Goal: Task Accomplishment & Management: Manage account settings

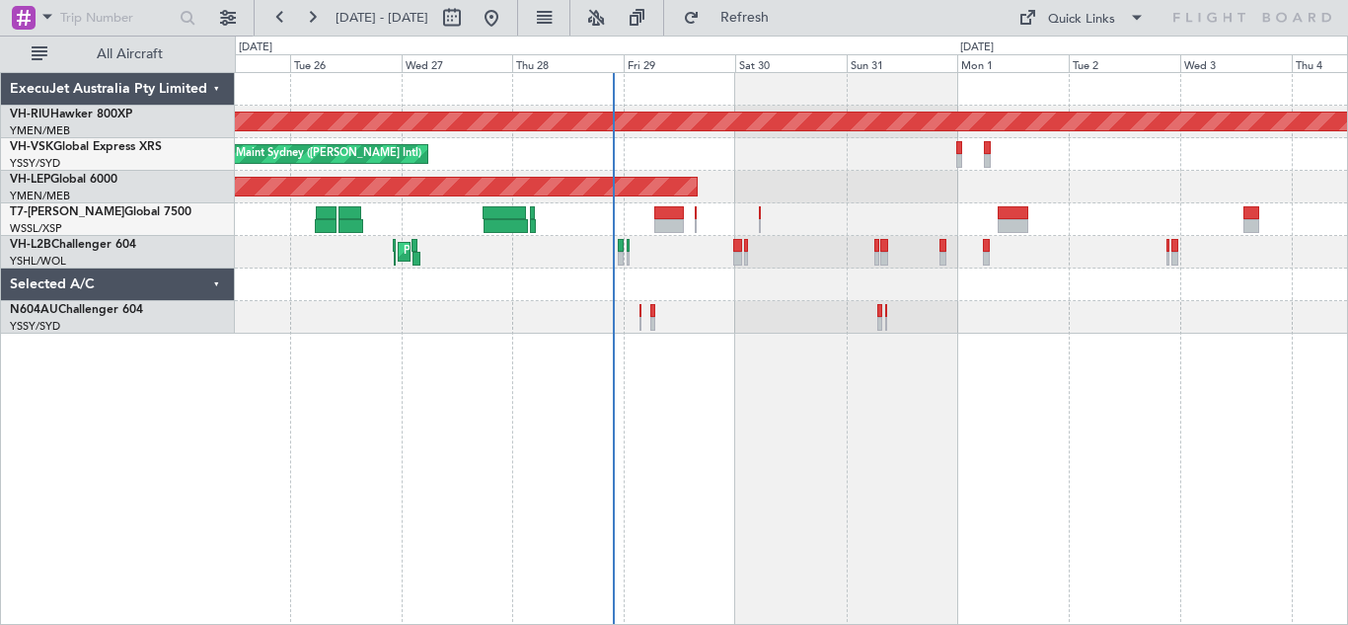
click at [835, 178] on div "Unplanned Maint Wichita (Wichita Mid-continent)" at bounding box center [791, 187] width 1112 height 33
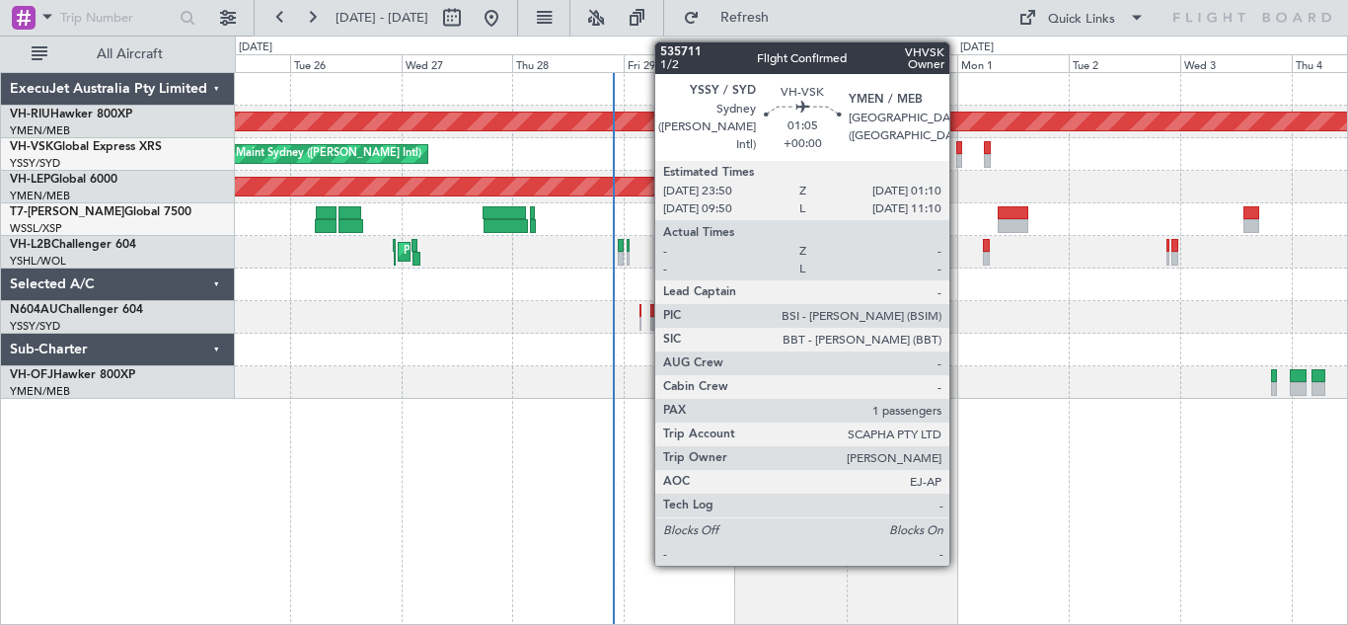
click at [958, 157] on div at bounding box center [959, 161] width 7 height 14
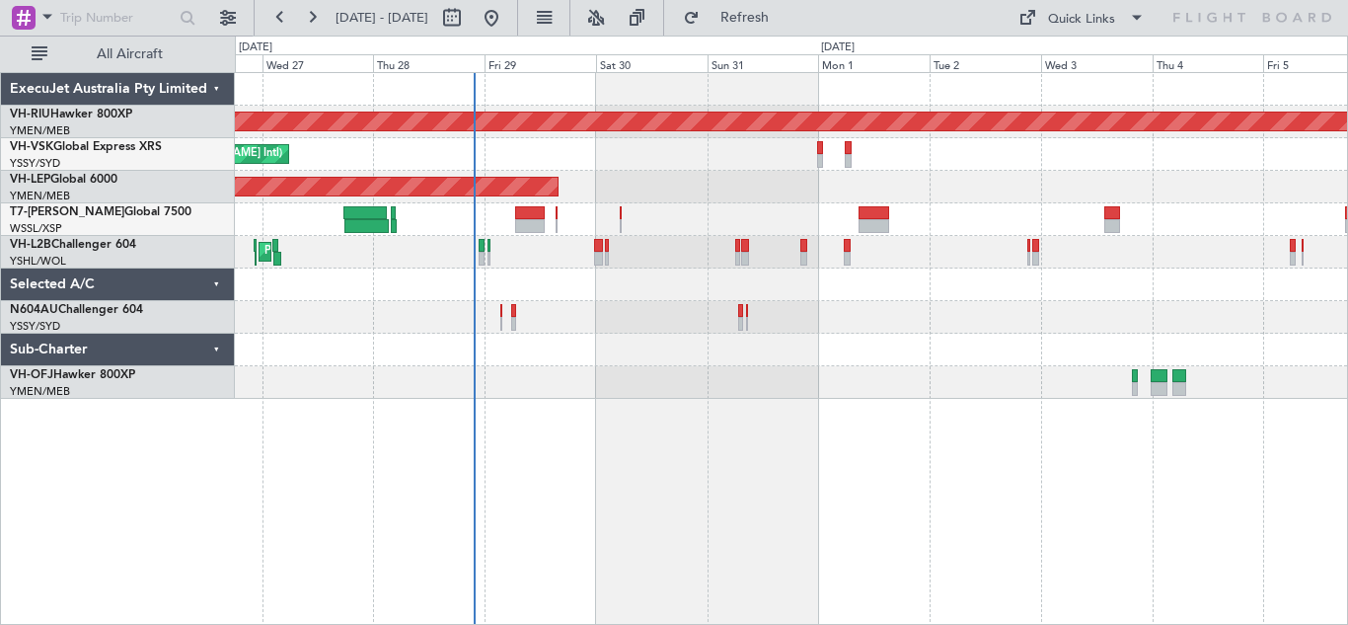
click at [838, 406] on div "Planned Maint [GEOGRAPHIC_DATA] ([GEOGRAPHIC_DATA]) Unplanned Maint Sydney ([PE…" at bounding box center [791, 348] width 1113 height 553
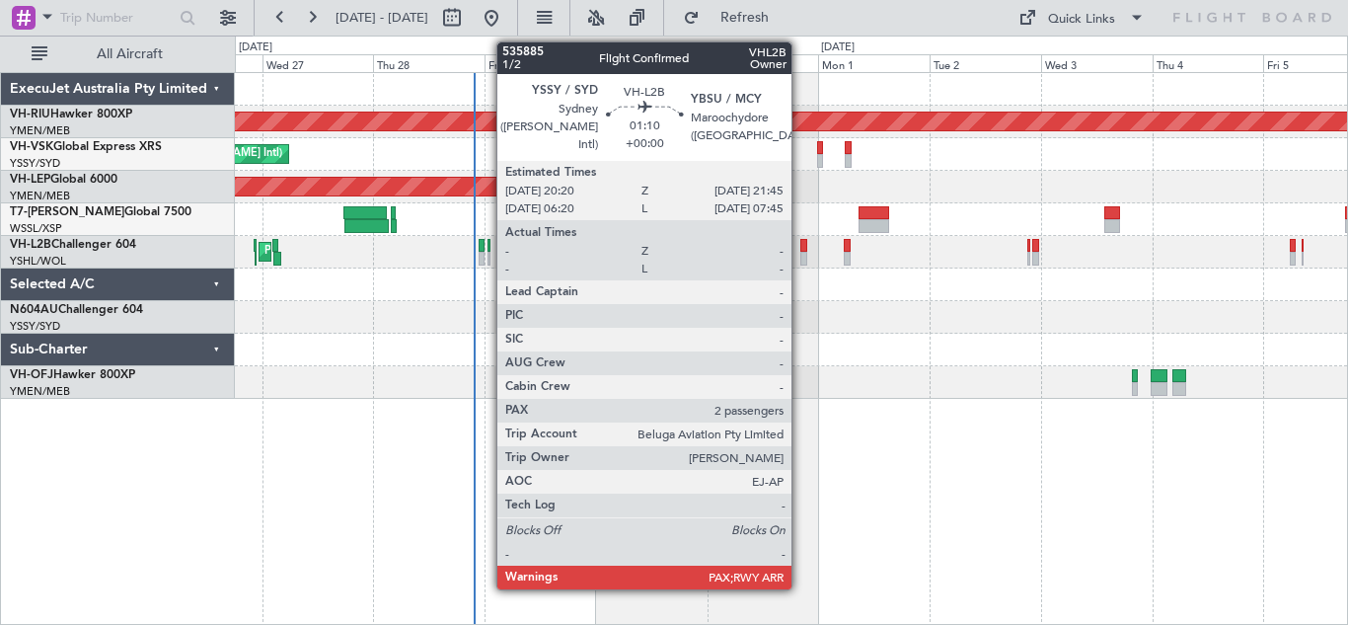
click at [800, 251] on div at bounding box center [803, 246] width 7 height 14
click at [802, 254] on div at bounding box center [803, 259] width 7 height 14
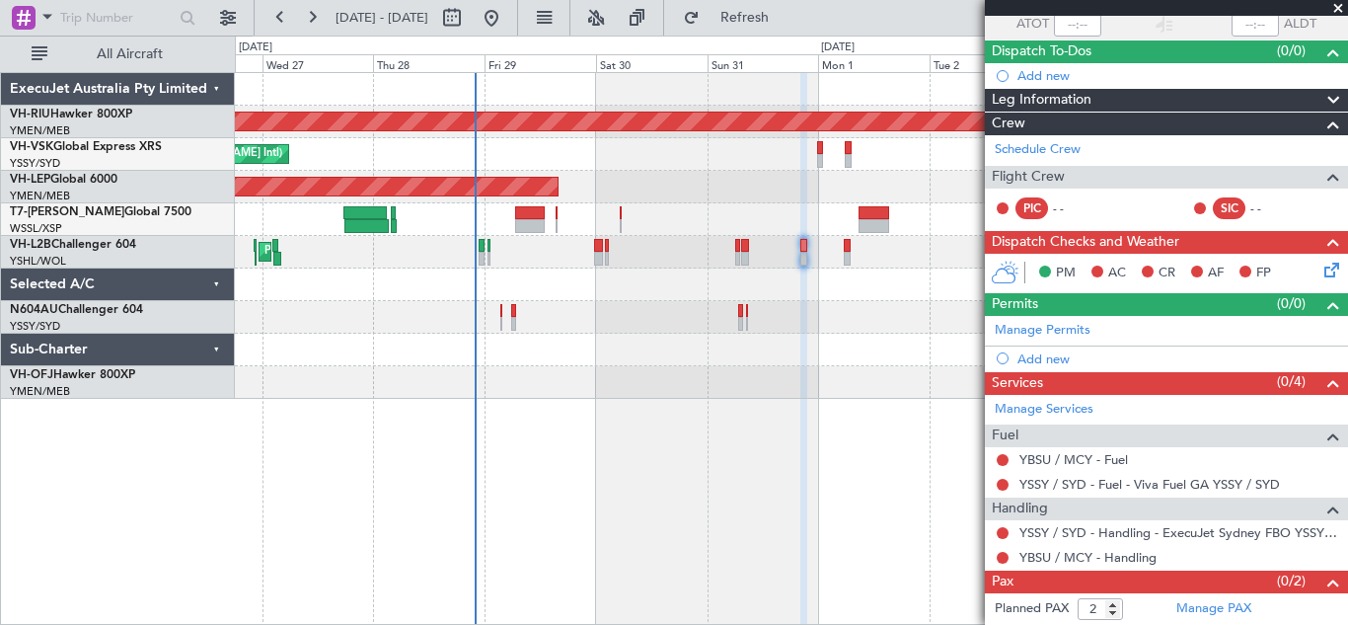
scroll to position [179, 0]
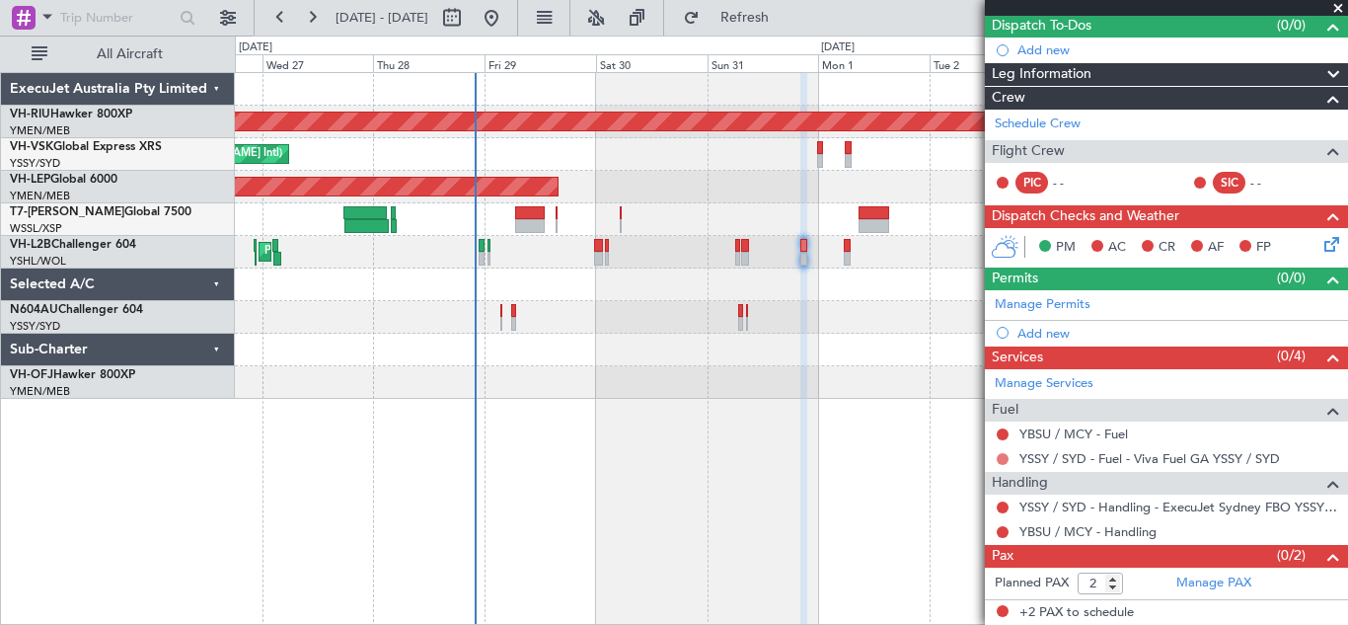
click at [1000, 461] on button at bounding box center [1003, 459] width 12 height 12
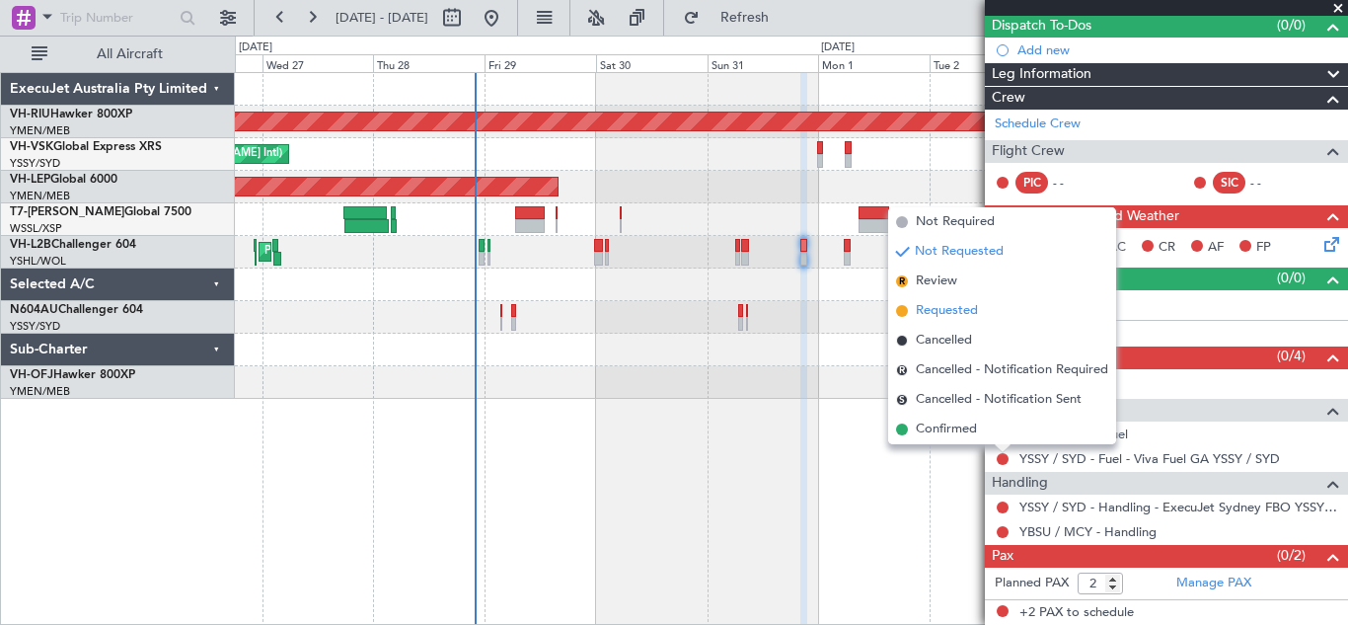
click at [938, 311] on span "Requested" at bounding box center [947, 311] width 62 height 20
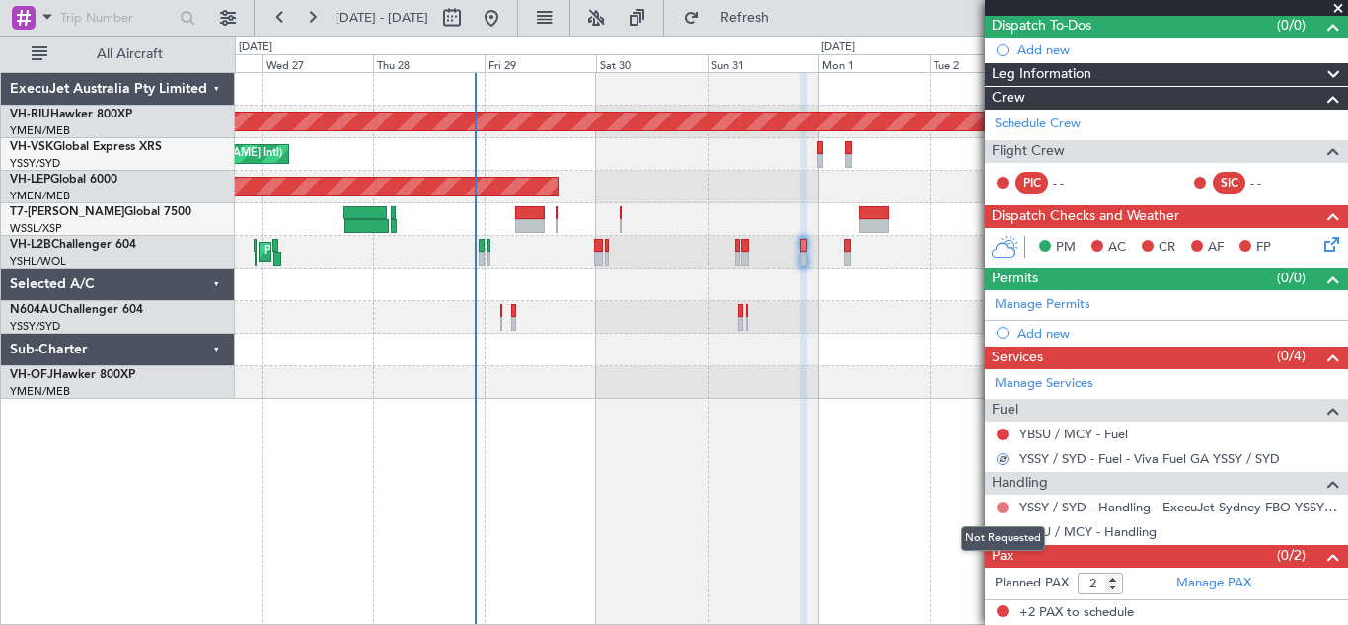
click at [1004, 504] on button at bounding box center [1003, 507] width 12 height 12
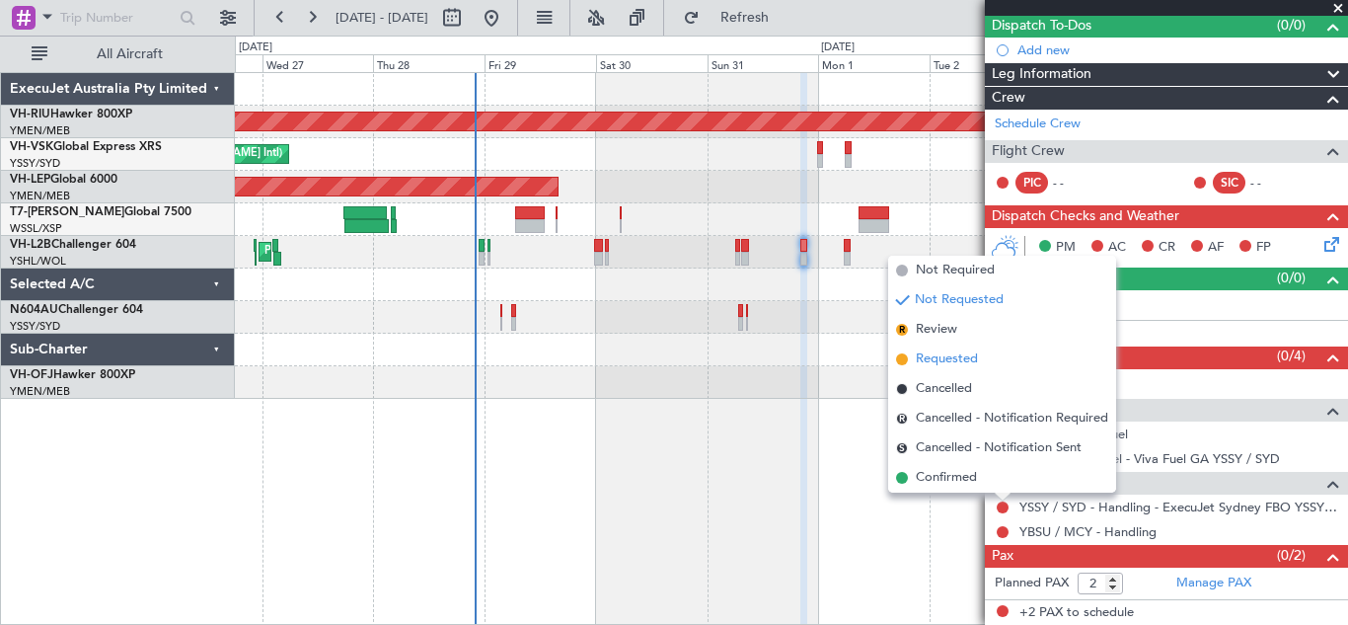
click at [933, 359] on span "Requested" at bounding box center [947, 359] width 62 height 20
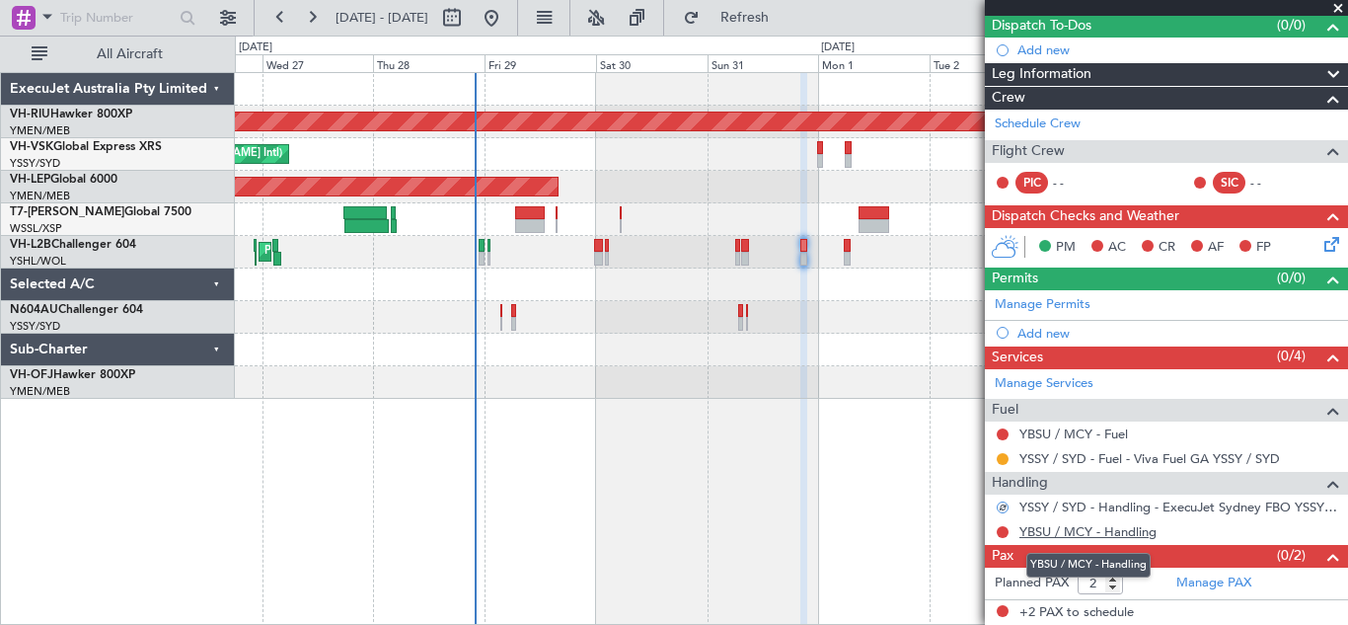
click at [1071, 533] on link "YBSU / MCY - Handling" at bounding box center [1087, 531] width 137 height 17
click at [1004, 527] on button at bounding box center [1003, 532] width 12 height 12
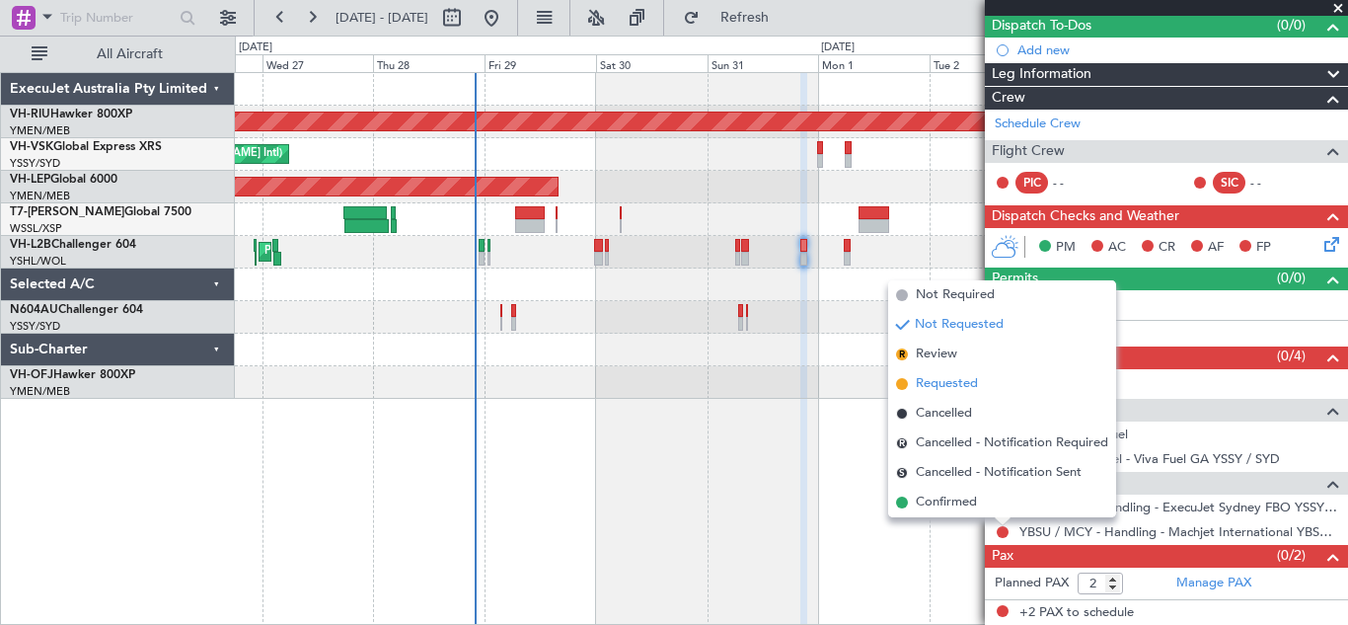
click at [947, 386] on span "Requested" at bounding box center [947, 384] width 62 height 20
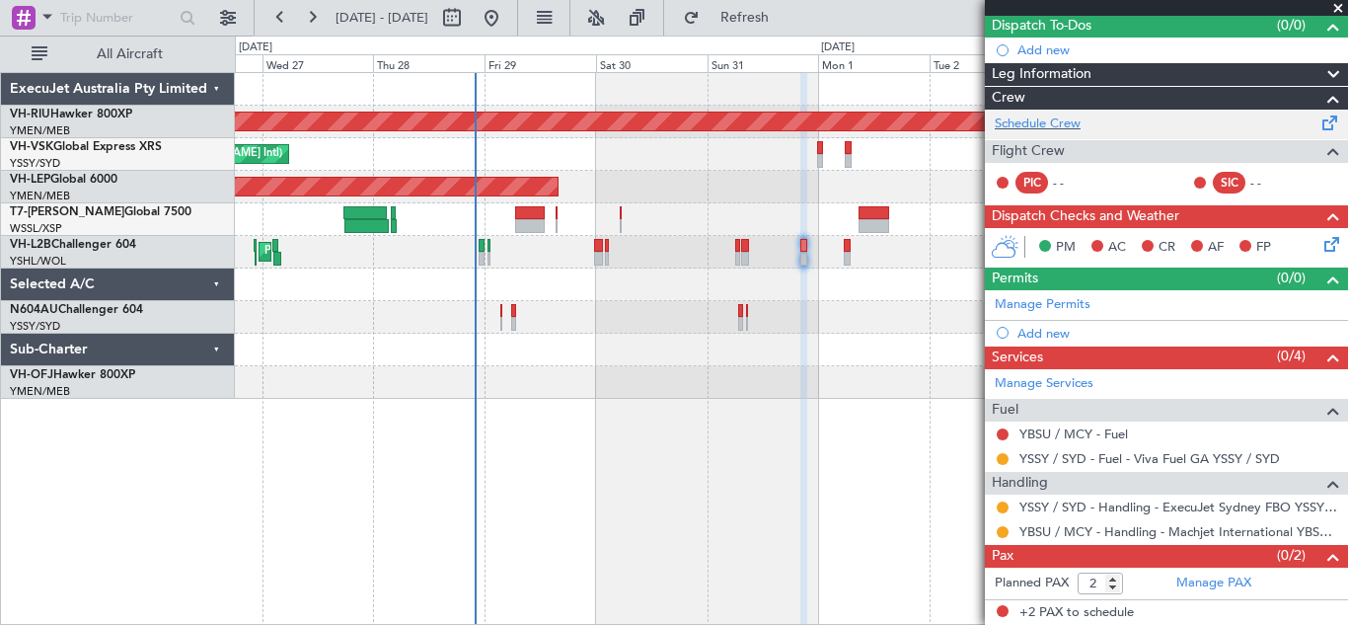
click at [1318, 124] on span at bounding box center [1330, 119] width 24 height 15
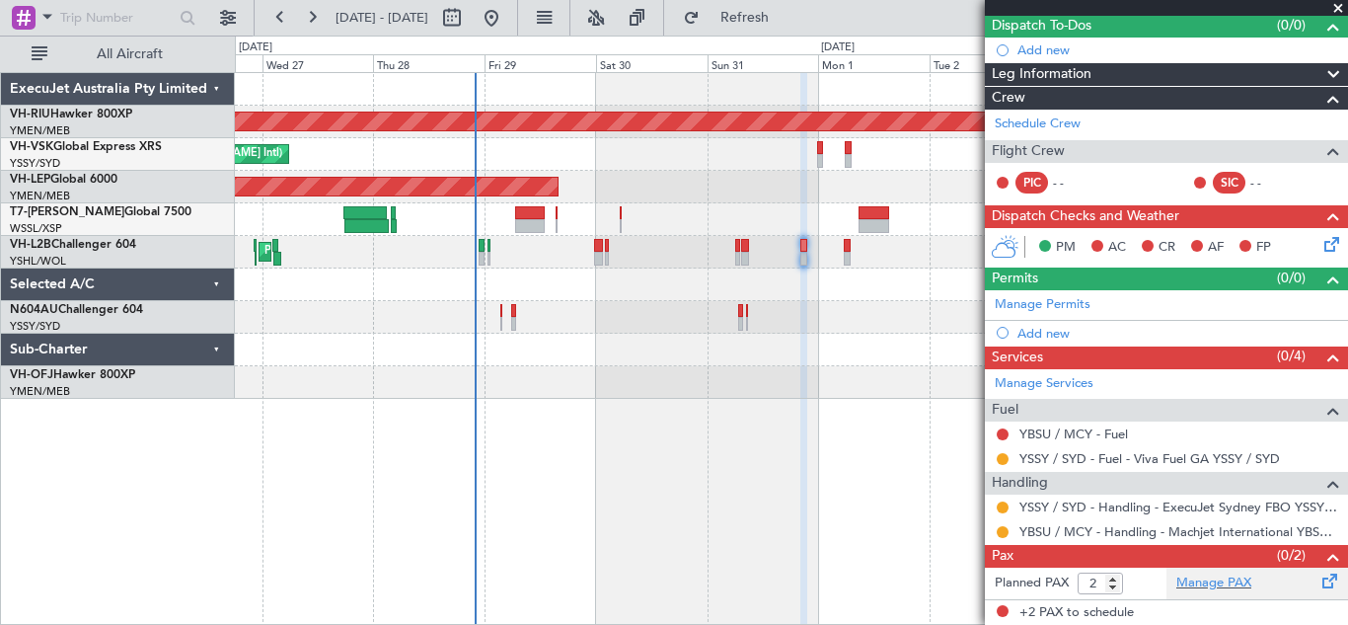
click at [1318, 583] on span at bounding box center [1330, 576] width 24 height 15
click at [786, 15] on span "Refresh" at bounding box center [745, 18] width 83 height 14
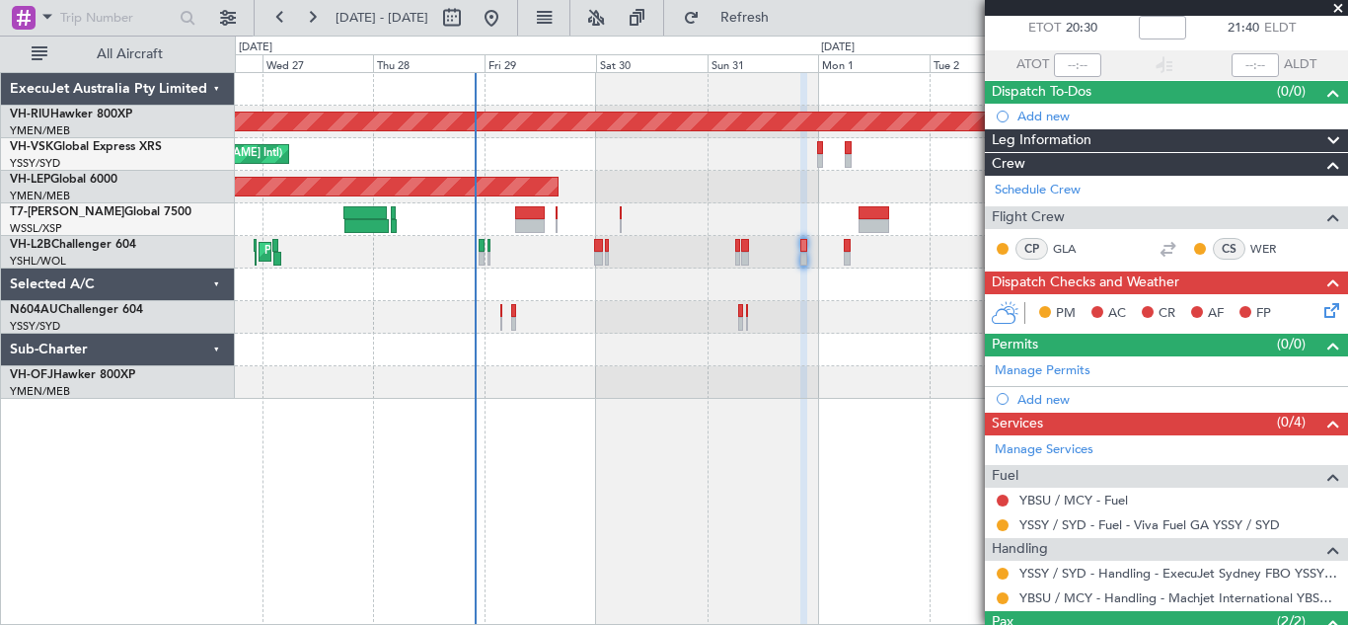
scroll to position [106, 0]
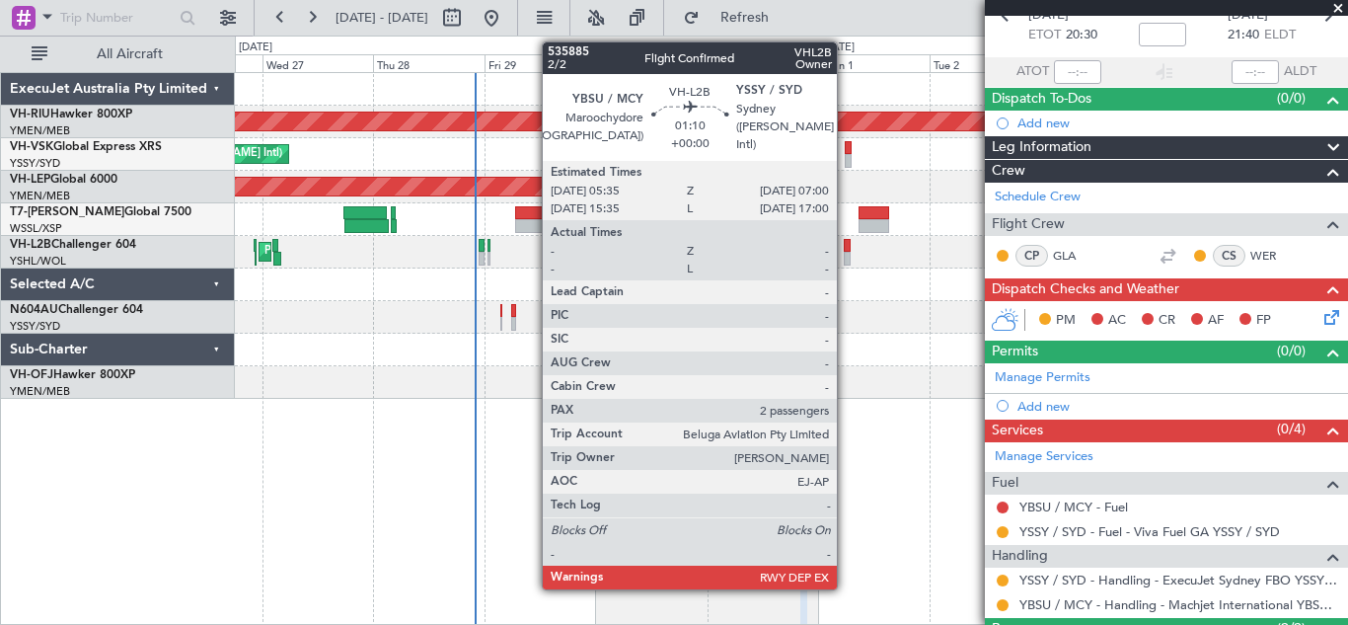
click at [846, 255] on div at bounding box center [847, 259] width 7 height 14
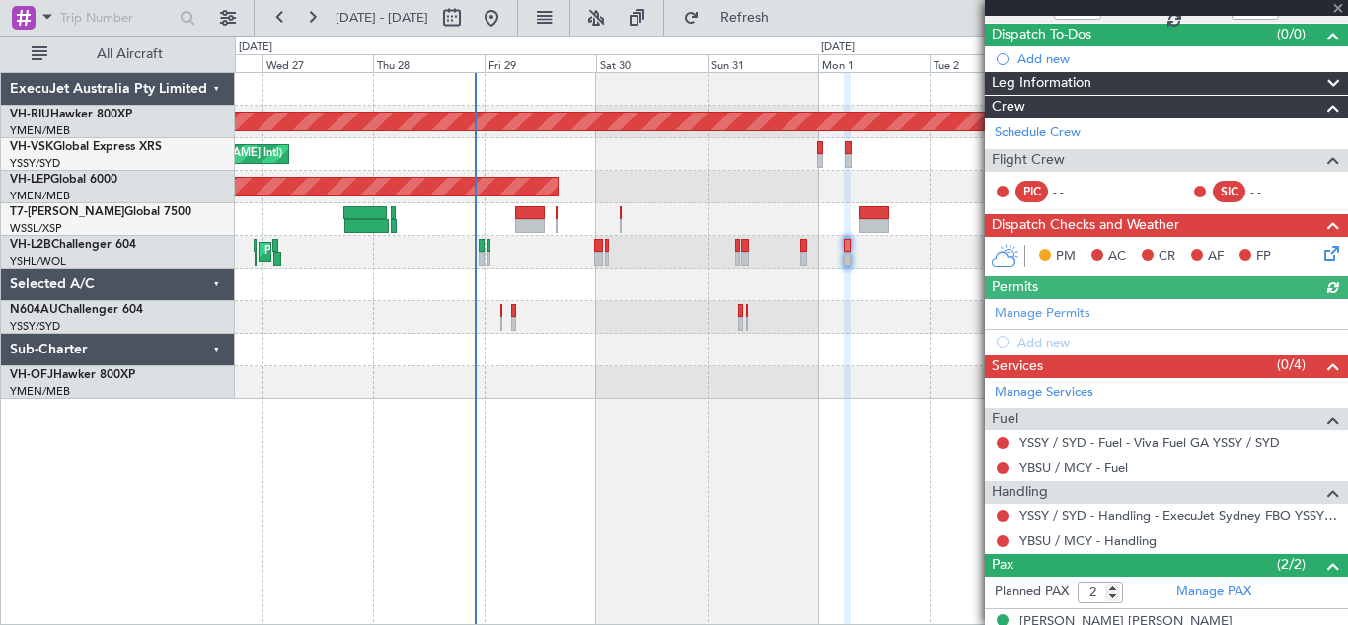
scroll to position [242, 0]
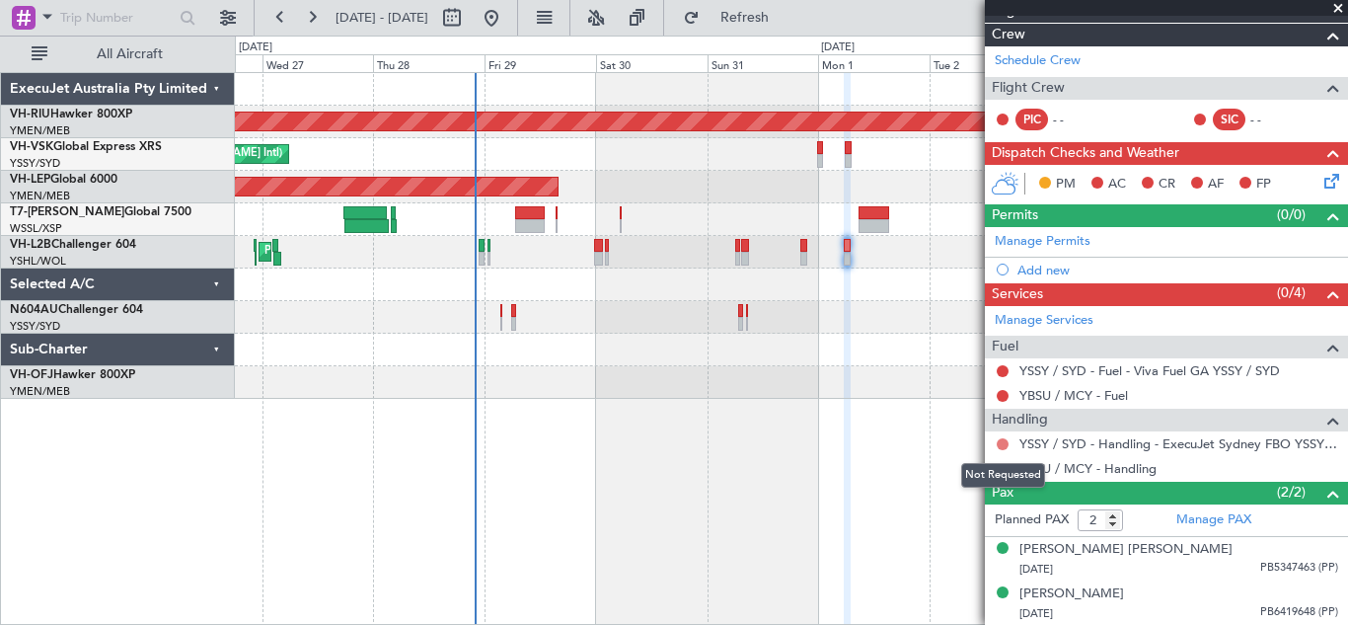
click at [1004, 443] on button at bounding box center [1003, 444] width 12 height 12
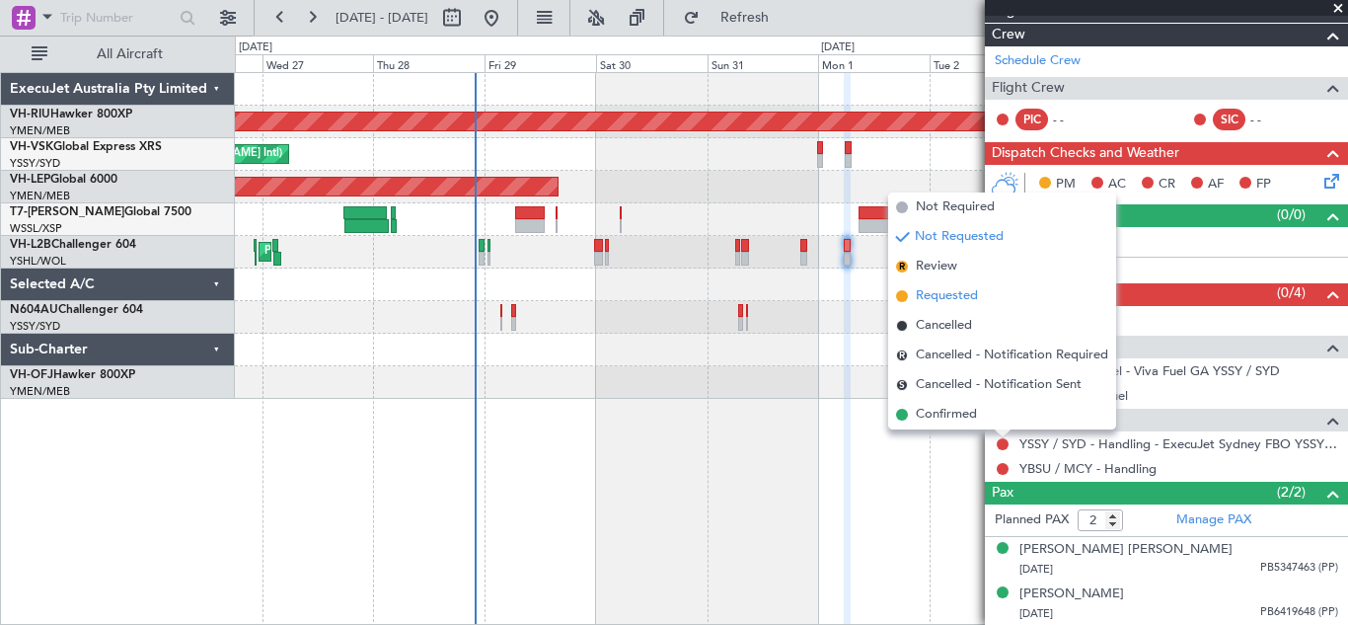
click at [937, 300] on span "Requested" at bounding box center [947, 296] width 62 height 20
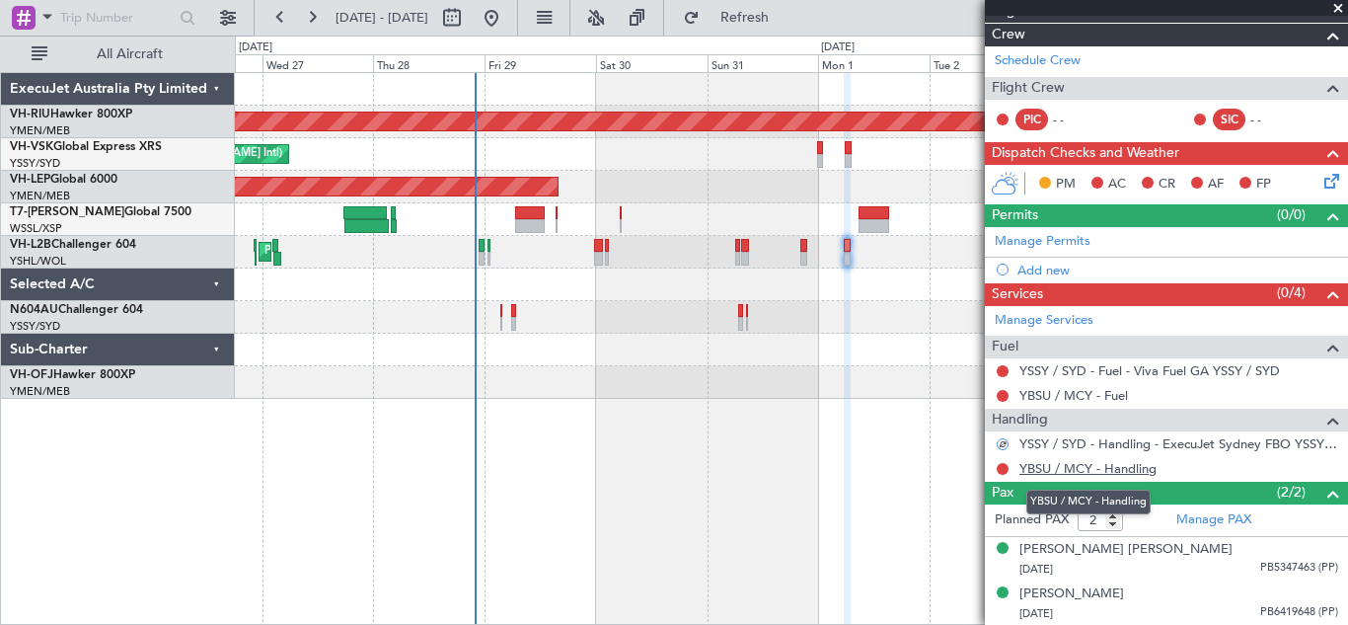
click at [1066, 466] on link "YBSU / MCY - Handling" at bounding box center [1087, 468] width 137 height 17
click at [786, 16] on span "Refresh" at bounding box center [745, 18] width 83 height 14
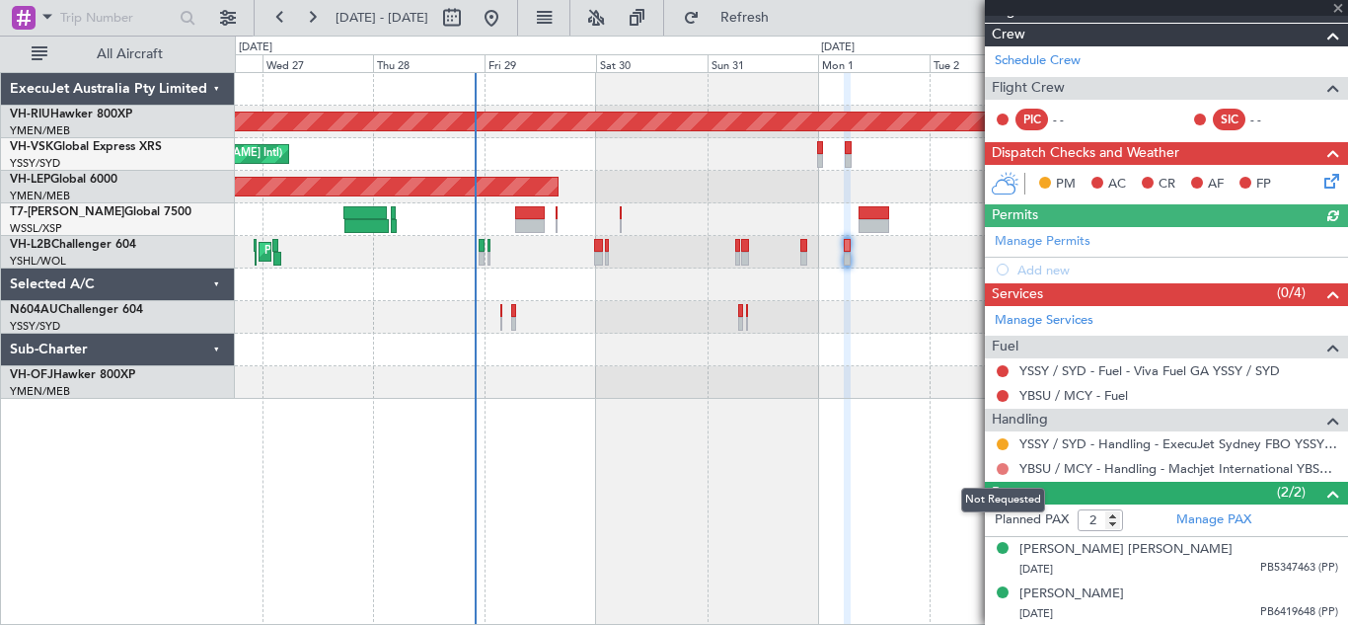
click at [1003, 469] on button at bounding box center [1003, 469] width 12 height 12
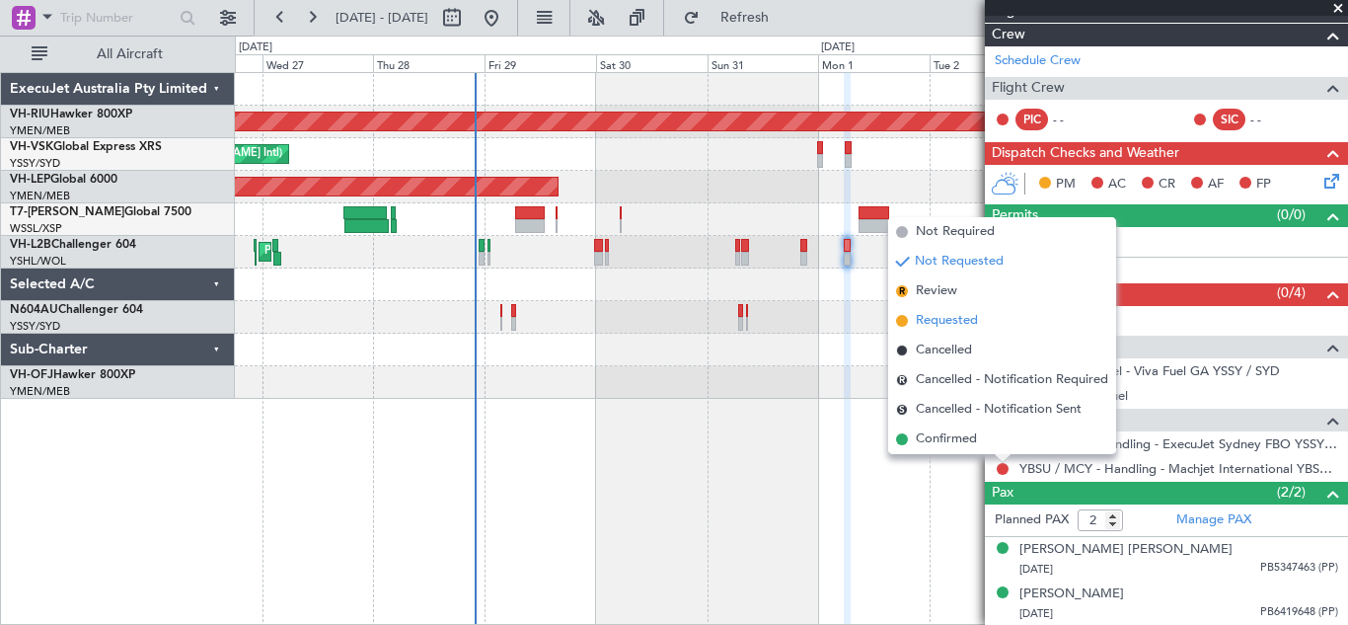
click at [934, 319] on span "Requested" at bounding box center [947, 321] width 62 height 20
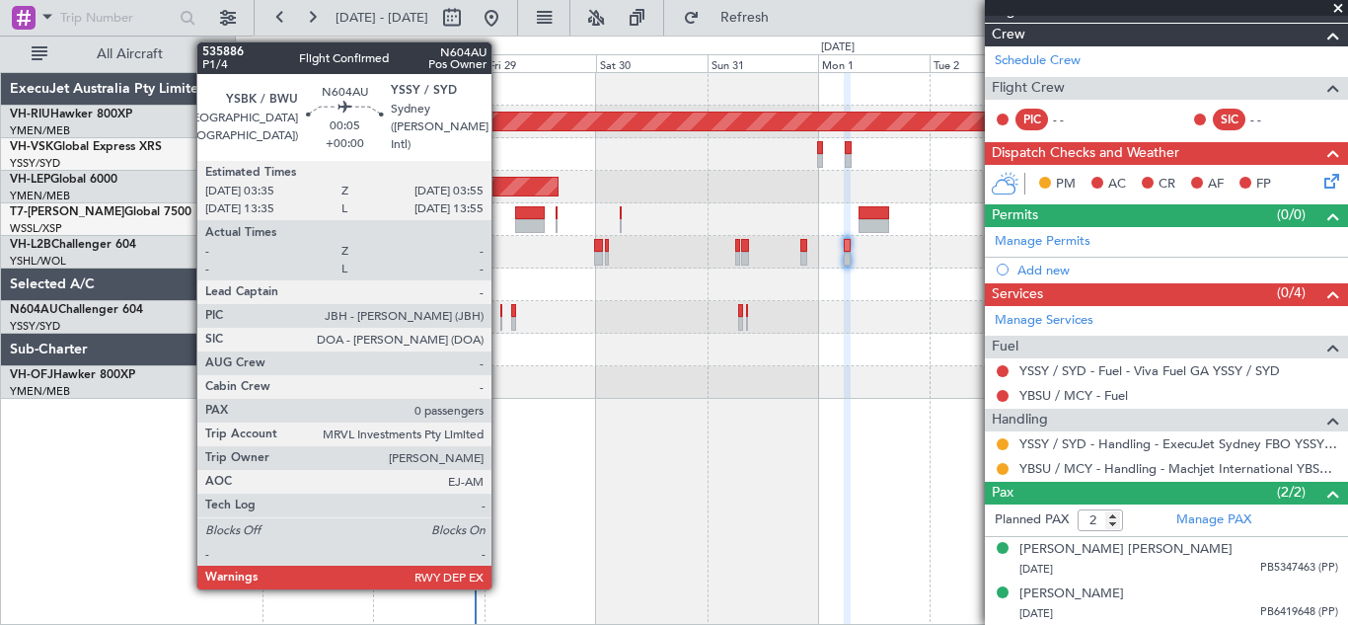
click at [500, 317] on div at bounding box center [501, 324] width 2 height 14
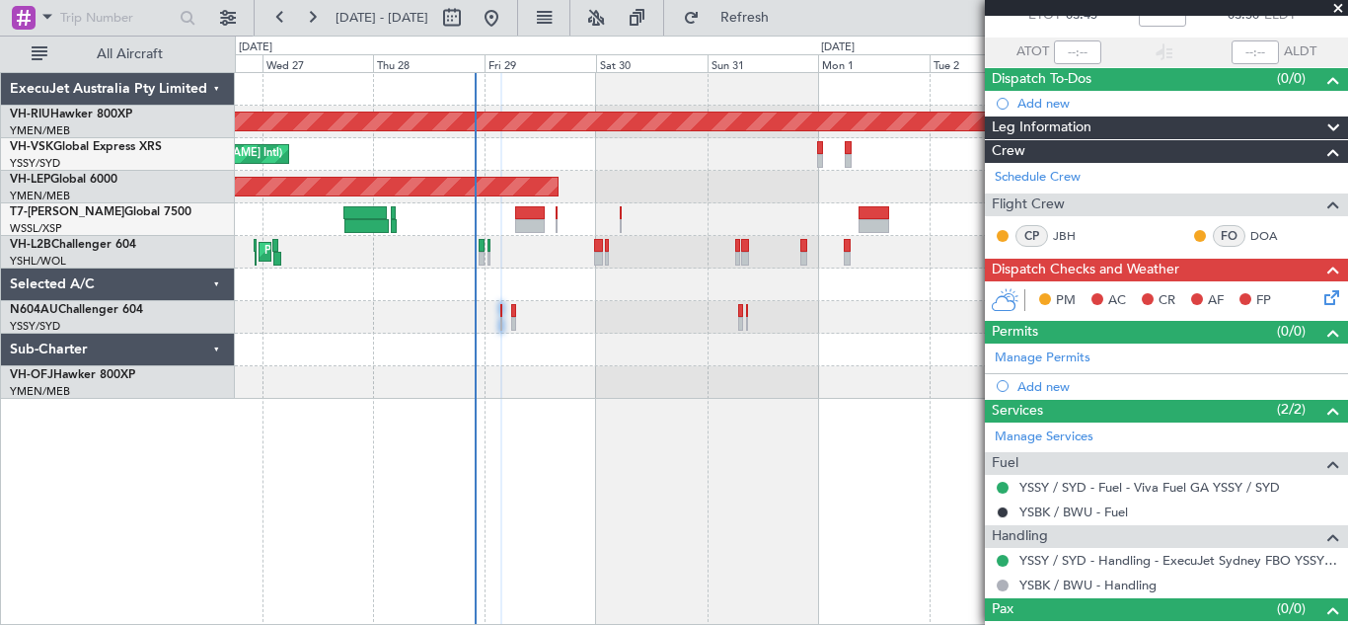
scroll to position [153, 0]
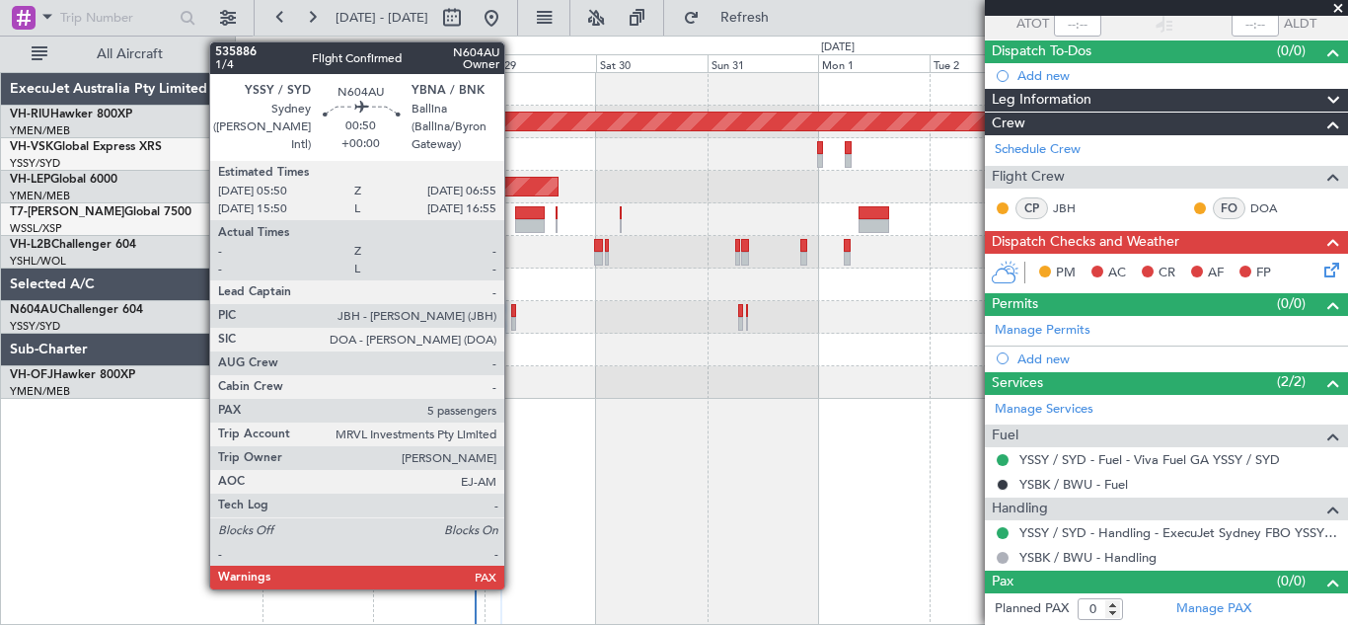
click at [513, 316] on div at bounding box center [514, 311] width 6 height 14
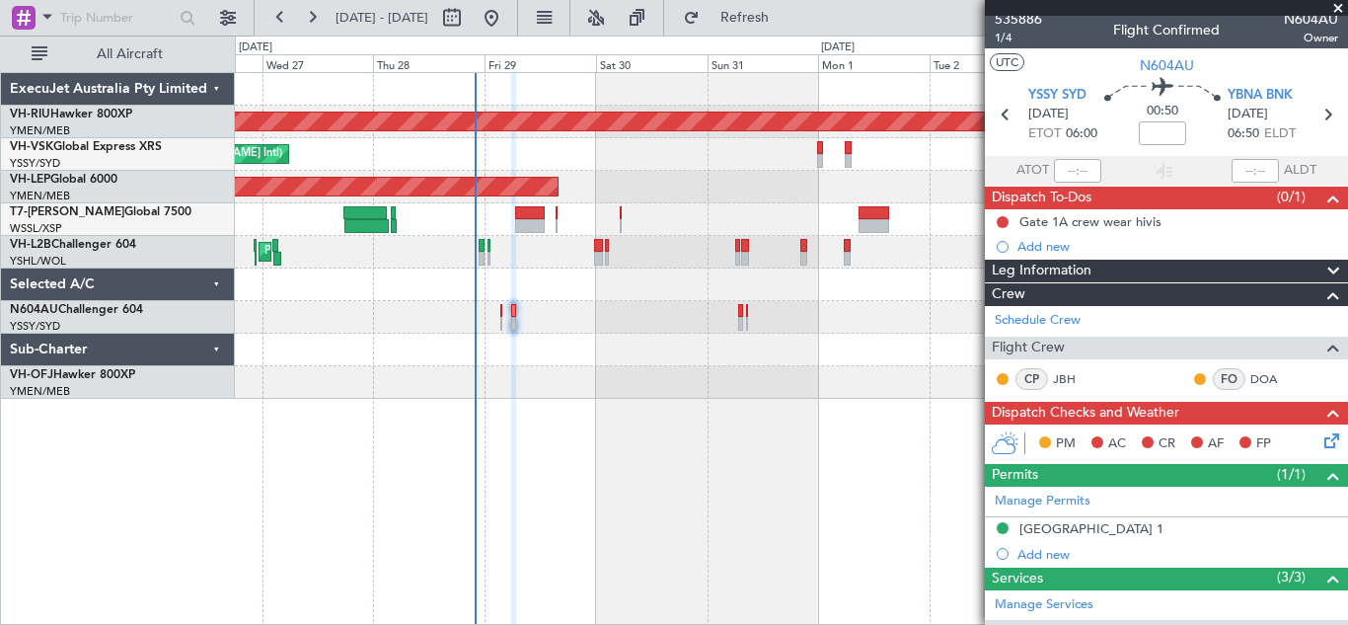
scroll to position [1, 0]
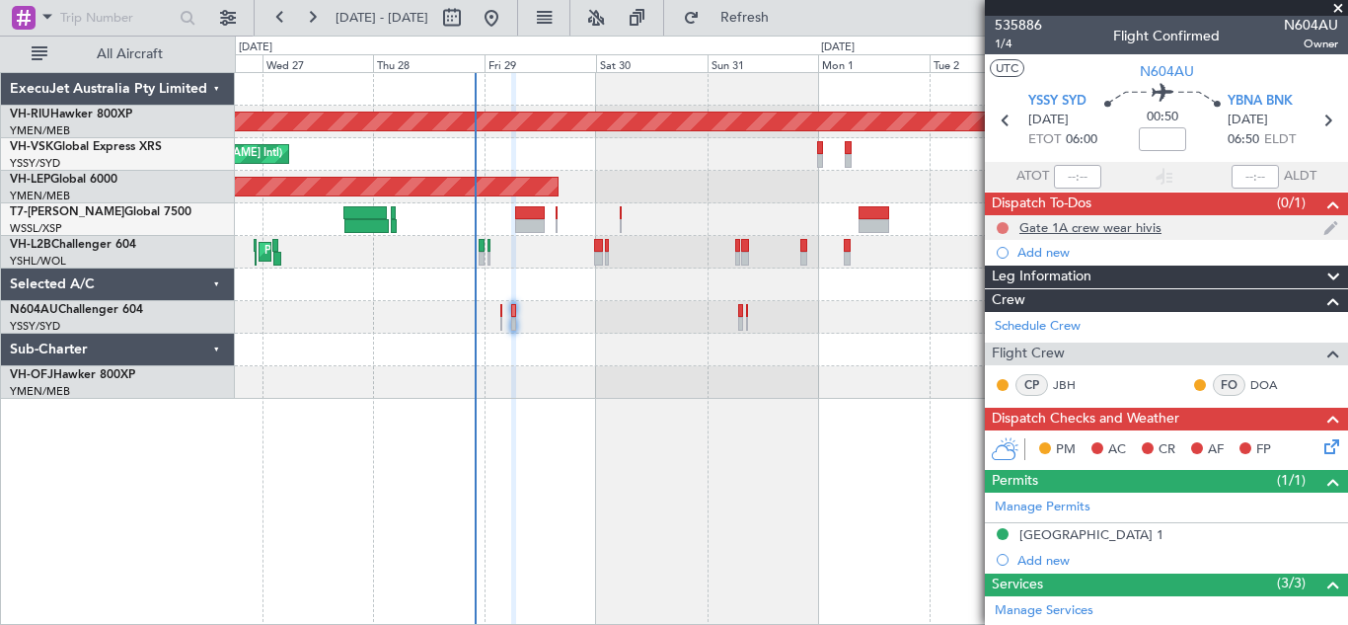
click at [1003, 228] on button at bounding box center [1003, 228] width 12 height 12
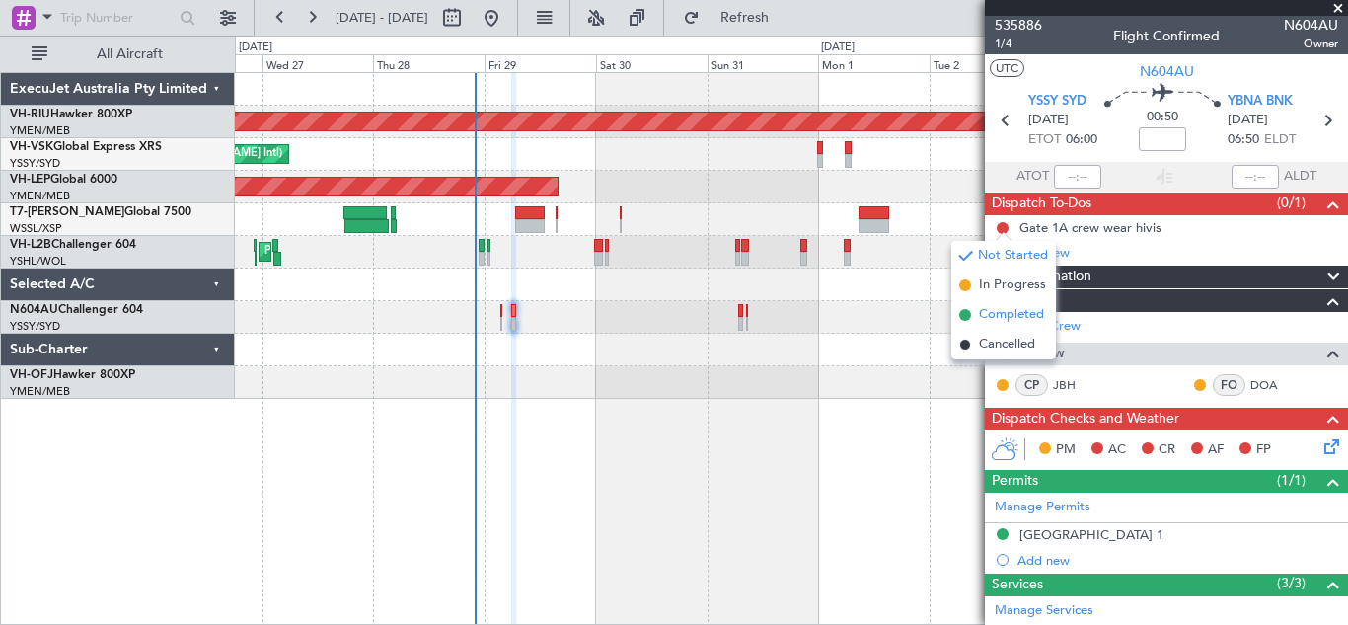
click at [998, 312] on span "Completed" at bounding box center [1011, 315] width 65 height 20
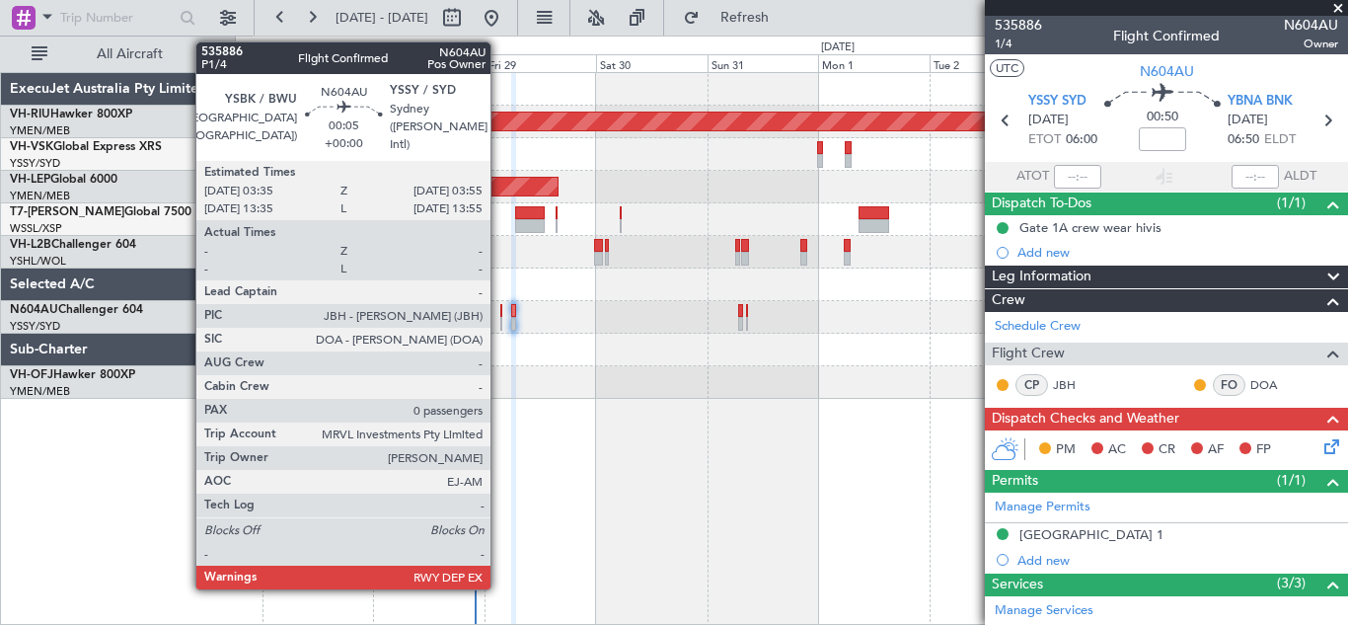
click at [500, 315] on div at bounding box center [501, 311] width 2 height 14
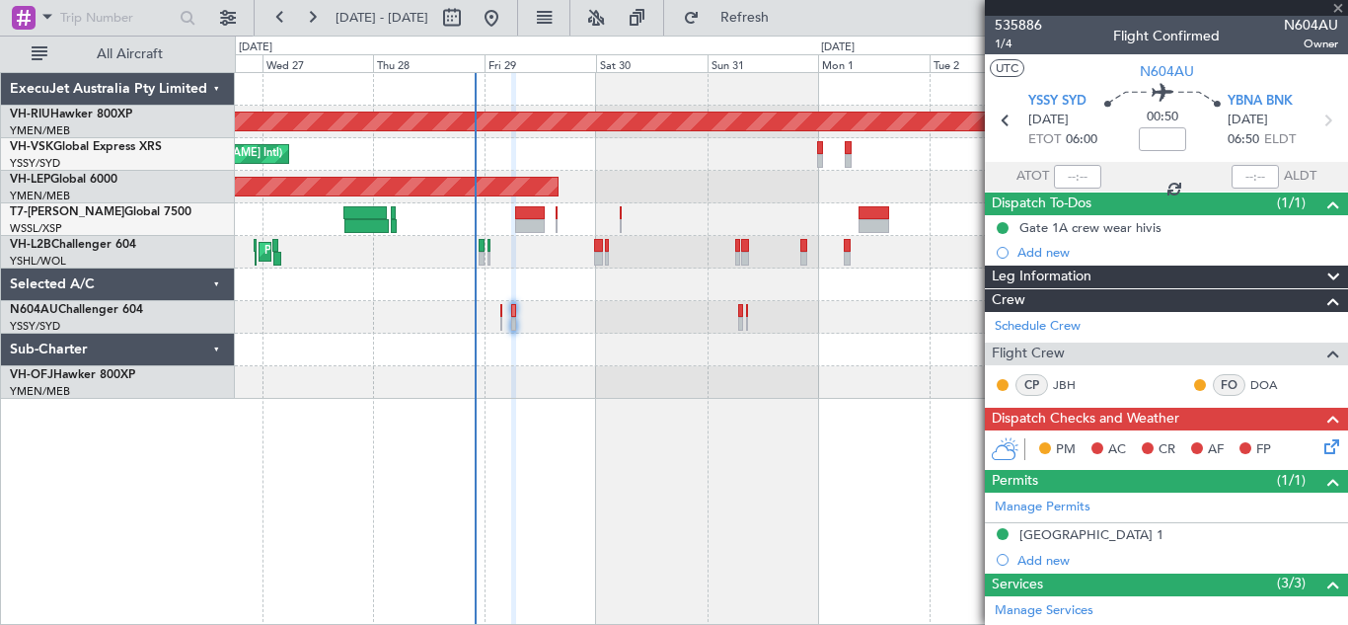
type input "0"
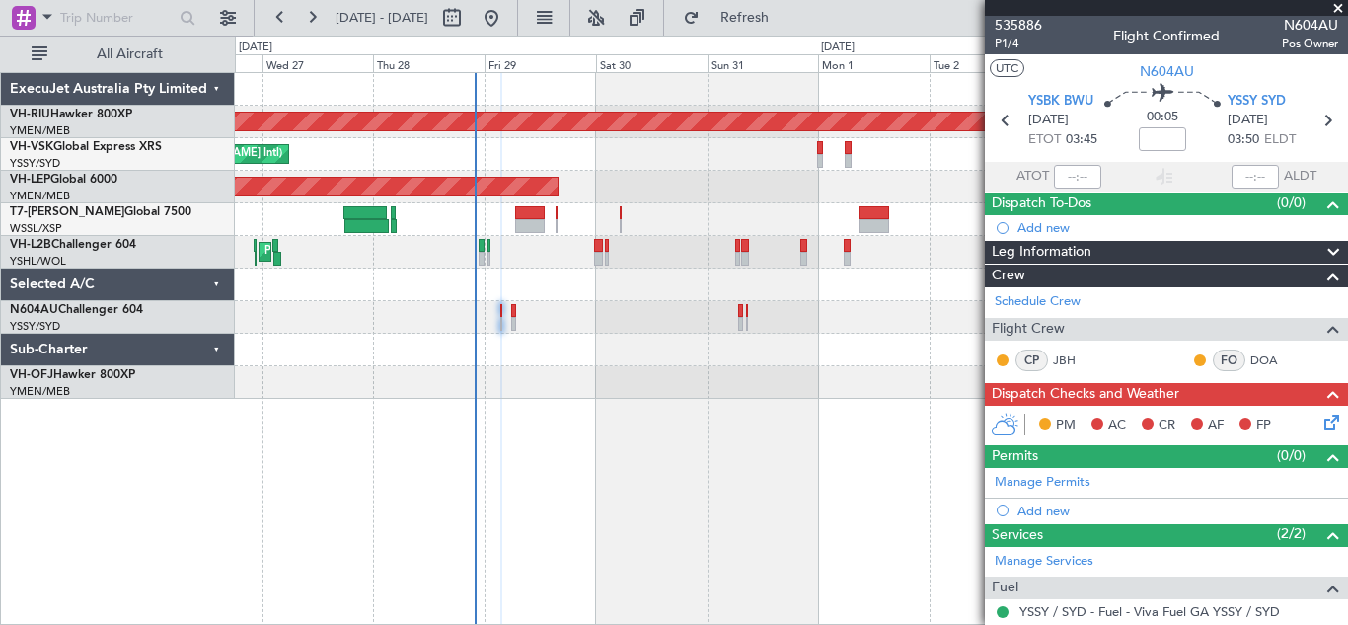
scroll to position [43, 0]
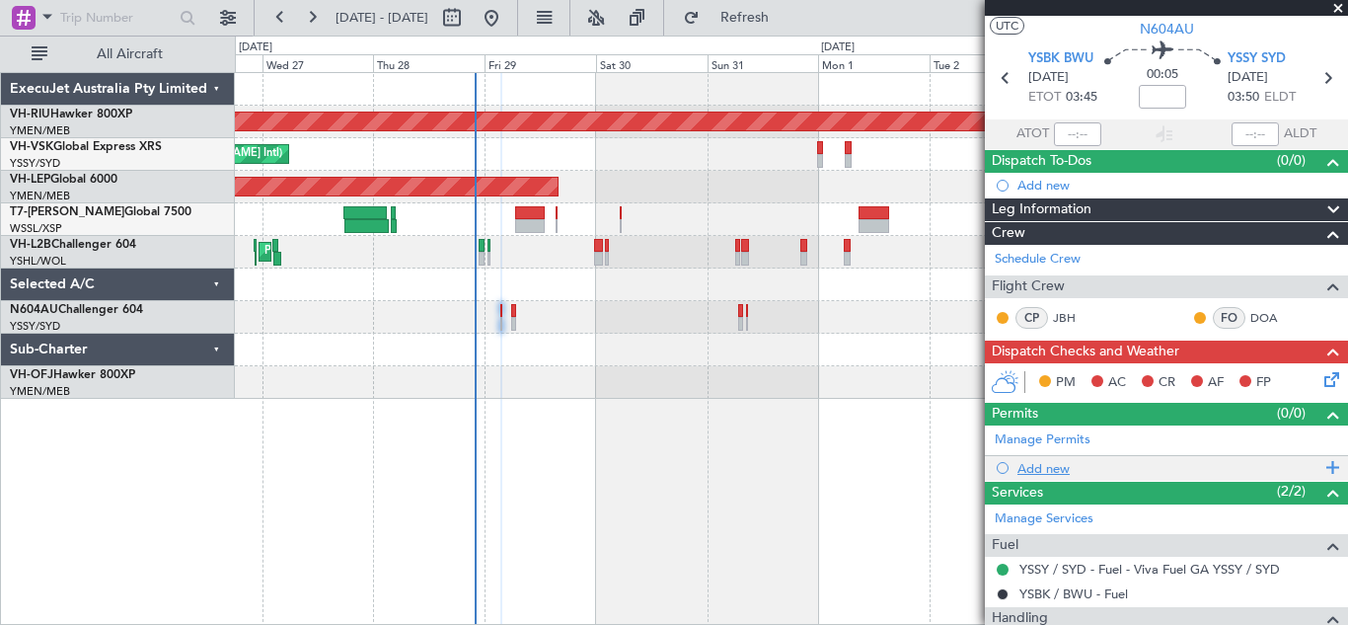
click at [1320, 465] on span at bounding box center [1329, 468] width 18 height 26
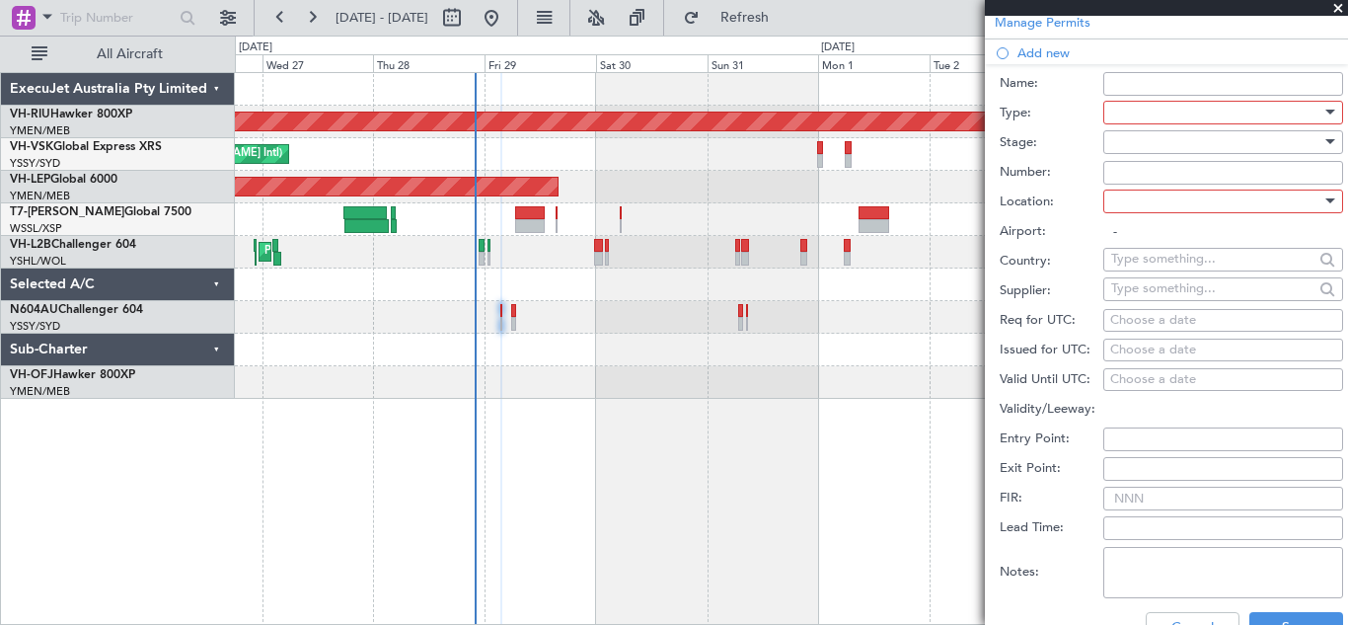
scroll to position [476, 0]
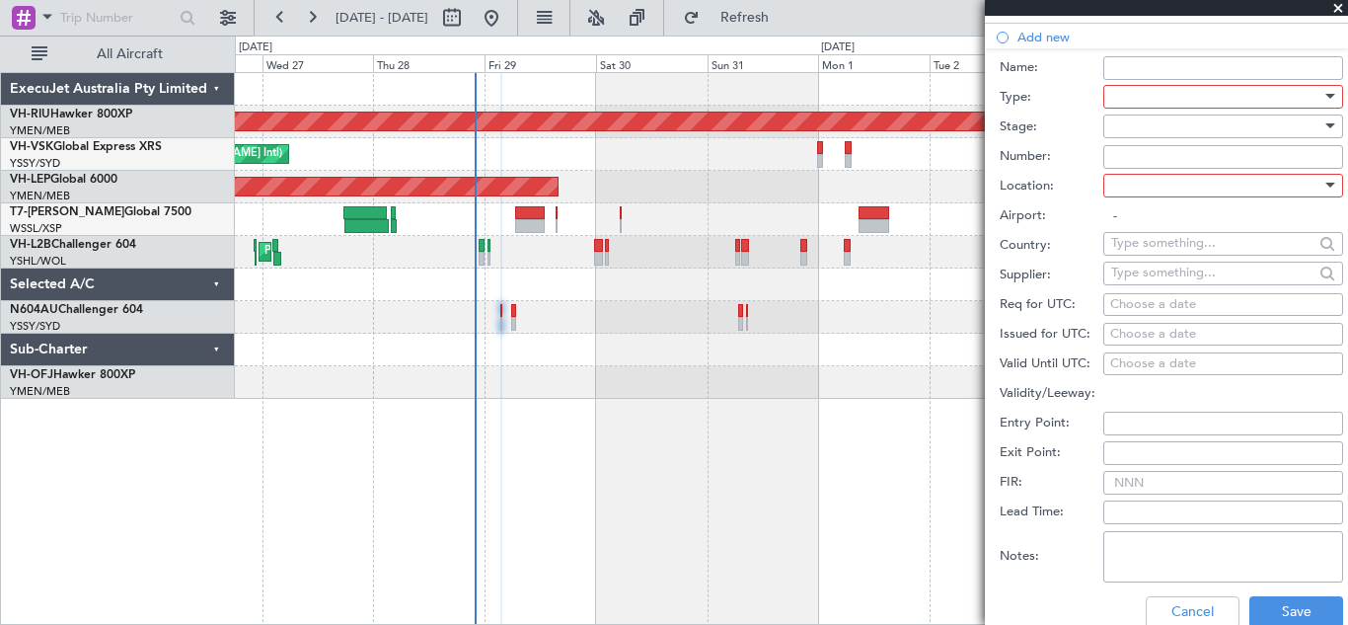
click at [1133, 301] on div "Choose a date" at bounding box center [1223, 305] width 226 height 20
select select "8"
select select "2025"
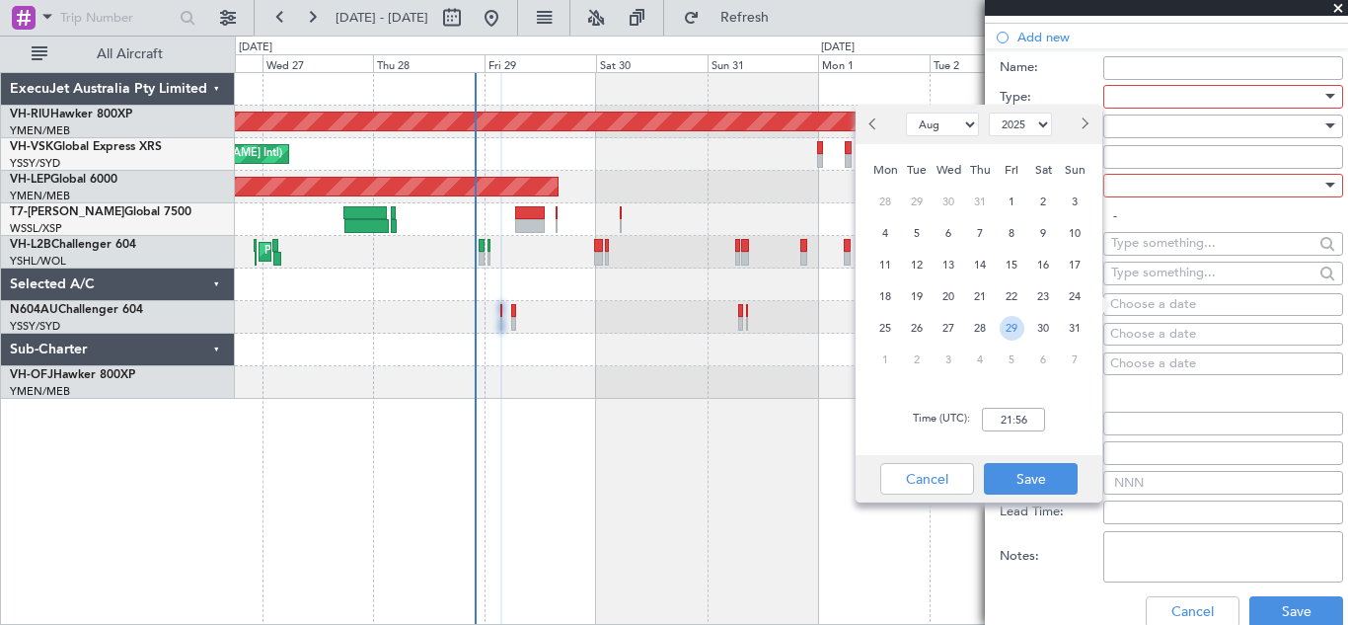
click at [1012, 329] on span "29" at bounding box center [1012, 328] width 25 height 25
click at [1012, 422] on input "00:00" at bounding box center [1013, 420] width 63 height 24
type input "03:45"
click at [1027, 475] on button "Save" at bounding box center [1031, 479] width 94 height 32
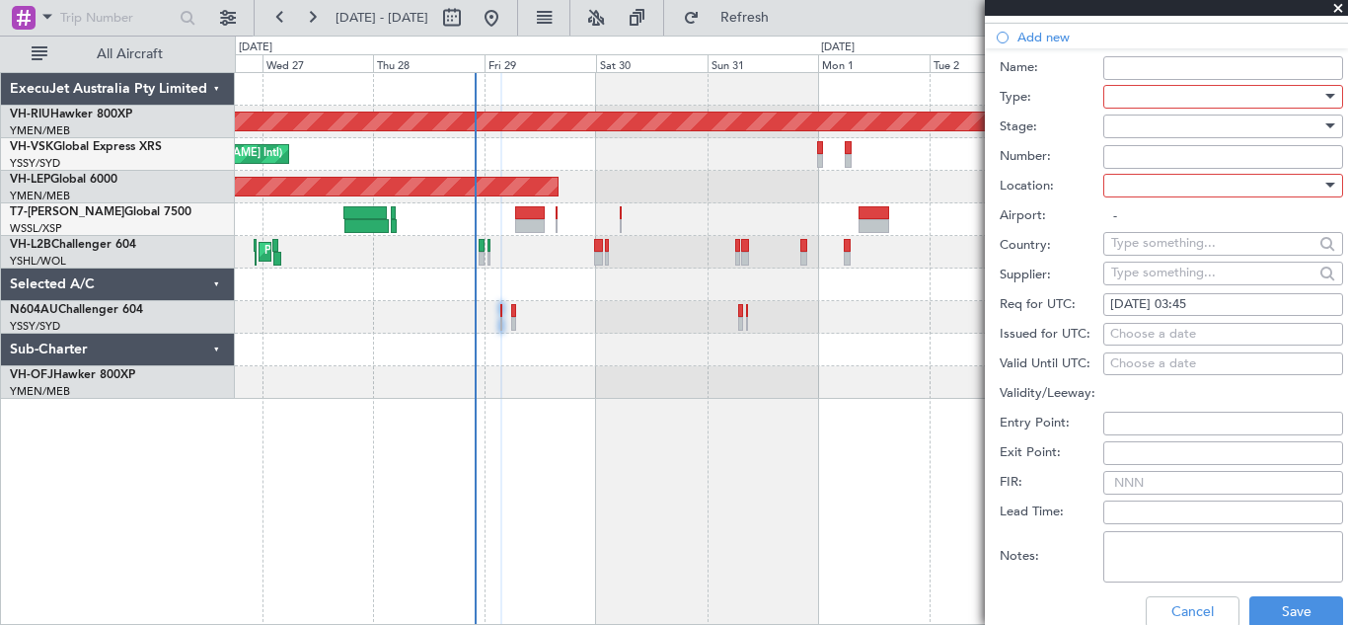
click at [1135, 332] on div "Choose a date" at bounding box center [1223, 335] width 226 height 20
select select "8"
select select "2025"
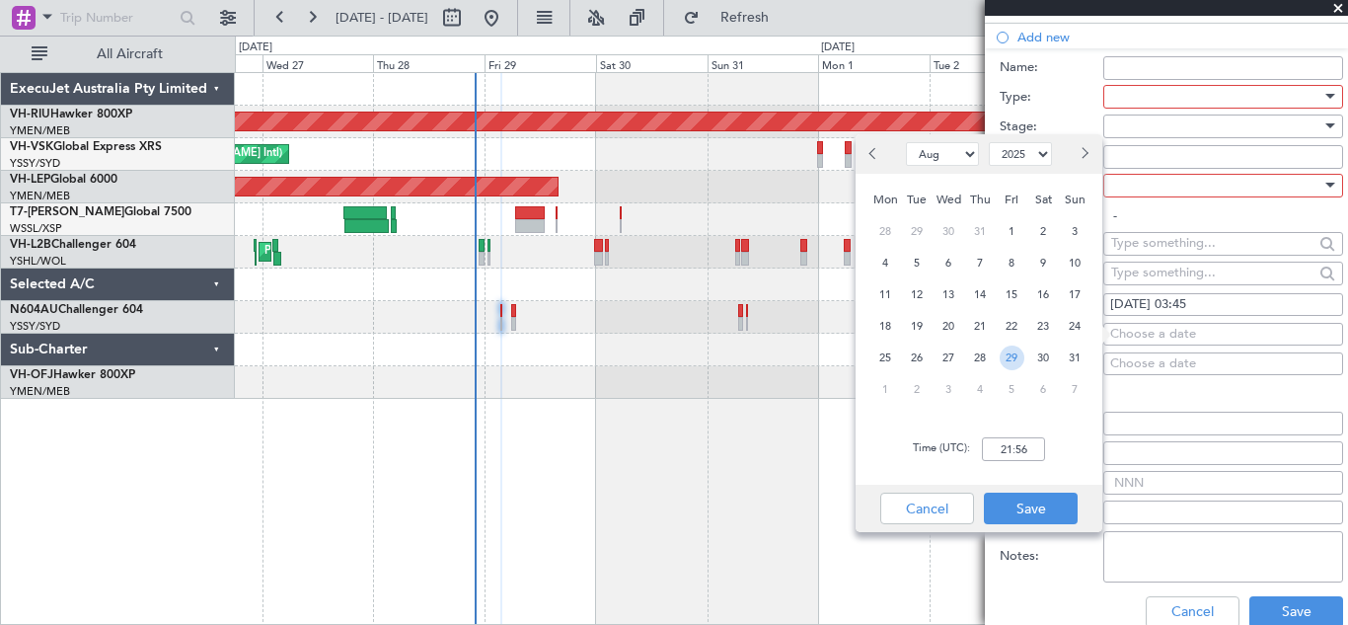
click at [1012, 354] on span "29" at bounding box center [1012, 357] width 25 height 25
click at [1008, 448] on input "00:00" at bounding box center [1013, 449] width 63 height 24
type input "03:45"
click at [1025, 511] on button "Save" at bounding box center [1031, 508] width 94 height 32
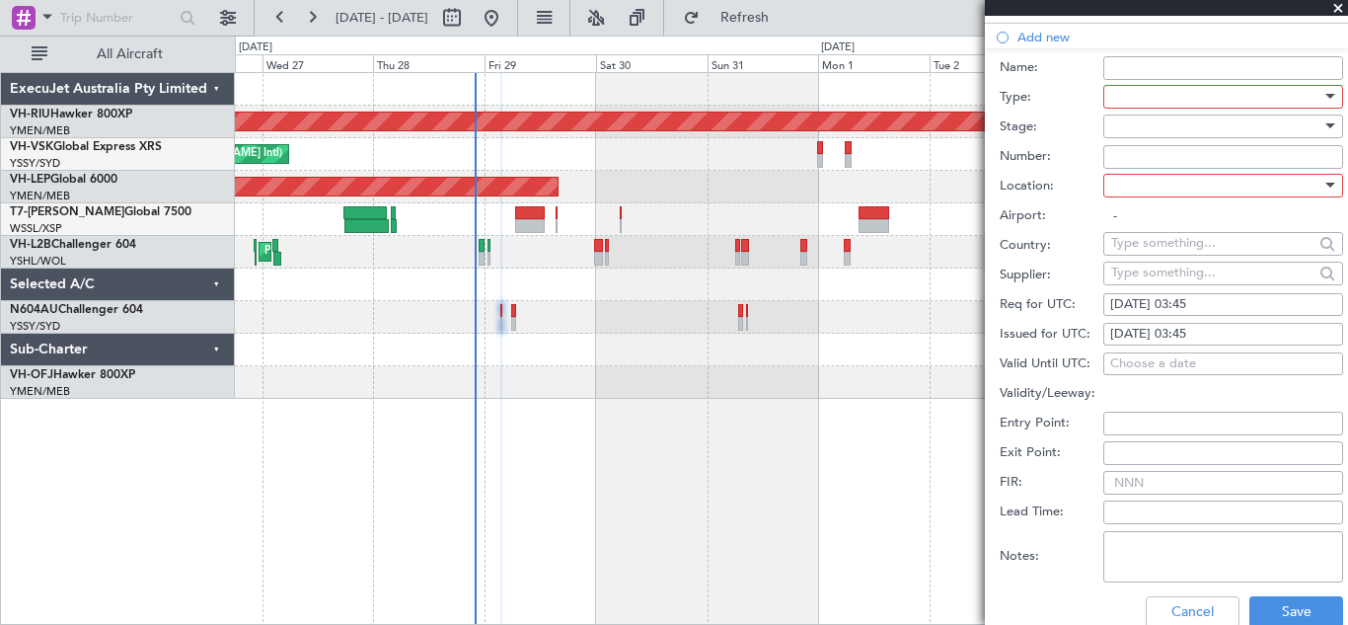
click at [1144, 482] on input "FIR:" at bounding box center [1223, 483] width 240 height 24
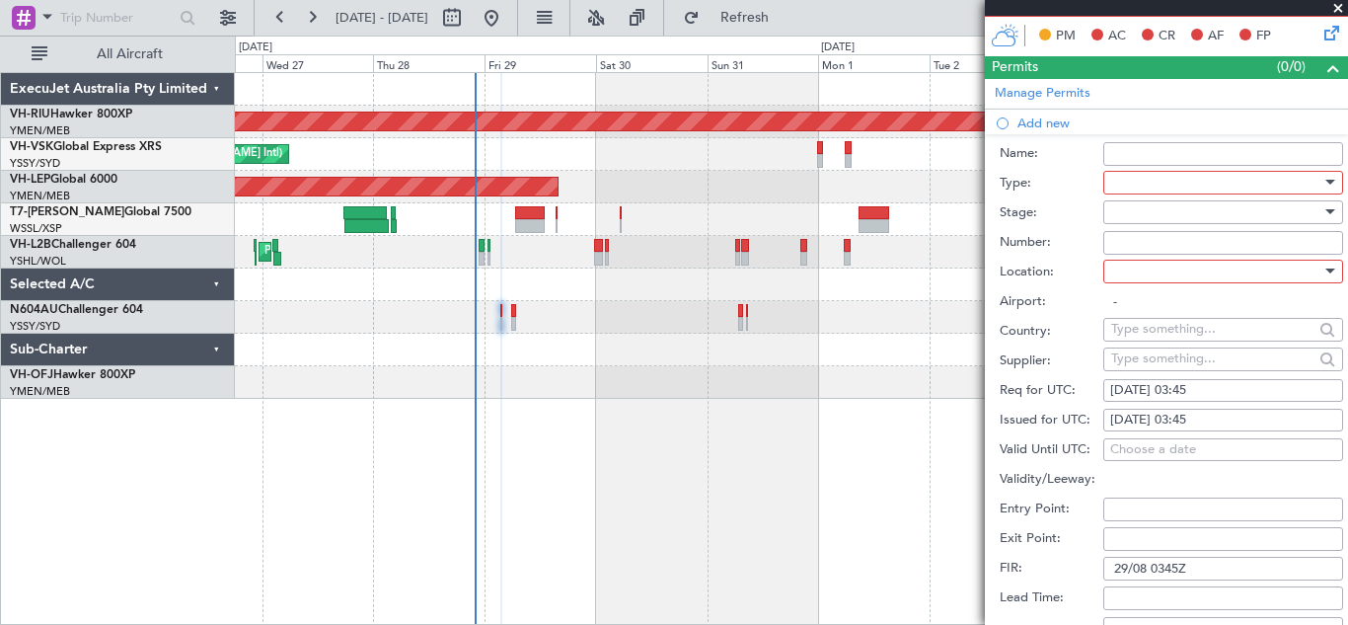
scroll to position [381, 0]
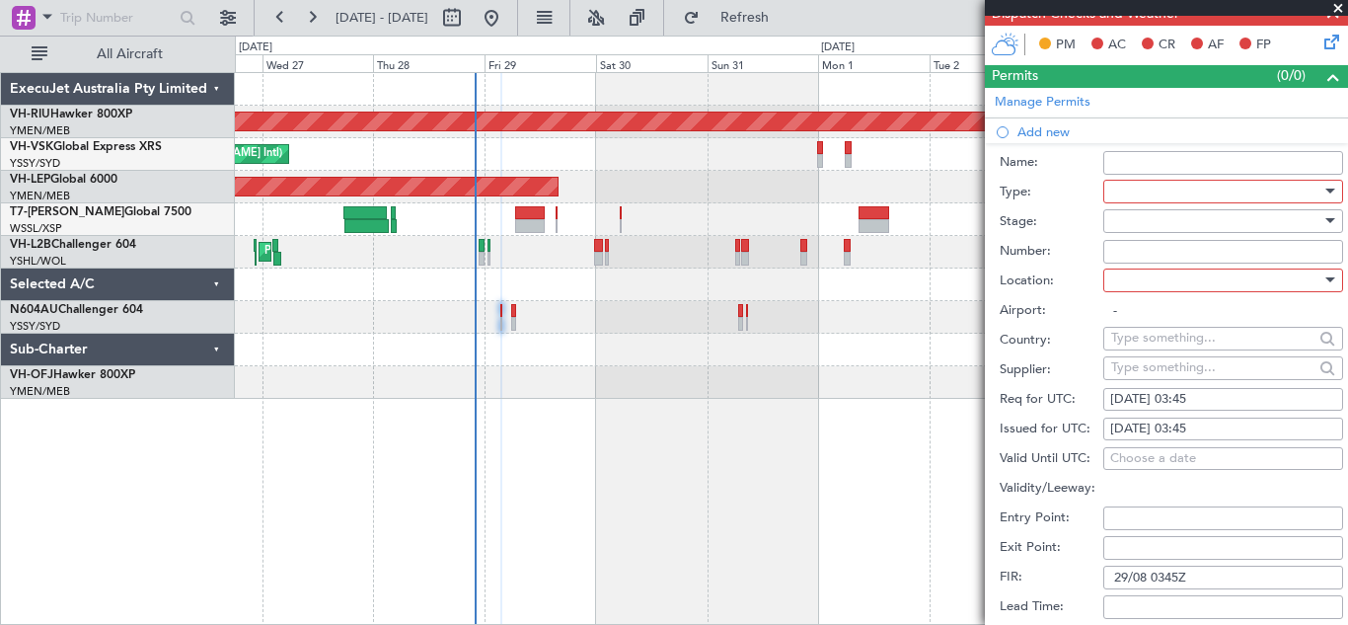
type input "29/08 0345Z"
click at [1325, 280] on div at bounding box center [1330, 279] width 10 height 5
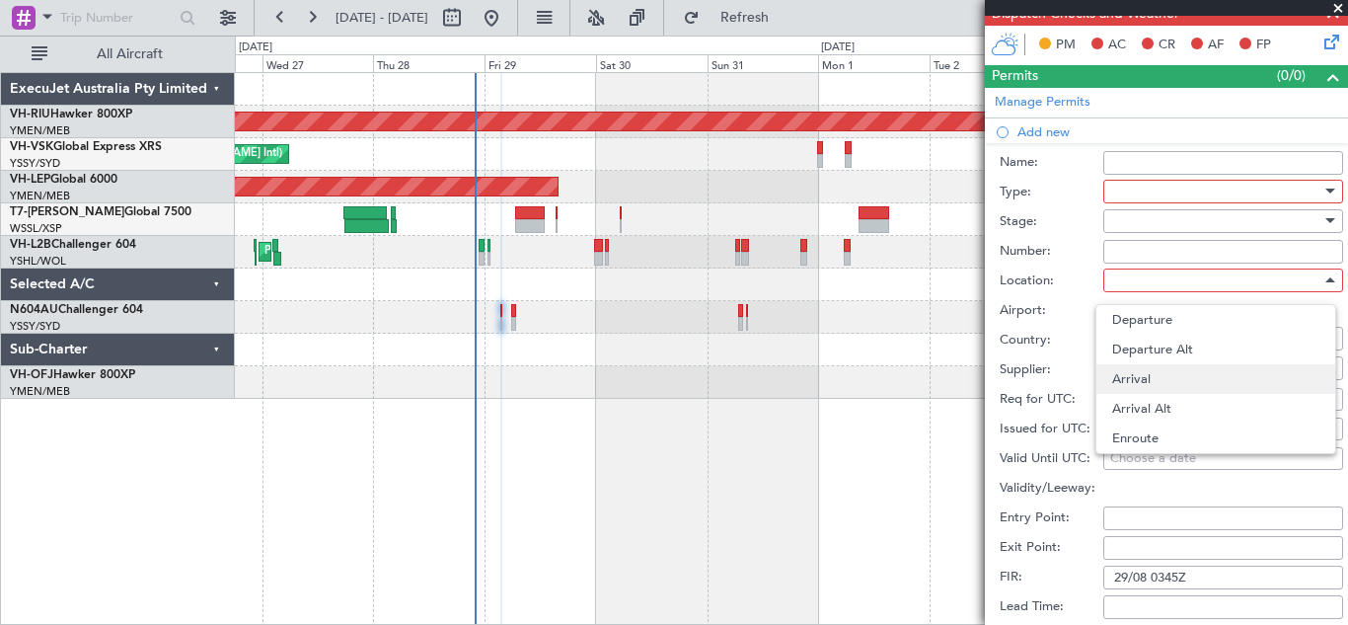
click at [1152, 375] on span "Arrival" at bounding box center [1215, 379] width 207 height 30
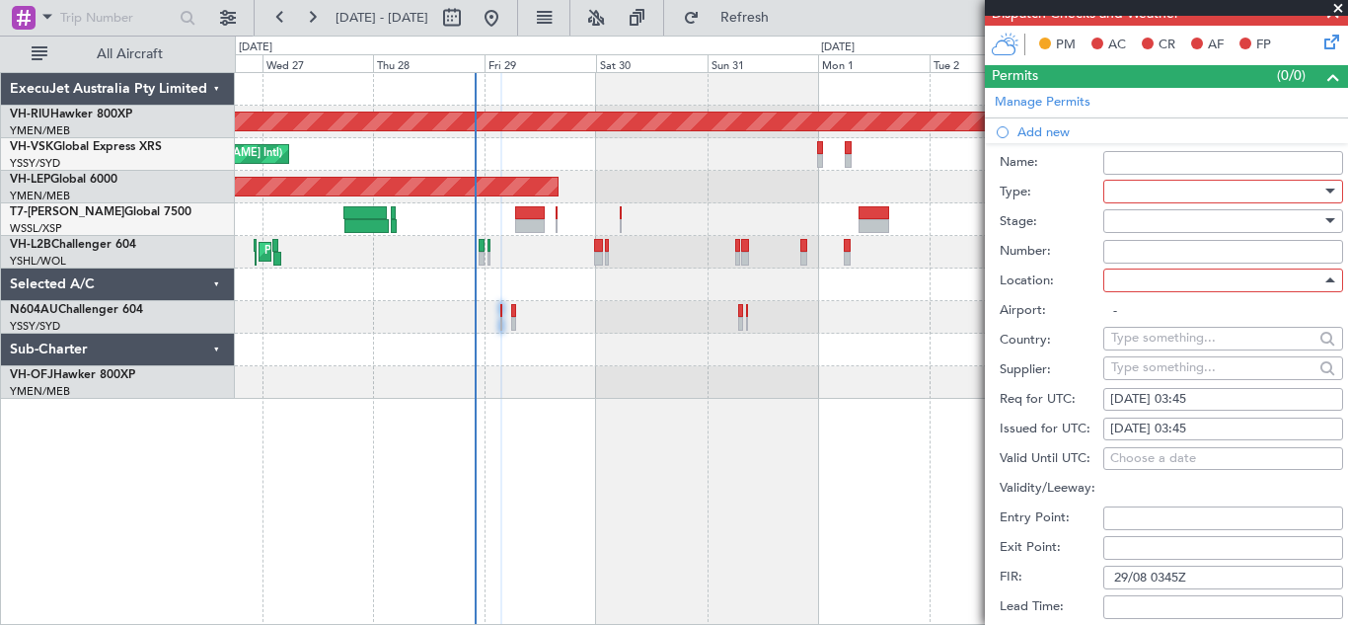
type input "YSSY / SYD"
click at [1125, 251] on input "Number:" at bounding box center [1223, 252] width 240 height 24
type input "29/08 0345Z"
click at [1325, 222] on div at bounding box center [1330, 220] width 10 height 5
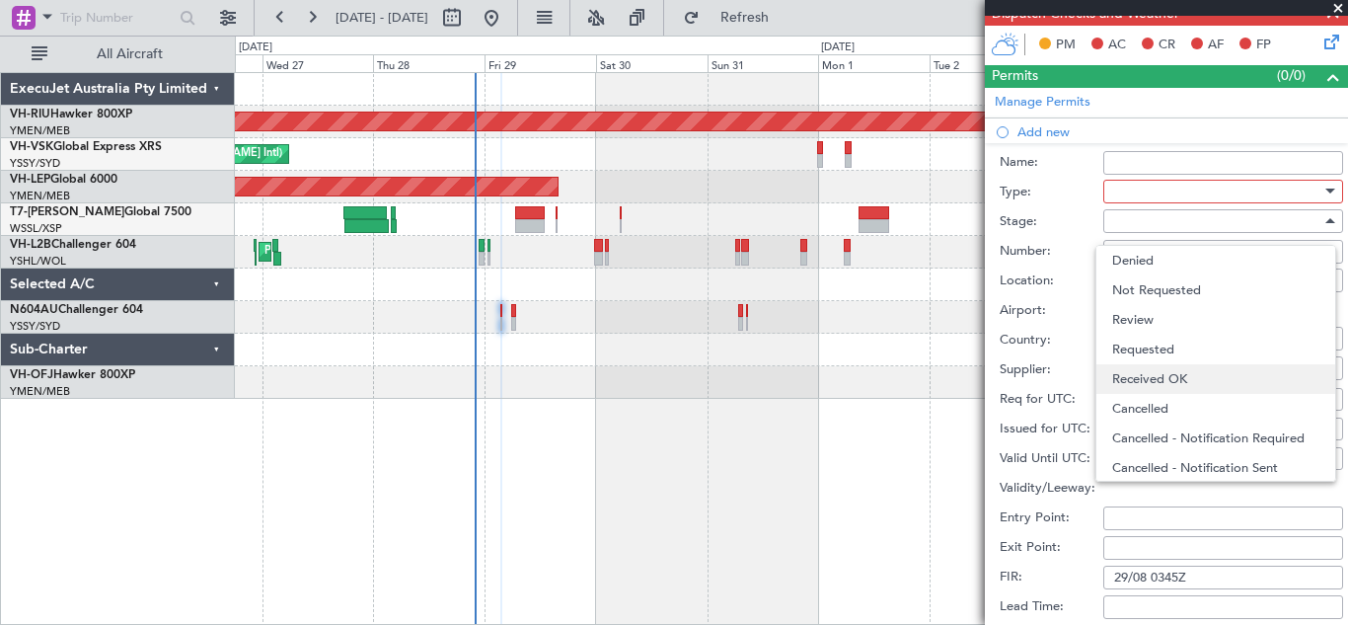
click at [1214, 372] on span "Received OK" at bounding box center [1215, 379] width 207 height 30
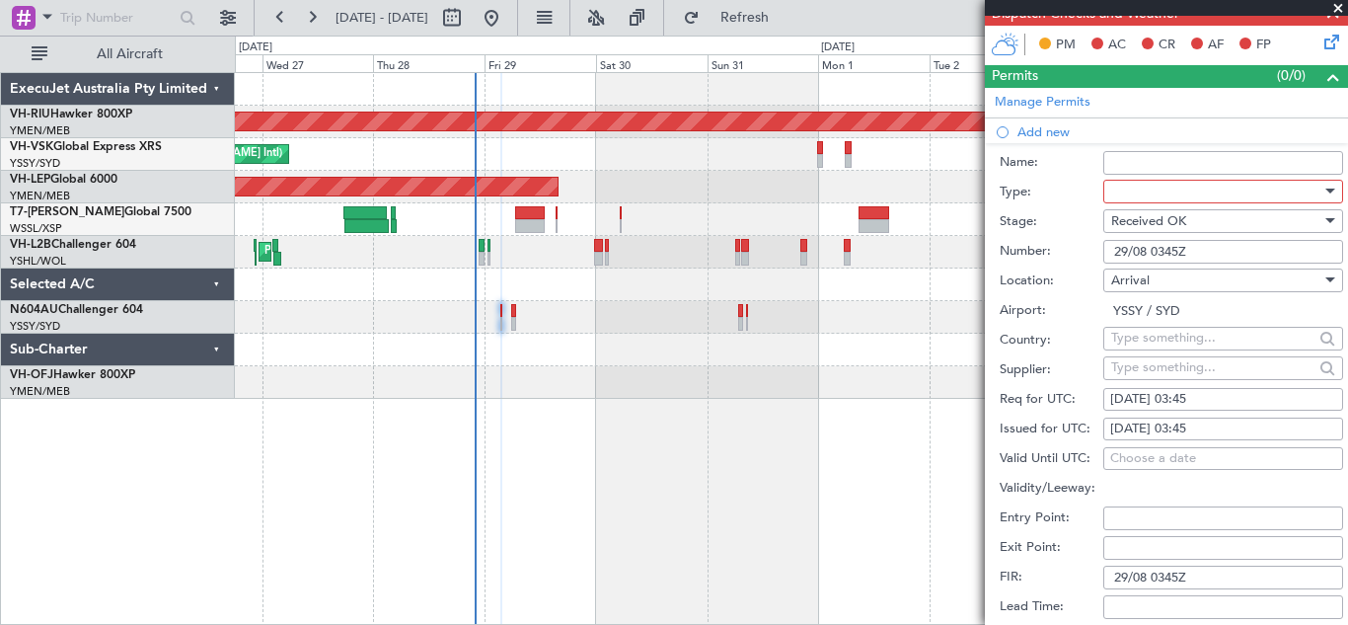
click at [1325, 191] on div at bounding box center [1330, 190] width 10 height 5
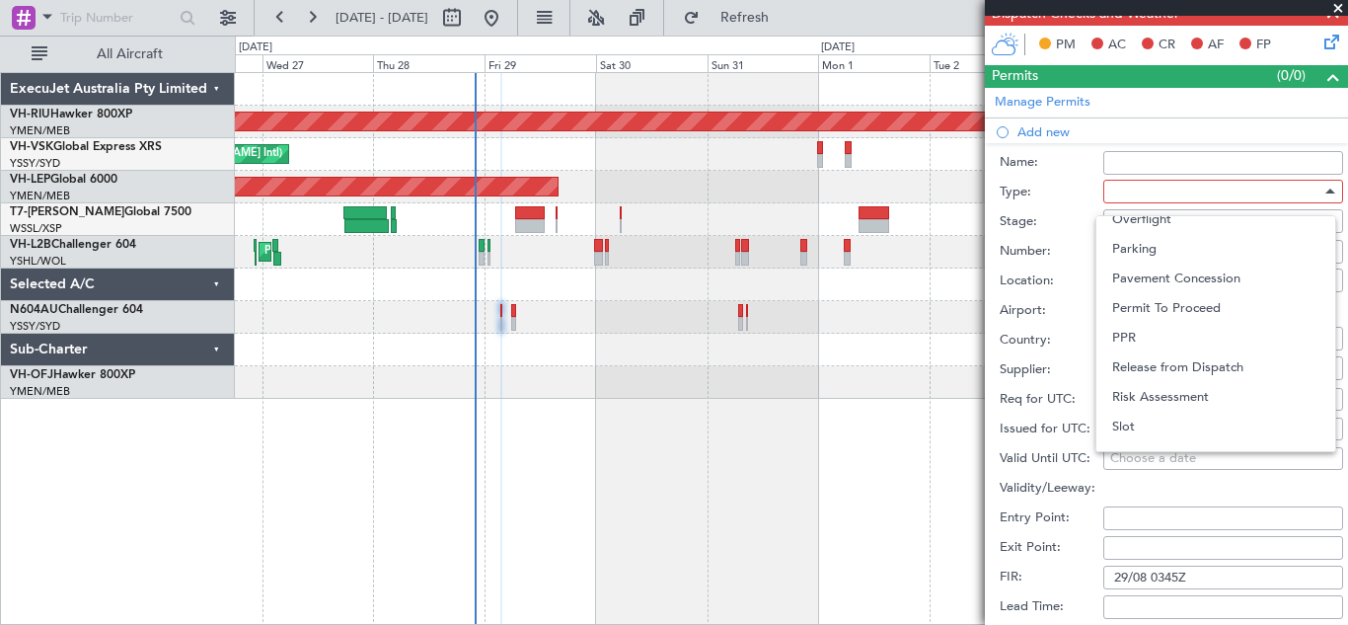
scroll to position [573, 0]
click at [1210, 390] on span "Slot" at bounding box center [1215, 398] width 207 height 30
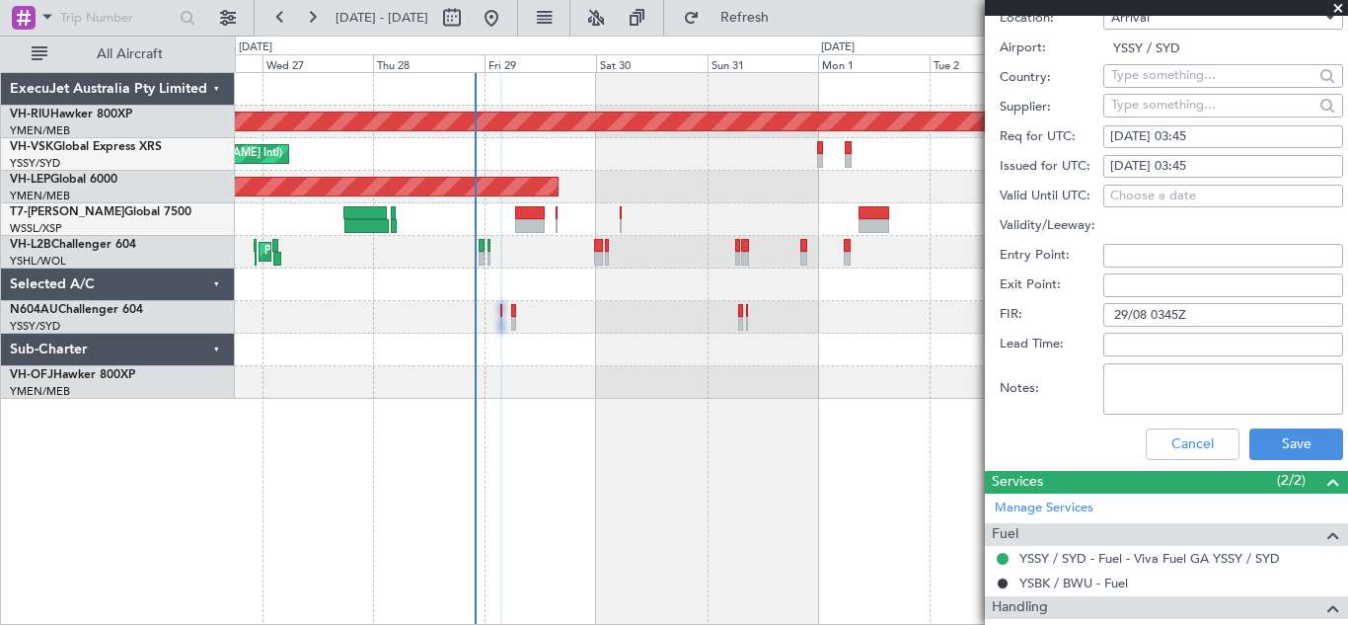
scroll to position [652, 0]
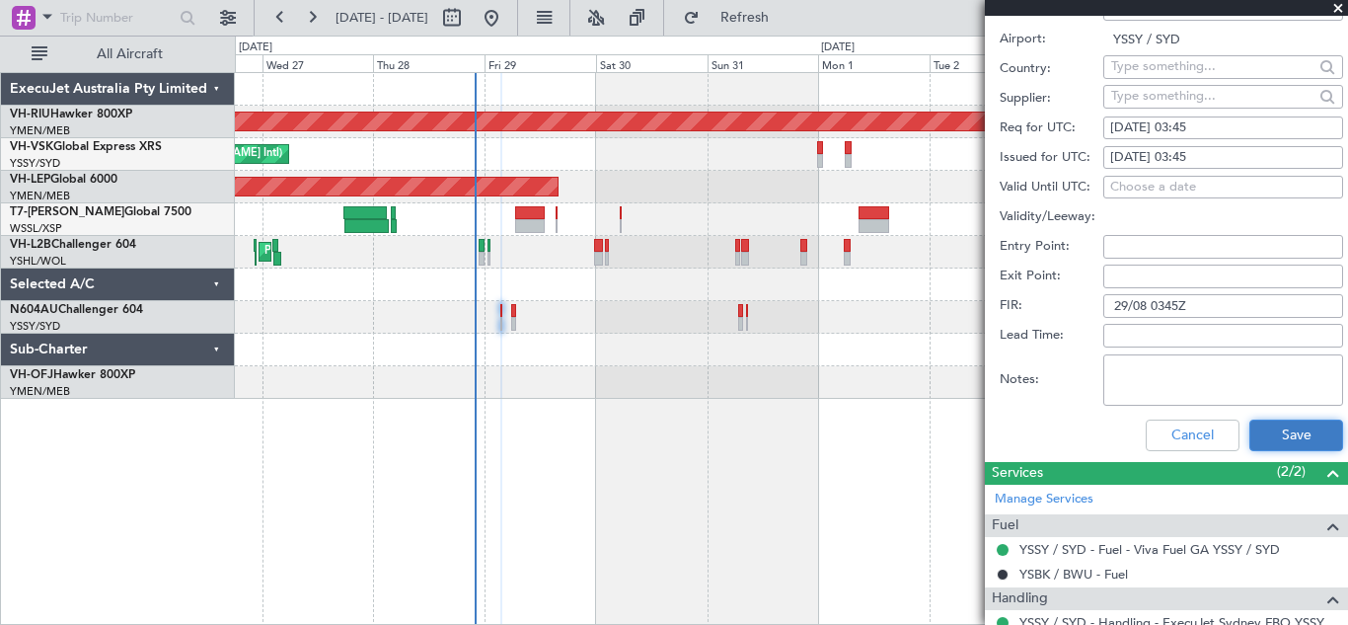
click at [1289, 421] on button "Save" at bounding box center [1296, 435] width 94 height 32
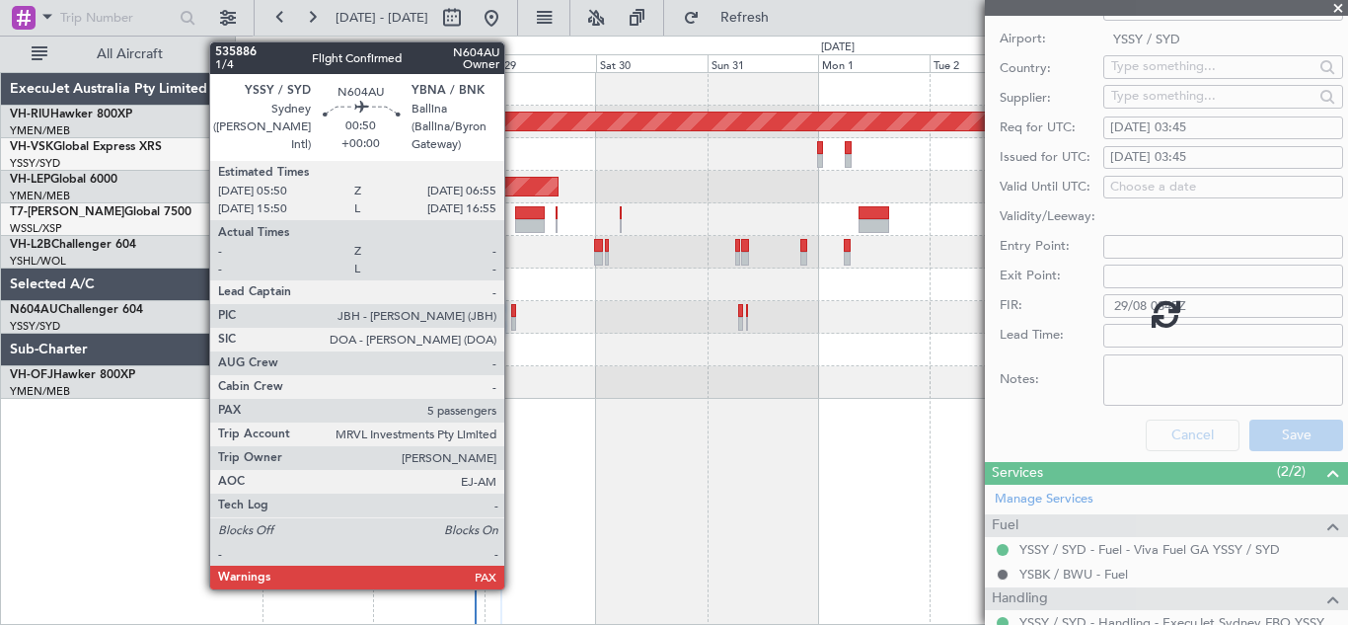
scroll to position [178, 0]
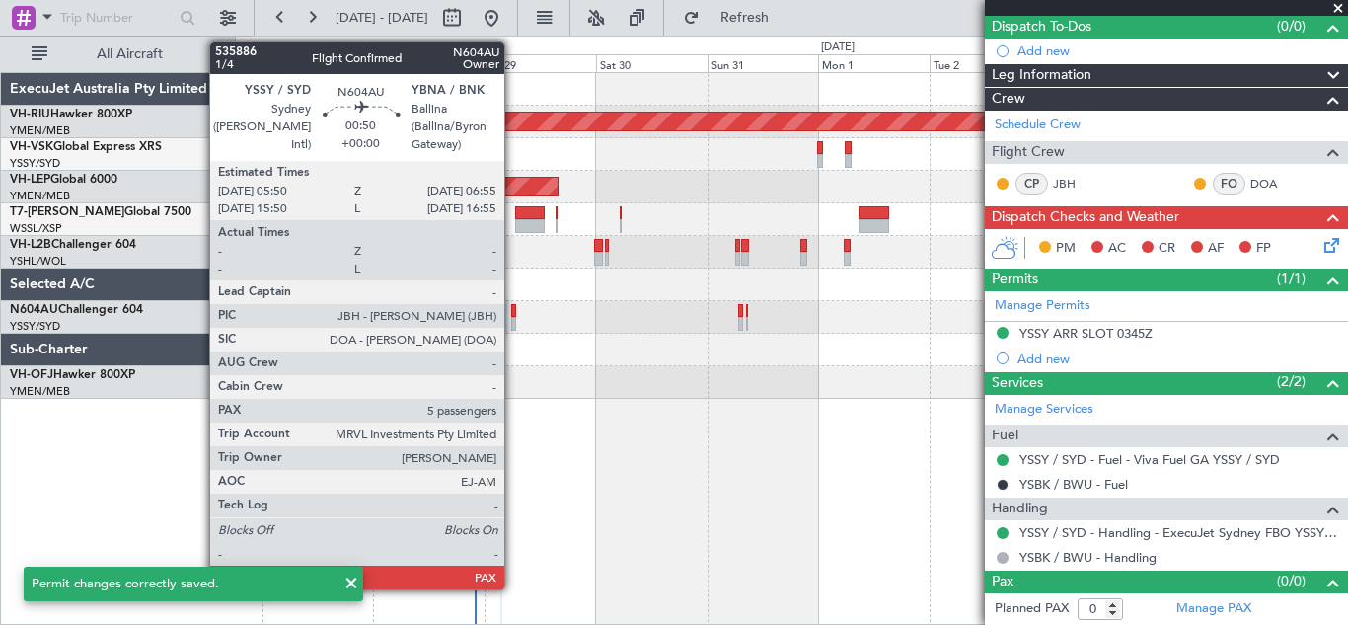
click at [513, 317] on div at bounding box center [514, 324] width 6 height 14
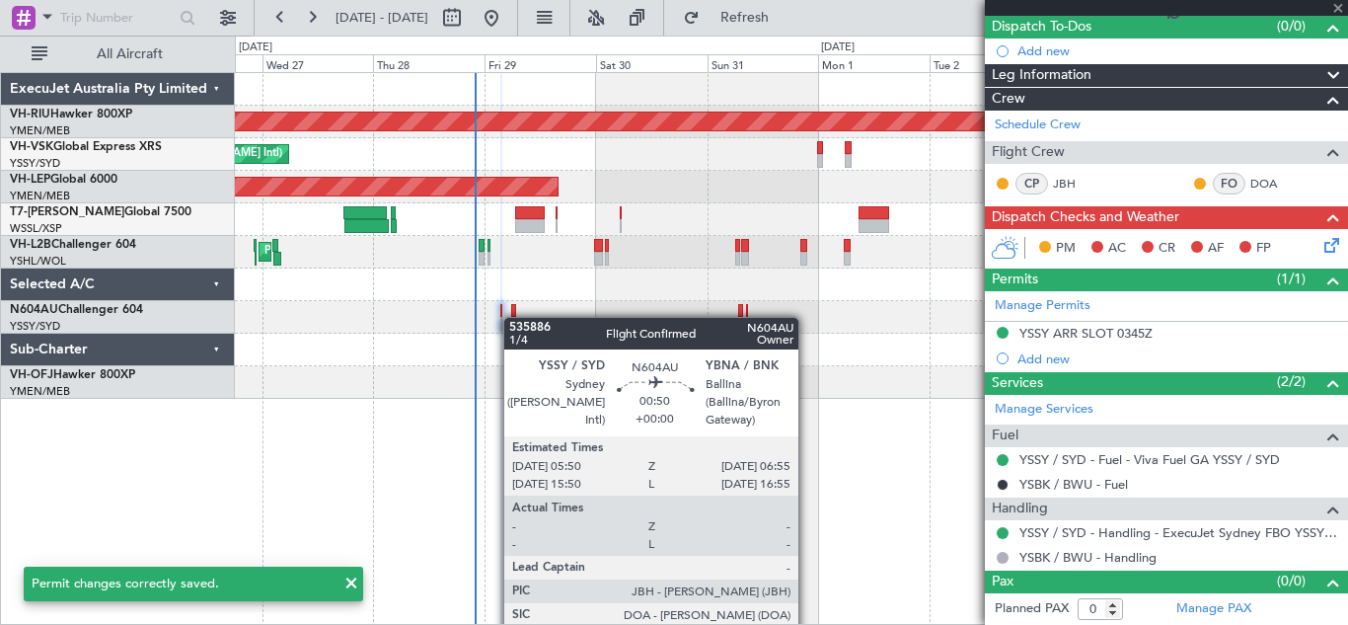
type input "5"
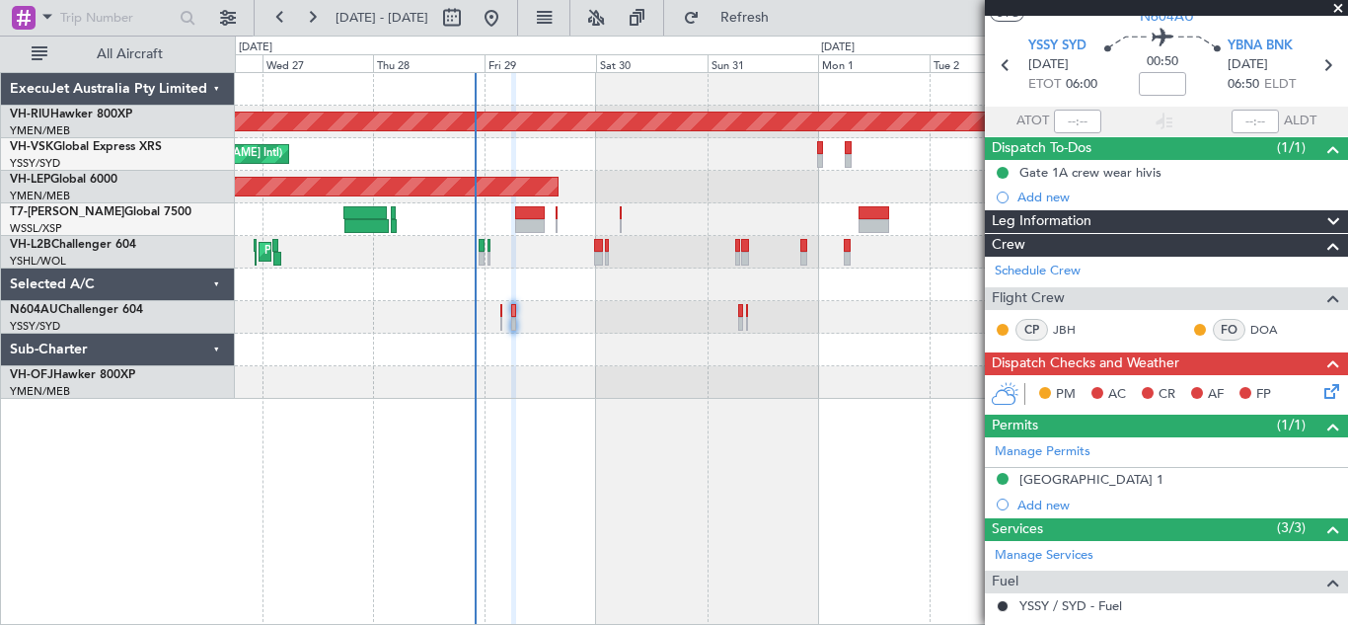
scroll to position [74, 0]
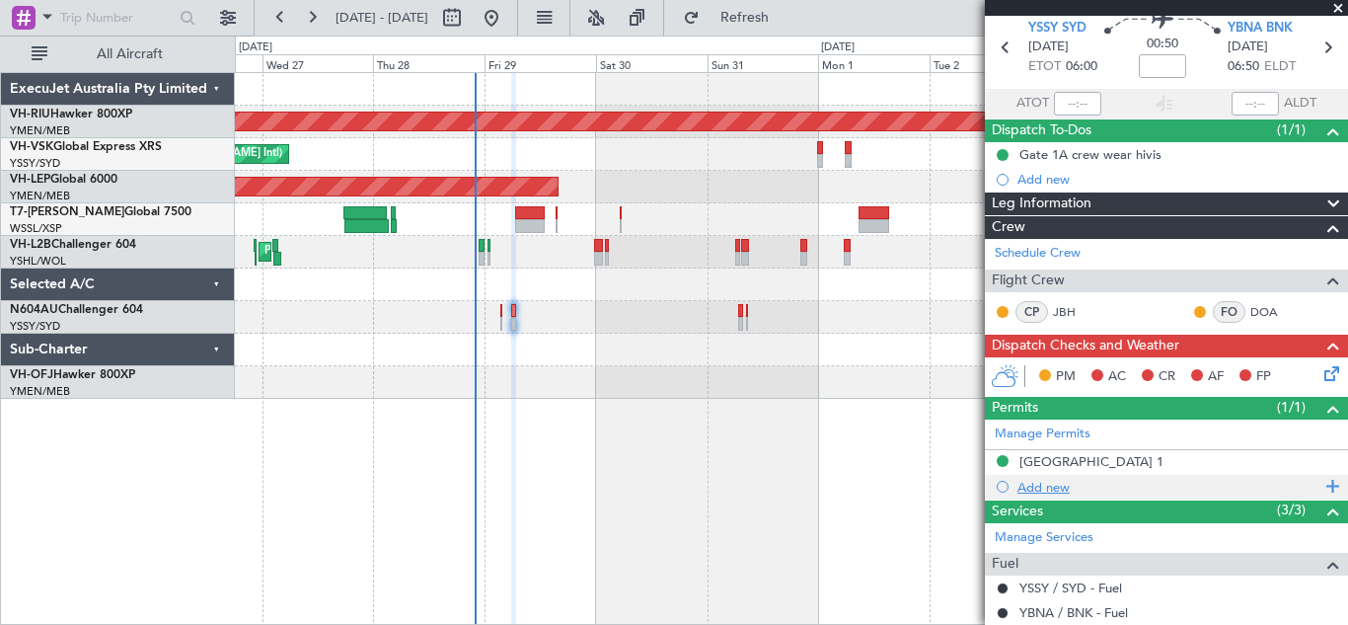
click at [1320, 484] on span at bounding box center [1329, 487] width 18 height 26
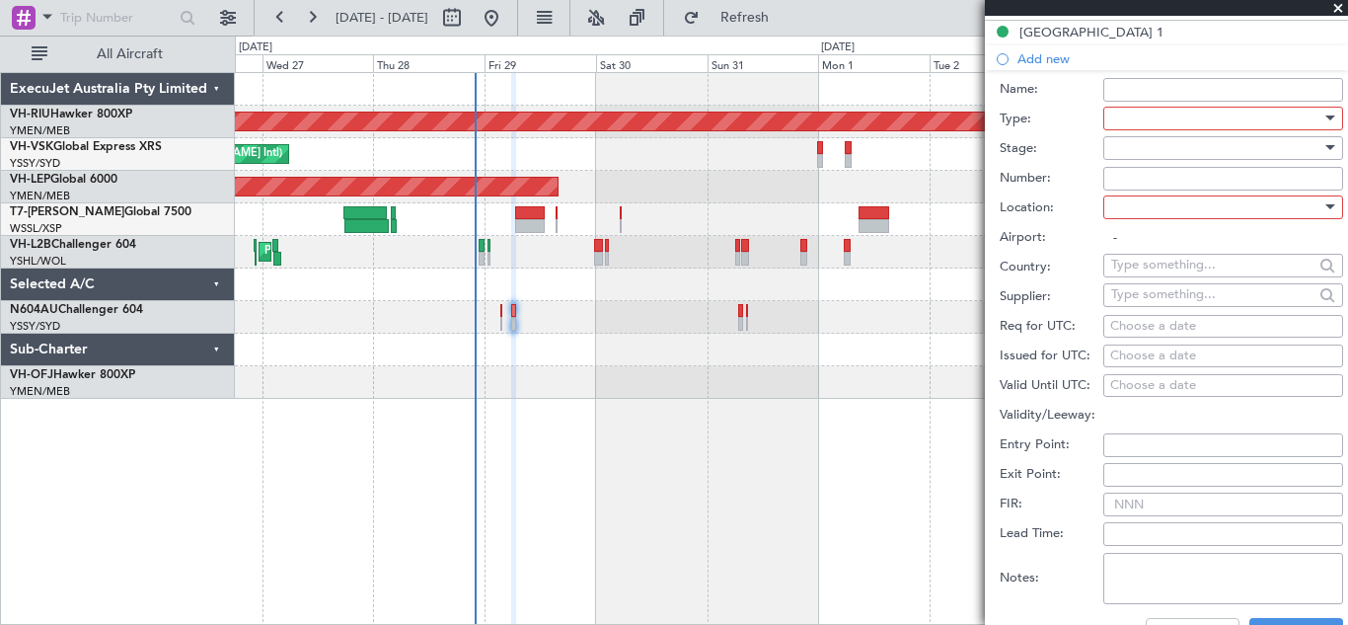
scroll to position [512, 0]
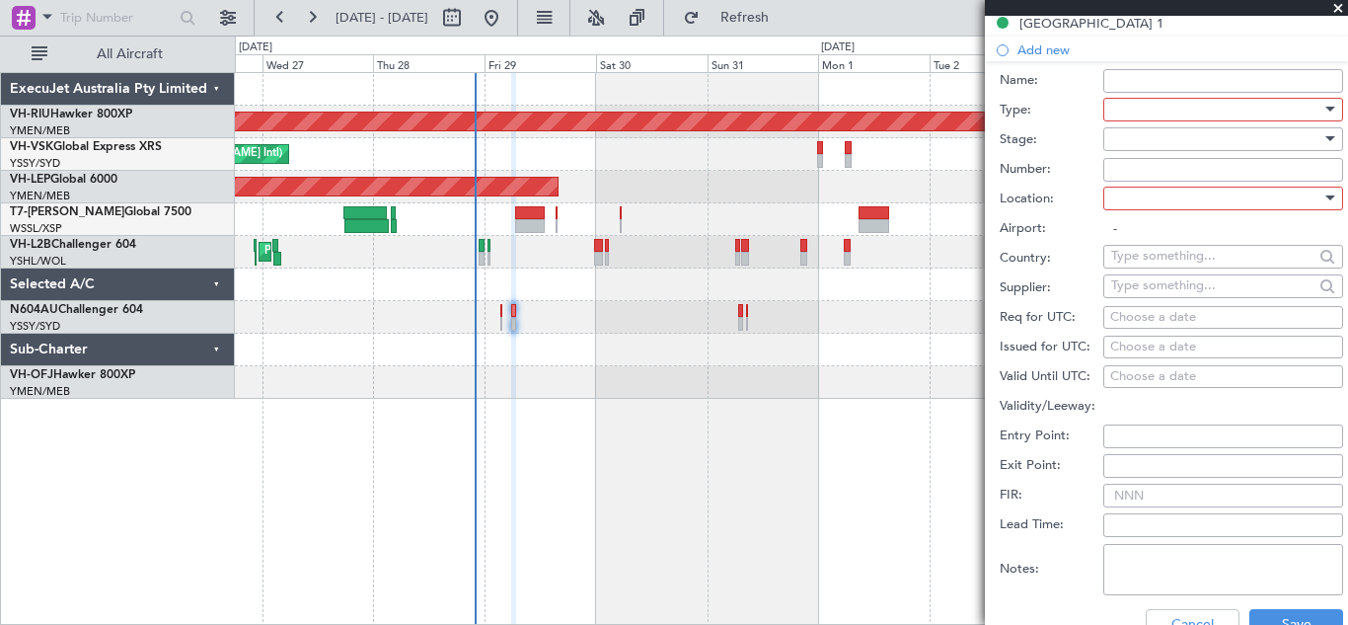
click at [1122, 319] on div "Choose a date" at bounding box center [1223, 318] width 226 height 20
select select "8"
select select "2025"
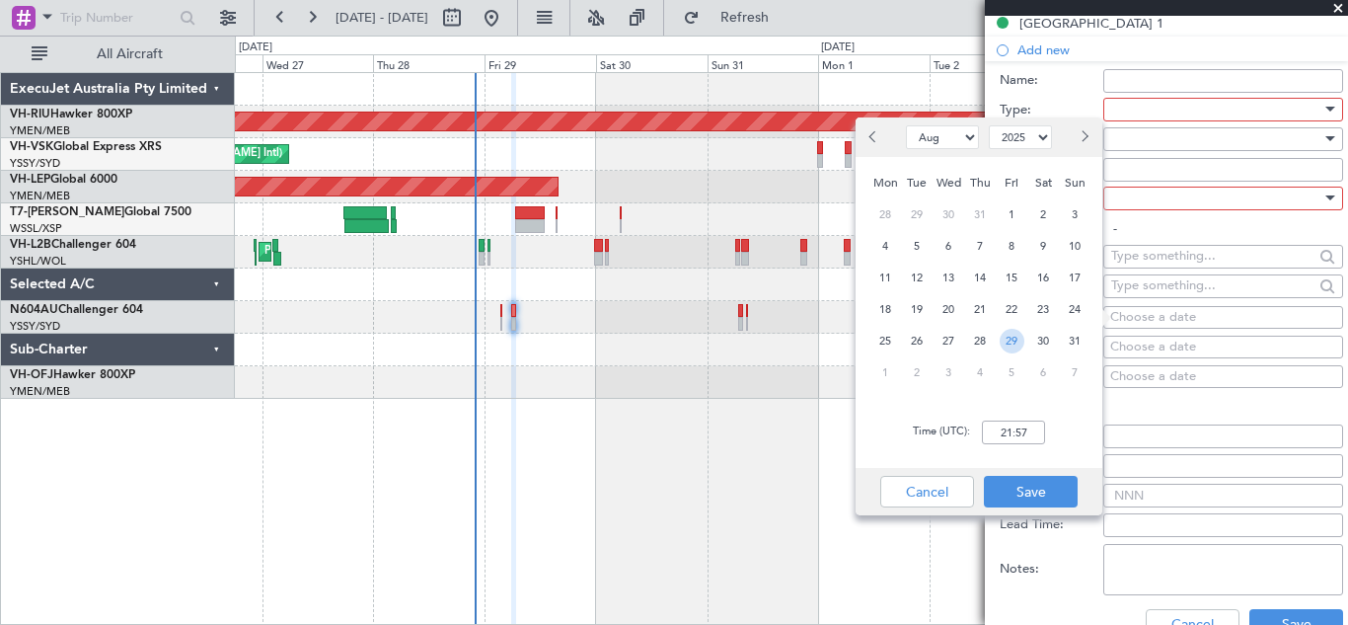
click at [1012, 340] on span "29" at bounding box center [1012, 341] width 25 height 25
click at [1007, 430] on input "00:00" at bounding box center [1013, 432] width 63 height 24
type input "06:00"
click at [1036, 488] on button "Save" at bounding box center [1031, 492] width 94 height 32
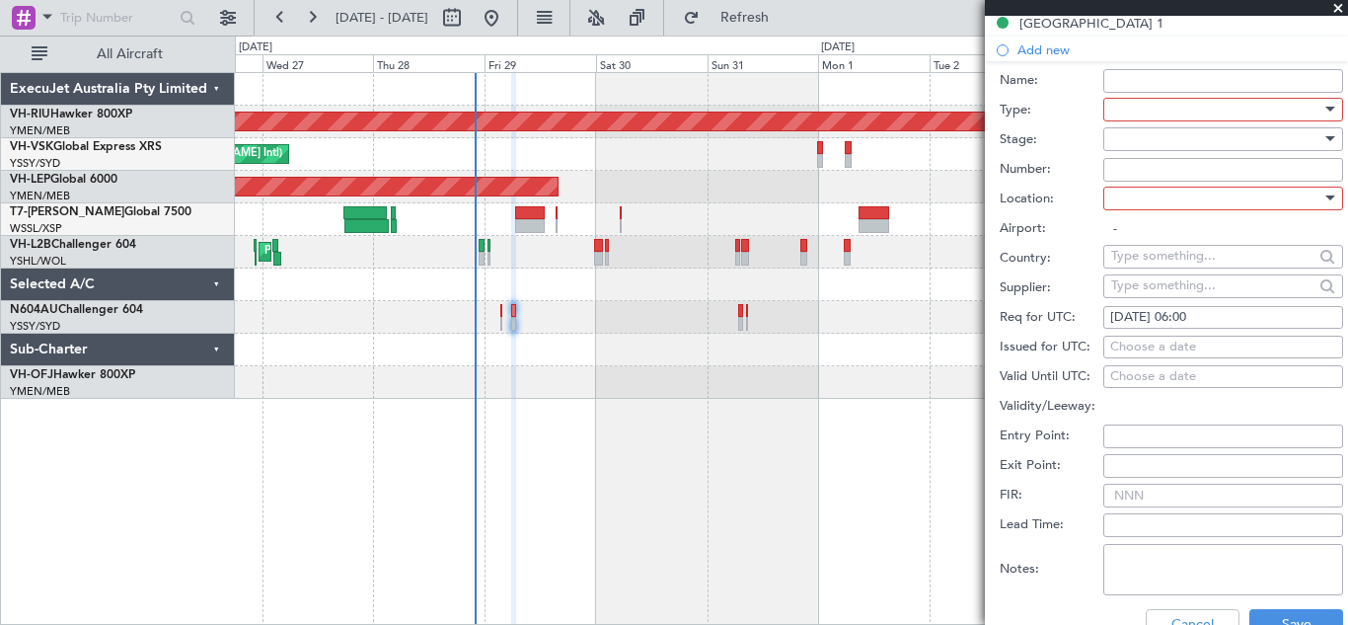
click at [1132, 343] on div "Choose a date" at bounding box center [1223, 347] width 226 height 20
select select "8"
select select "2025"
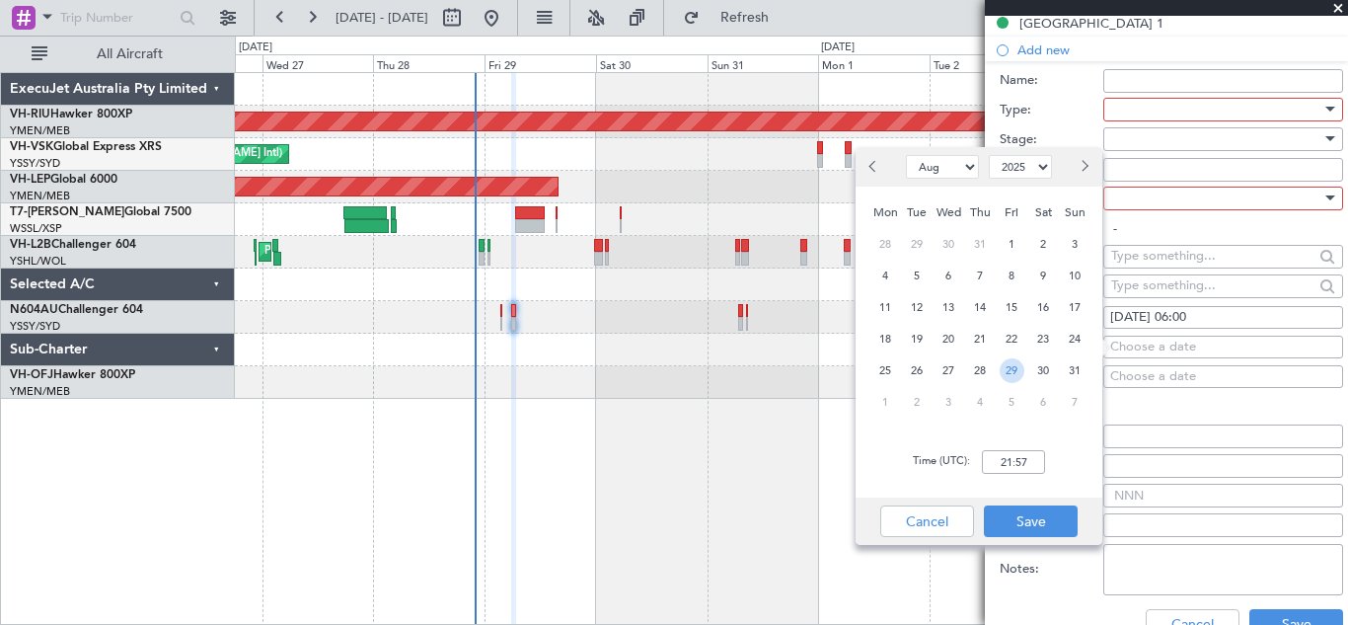
click at [1011, 369] on span "29" at bounding box center [1012, 370] width 25 height 25
click at [1005, 461] on input "00:00" at bounding box center [1013, 462] width 63 height 24
type input "06:00"
click at [1040, 517] on button "Save" at bounding box center [1031, 521] width 94 height 32
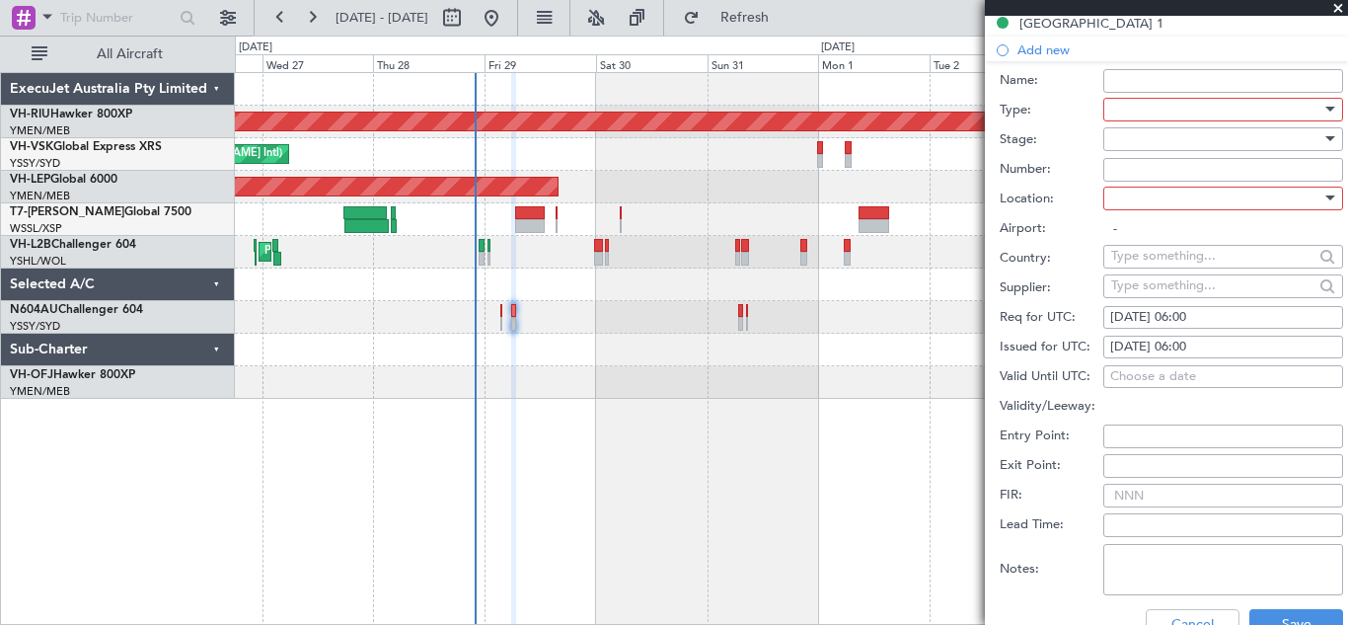
click at [1143, 491] on input "FIR:" at bounding box center [1223, 496] width 240 height 24
type input "29/08 0600Z"
click at [1325, 199] on div at bounding box center [1330, 197] width 10 height 5
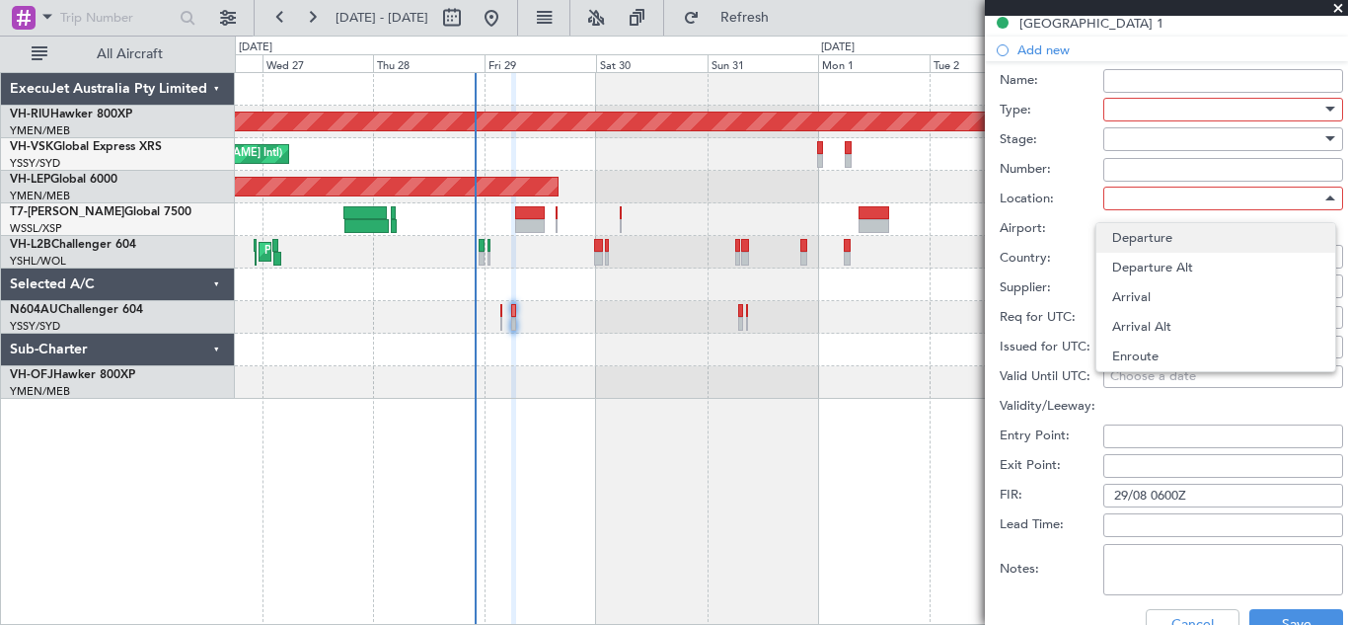
click at [1162, 245] on span "Departure" at bounding box center [1215, 238] width 207 height 30
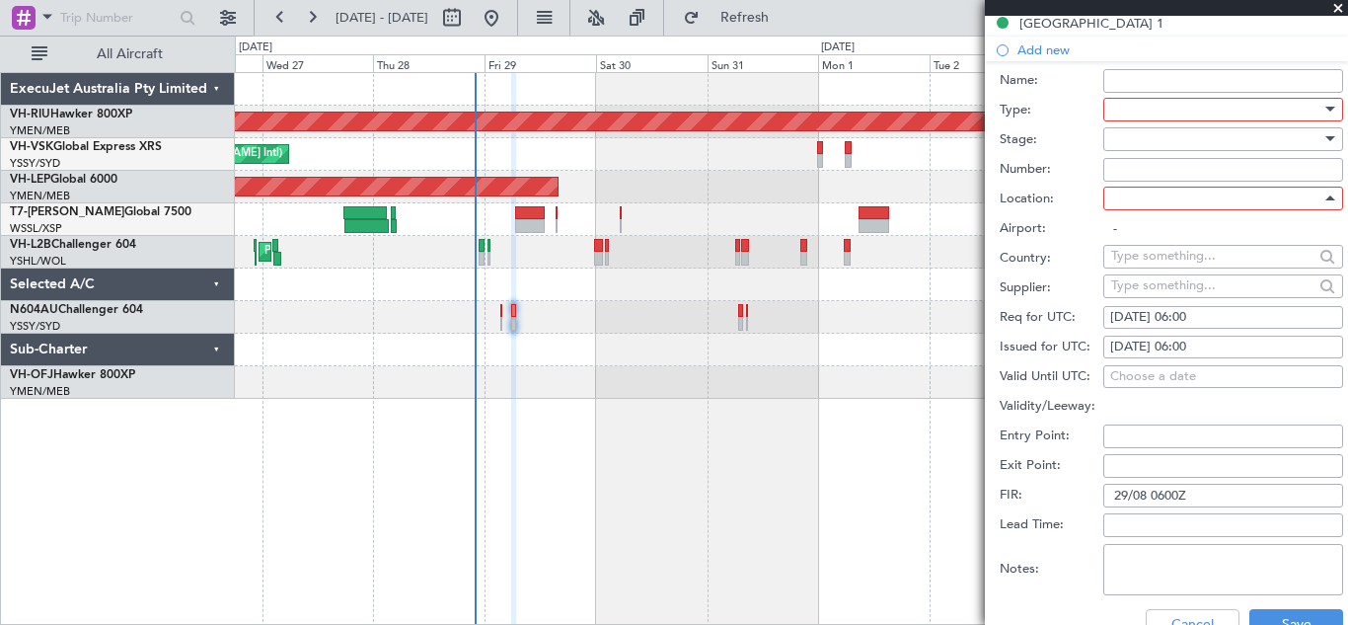
type input "YSSY / SYD"
click at [1125, 169] on input "Number:" at bounding box center [1223, 170] width 240 height 24
type input "29/08 0600Z"
click at [1321, 134] on div at bounding box center [1328, 139] width 14 height 16
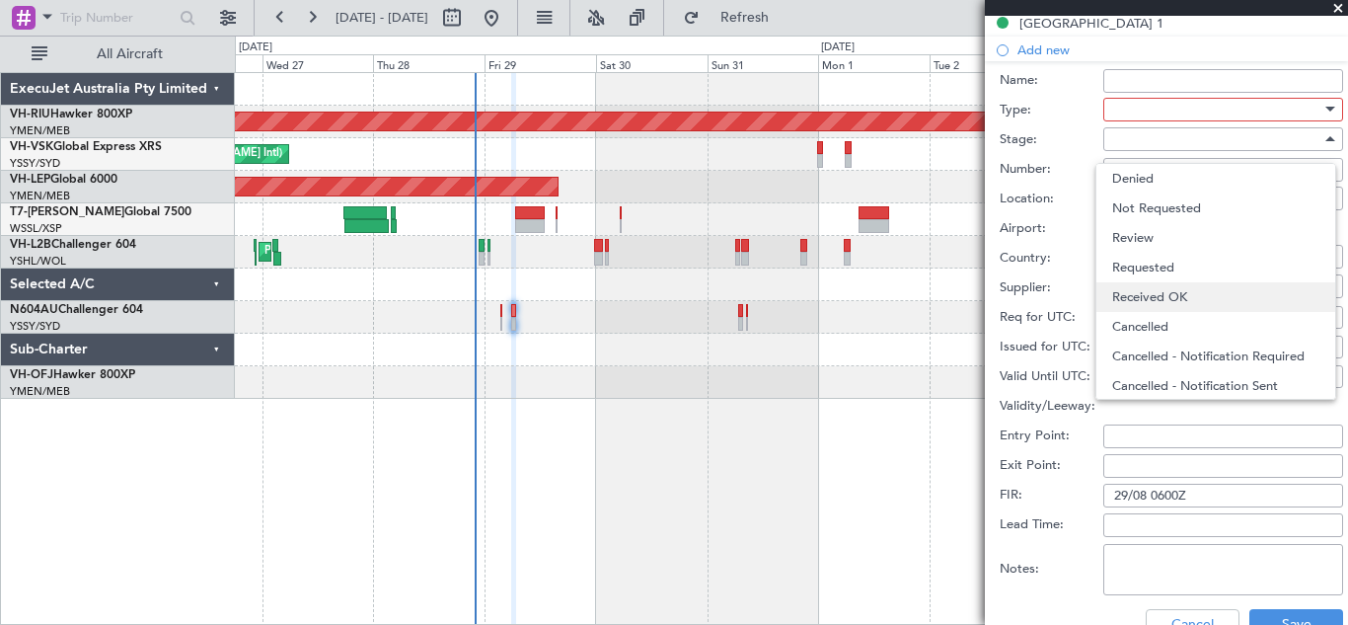
click at [1236, 293] on span "Received OK" at bounding box center [1215, 297] width 207 height 30
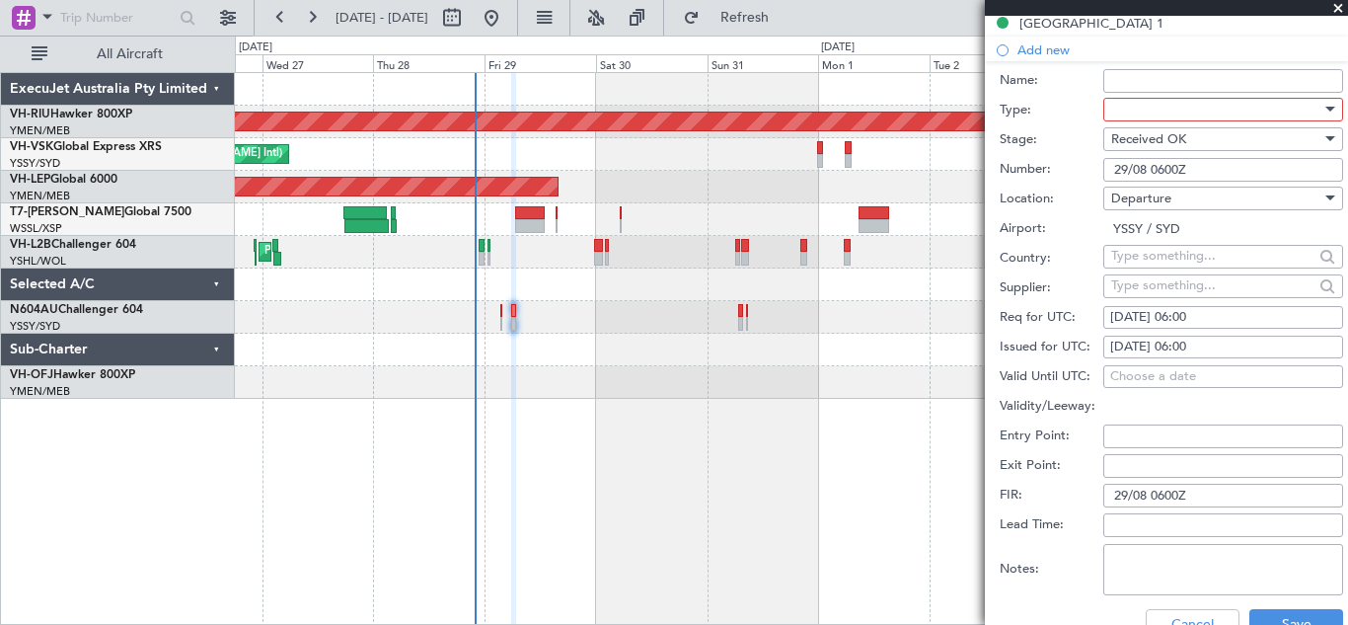
click at [1325, 111] on div at bounding box center [1330, 109] width 10 height 5
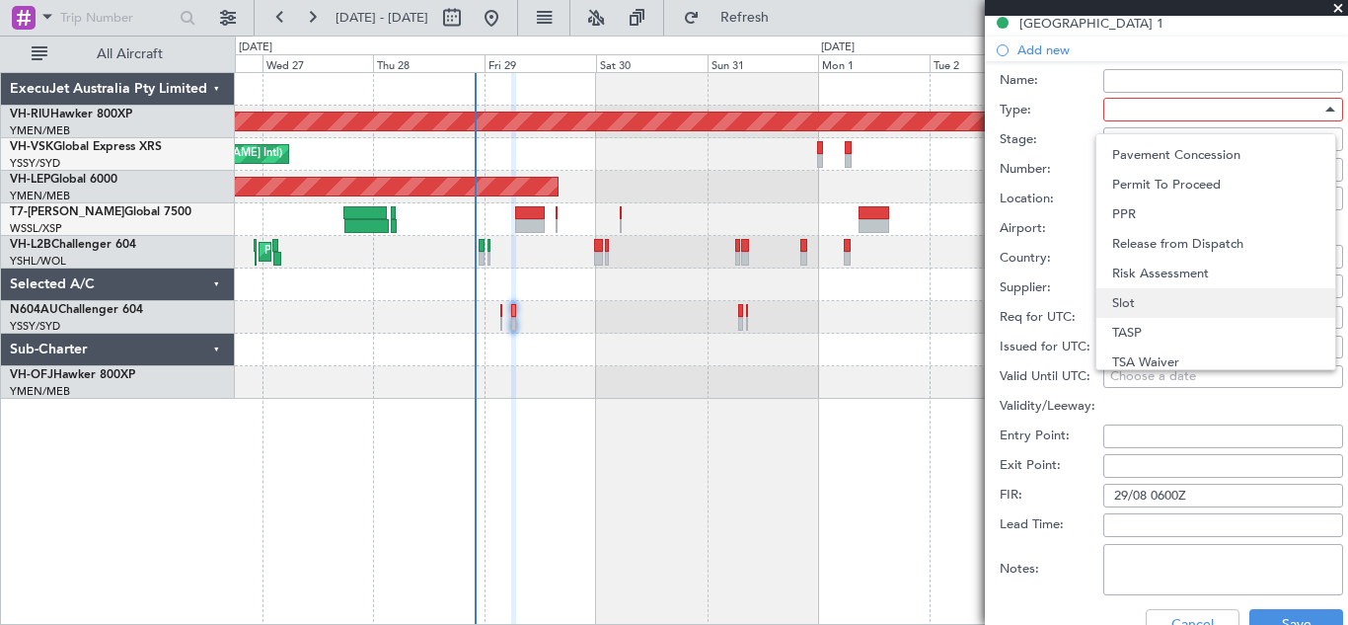
click at [1158, 308] on span "Slot" at bounding box center [1215, 303] width 207 height 30
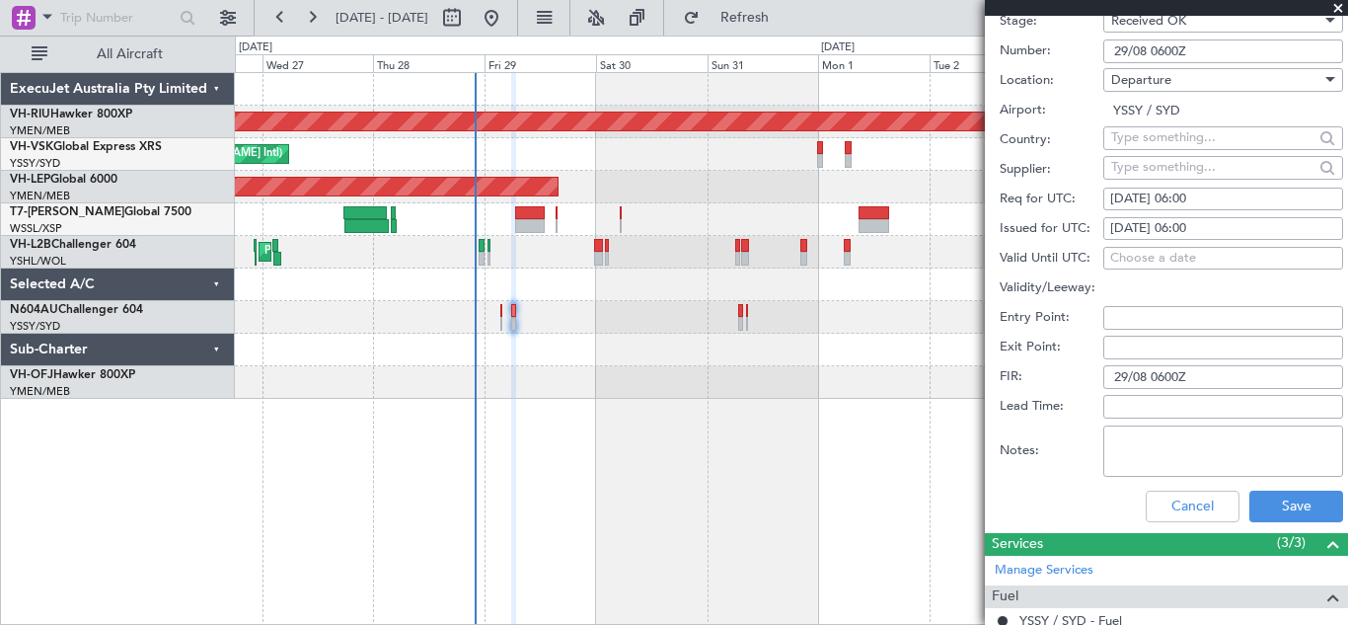
scroll to position [699, 0]
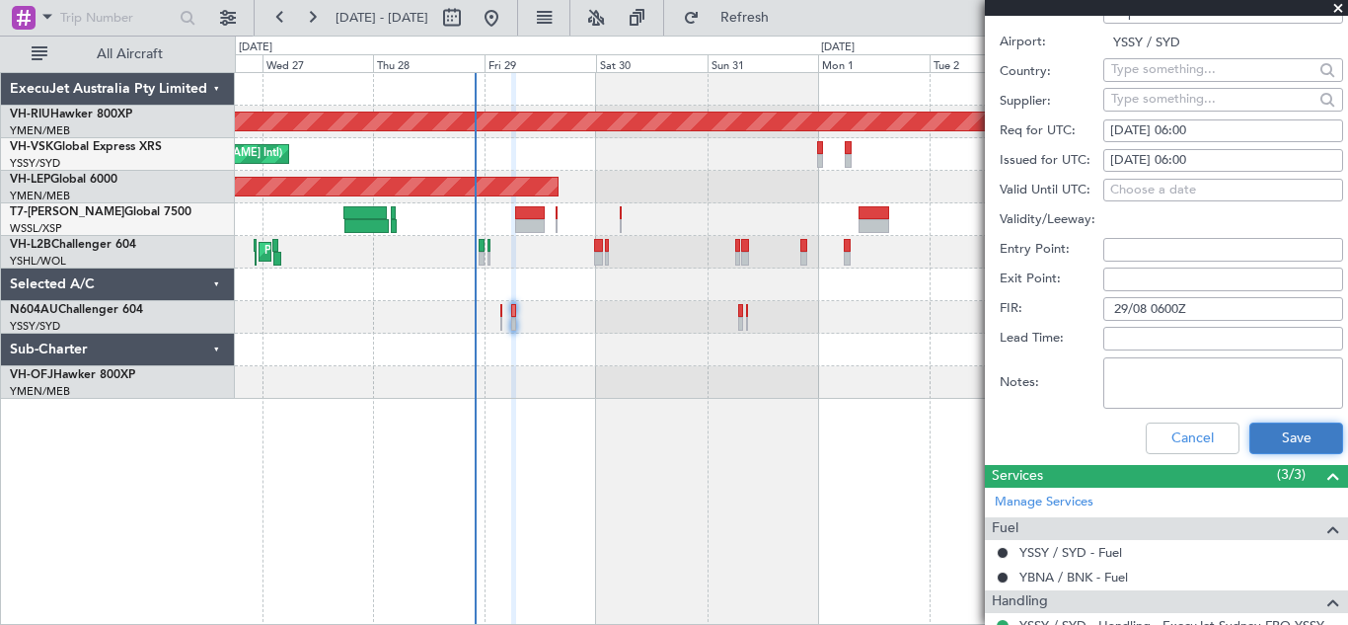
click at [1285, 431] on button "Save" at bounding box center [1296, 438] width 94 height 32
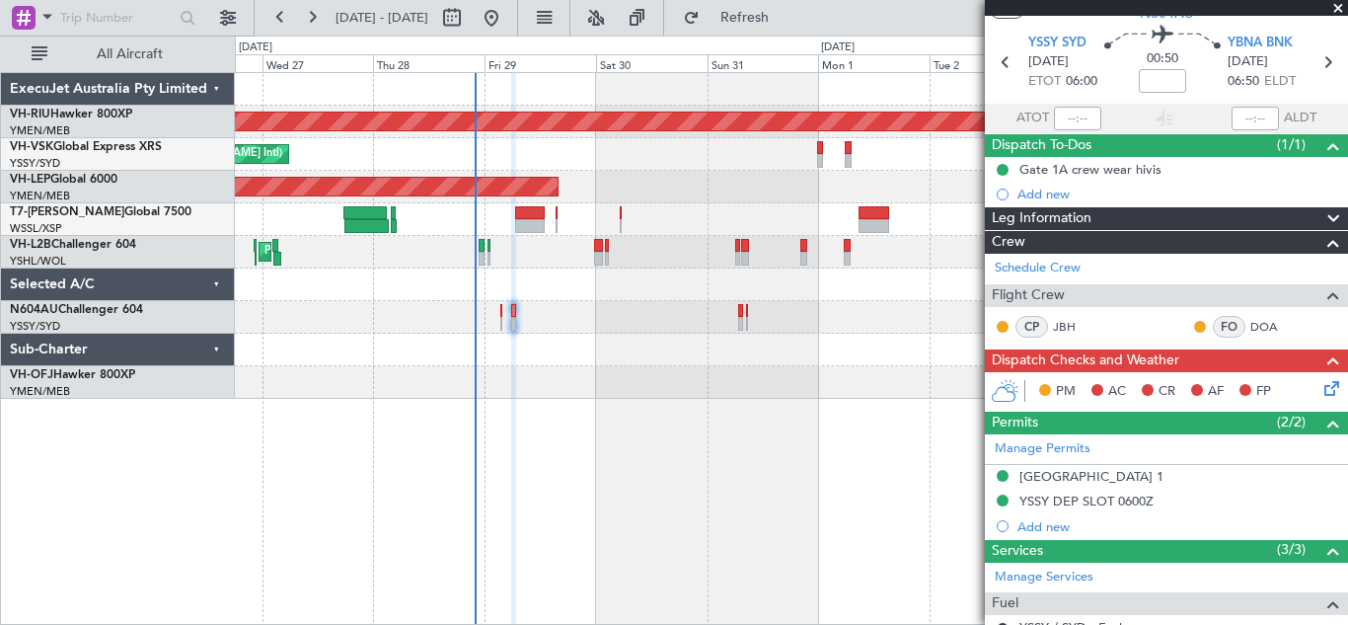
scroll to position [66, 0]
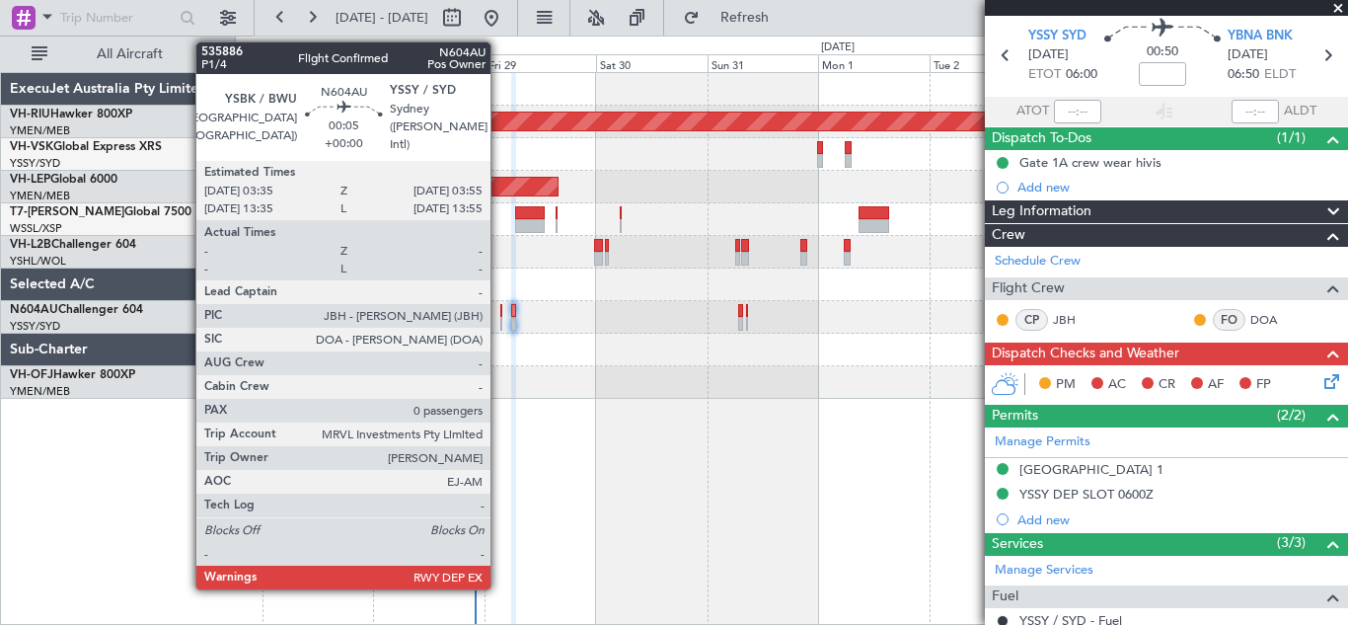
click at [500, 316] on div at bounding box center [501, 311] width 2 height 14
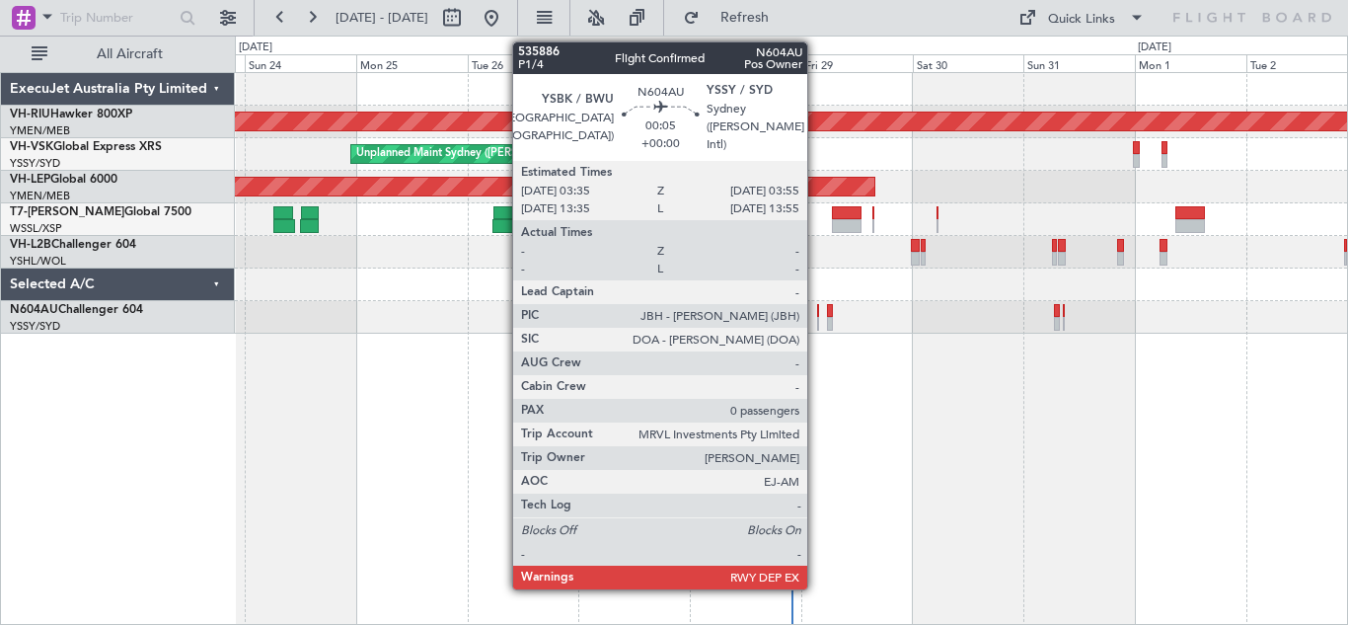
click at [817, 319] on div at bounding box center [818, 324] width 2 height 14
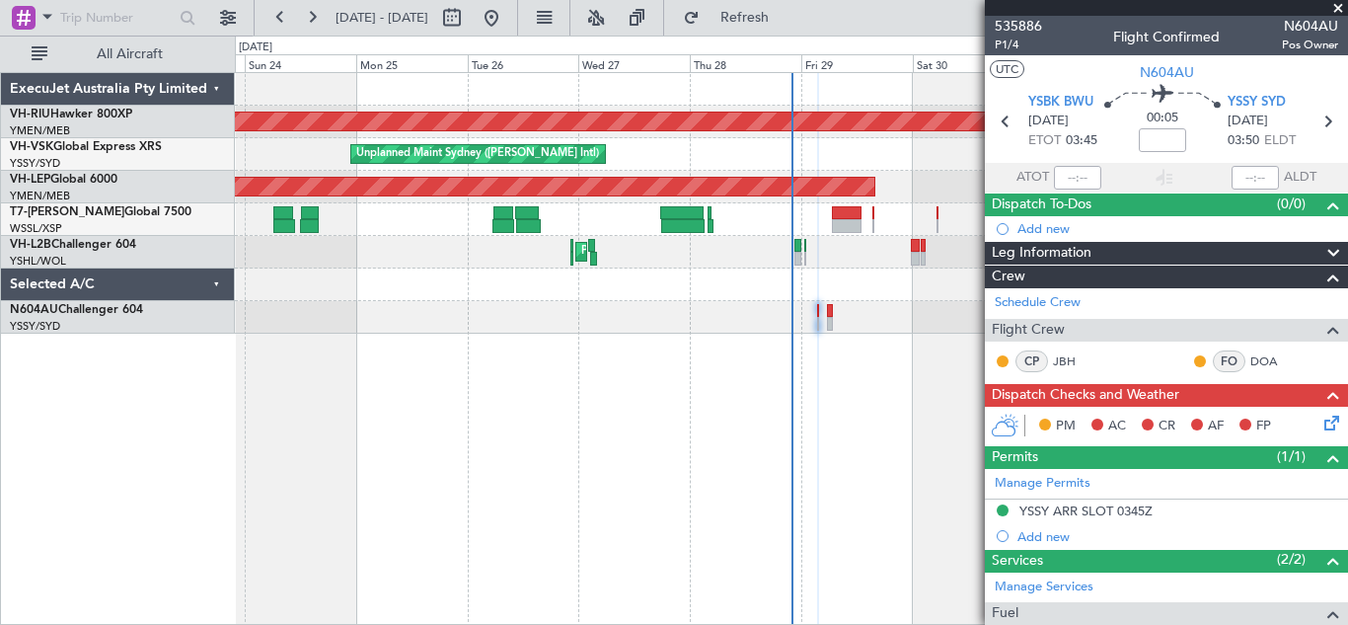
click at [1320, 424] on icon at bounding box center [1328, 419] width 16 height 16
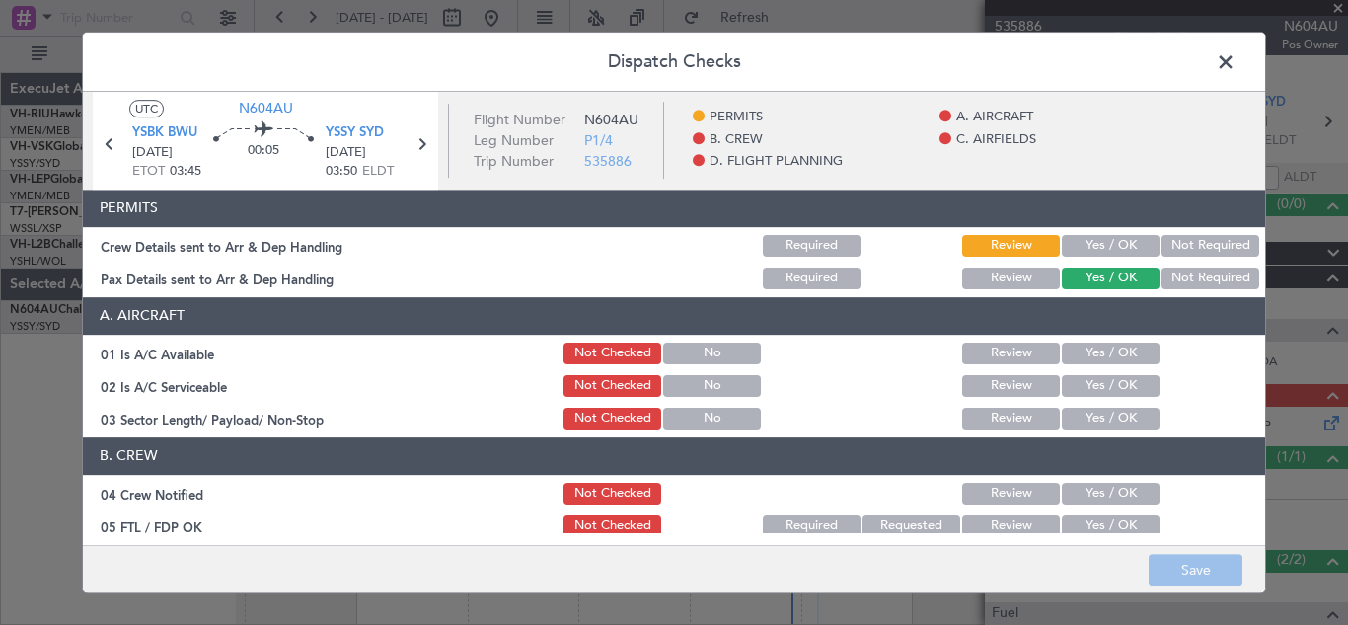
click at [1091, 245] on button "Yes / OK" at bounding box center [1111, 246] width 98 height 22
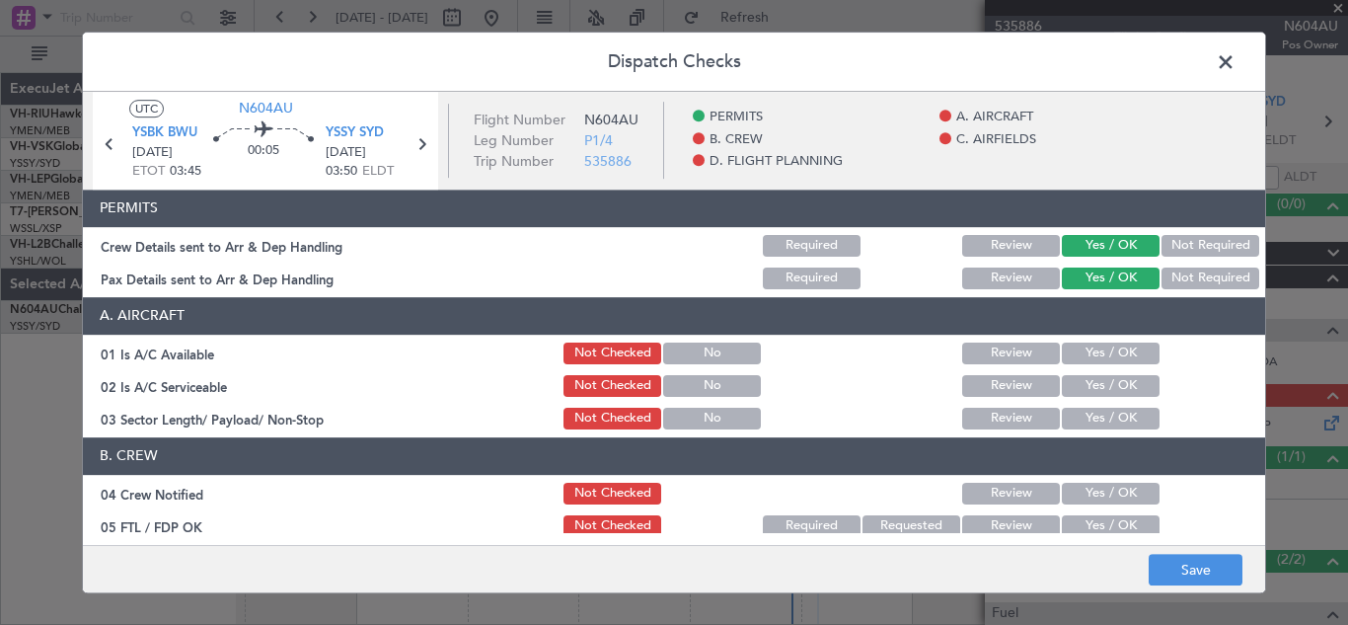
click at [1099, 358] on button "Yes / OK" at bounding box center [1111, 353] width 98 height 22
click at [1100, 390] on button "Yes / OK" at bounding box center [1111, 386] width 98 height 22
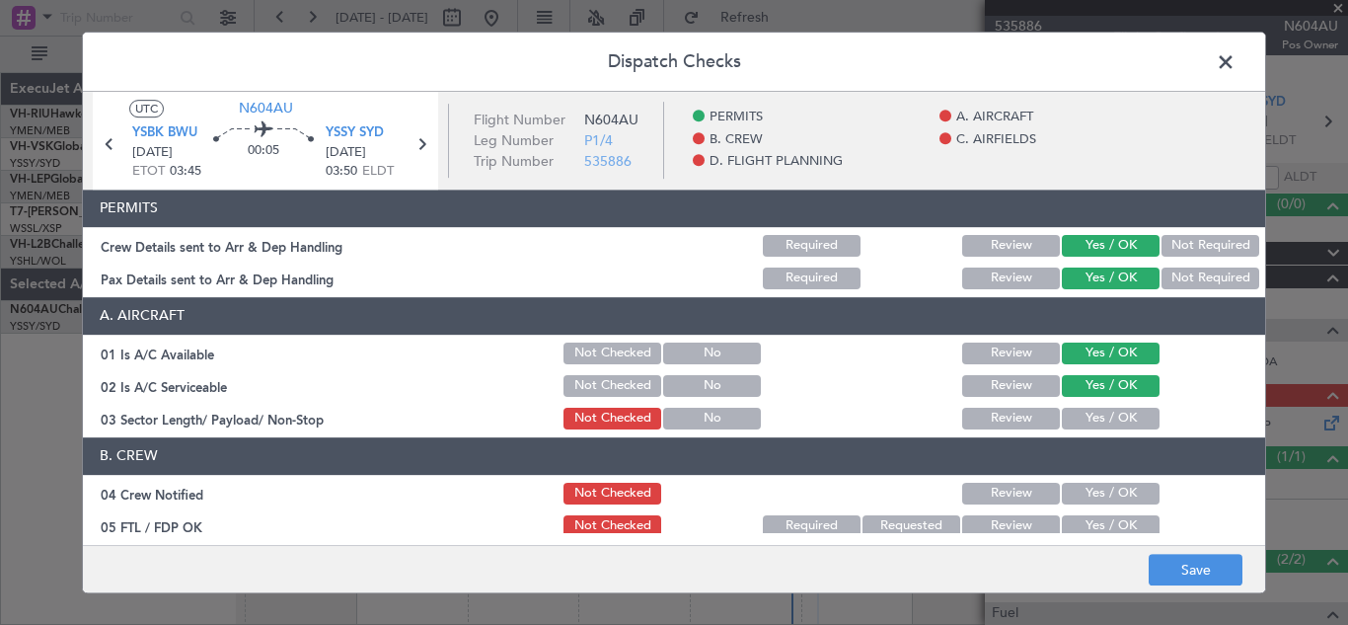
click at [1100, 416] on button "Yes / OK" at bounding box center [1111, 419] width 98 height 22
click at [1096, 489] on button "Yes / OK" at bounding box center [1111, 494] width 98 height 22
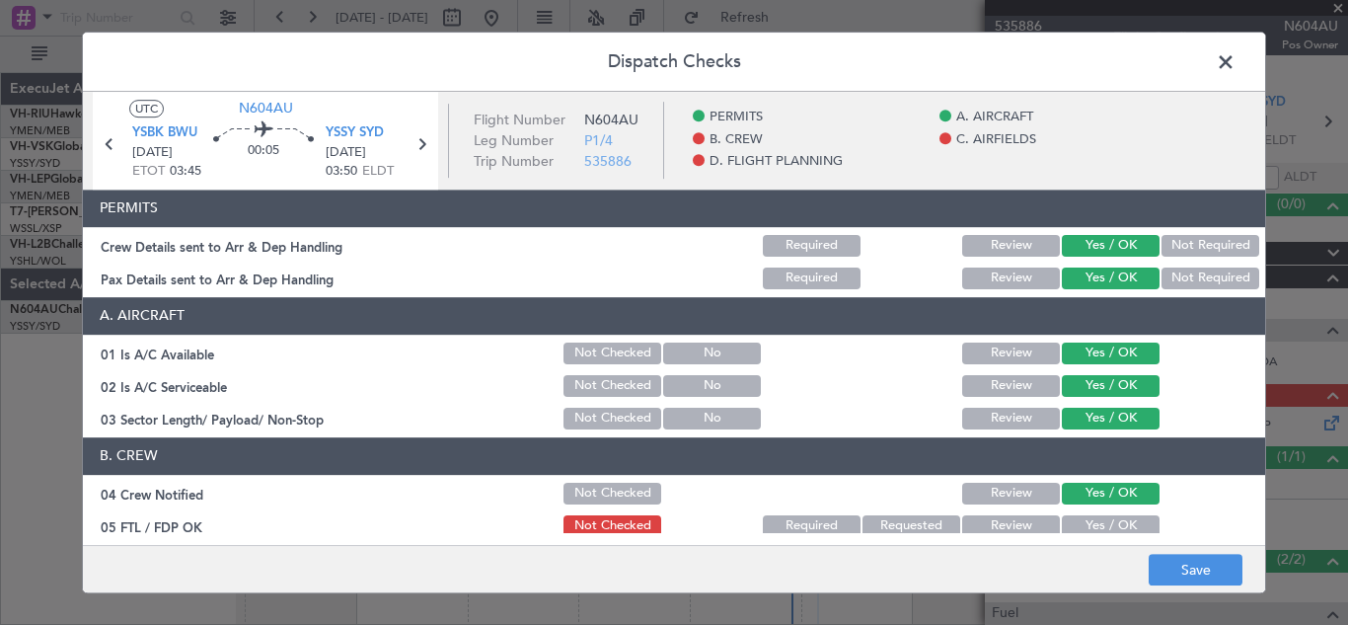
click at [1097, 520] on button "Yes / OK" at bounding box center [1111, 526] width 98 height 22
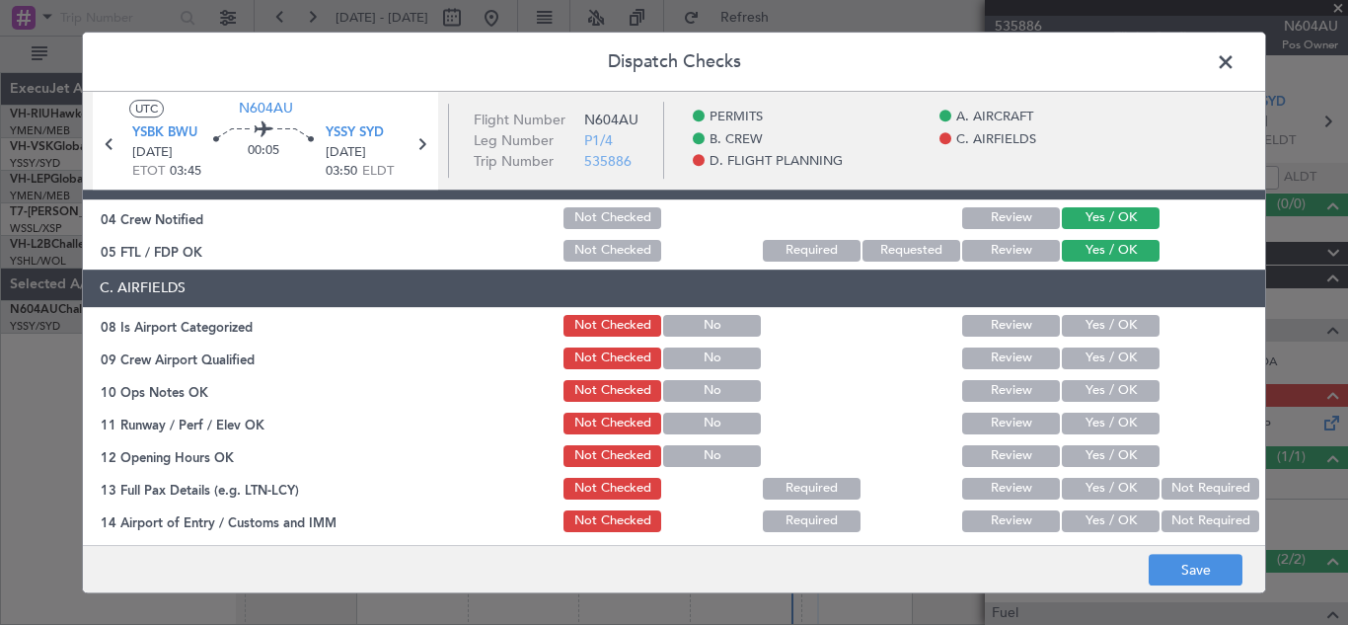
scroll to position [276, 0]
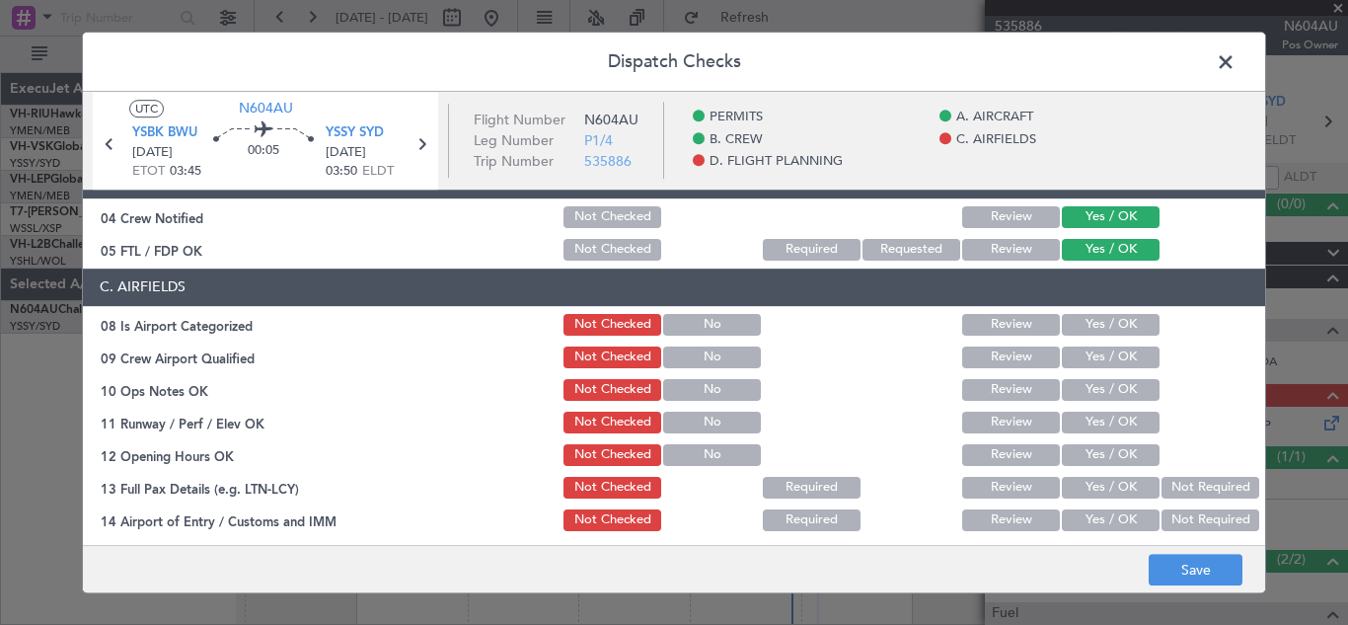
click at [1088, 327] on button "Yes / OK" at bounding box center [1111, 325] width 98 height 22
click at [1090, 362] on button "Yes / OK" at bounding box center [1111, 357] width 98 height 22
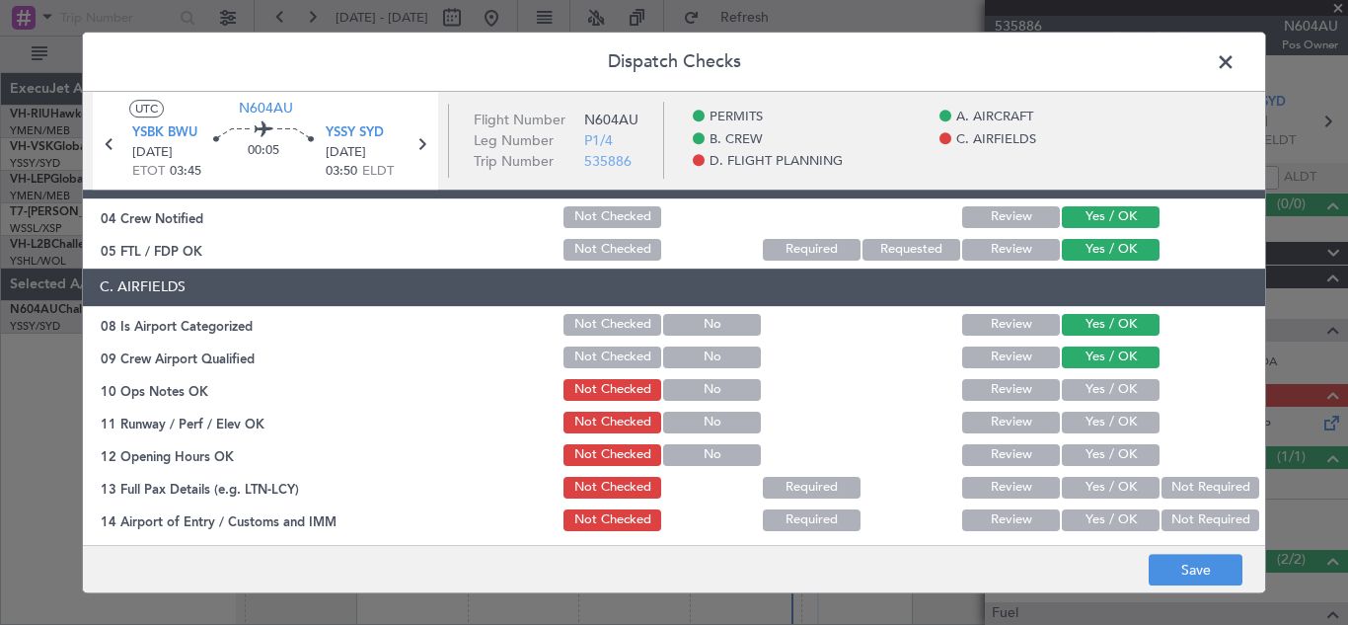
click at [1095, 393] on button "Yes / OK" at bounding box center [1111, 390] width 98 height 22
click at [1099, 419] on button "Yes / OK" at bounding box center [1111, 422] width 98 height 22
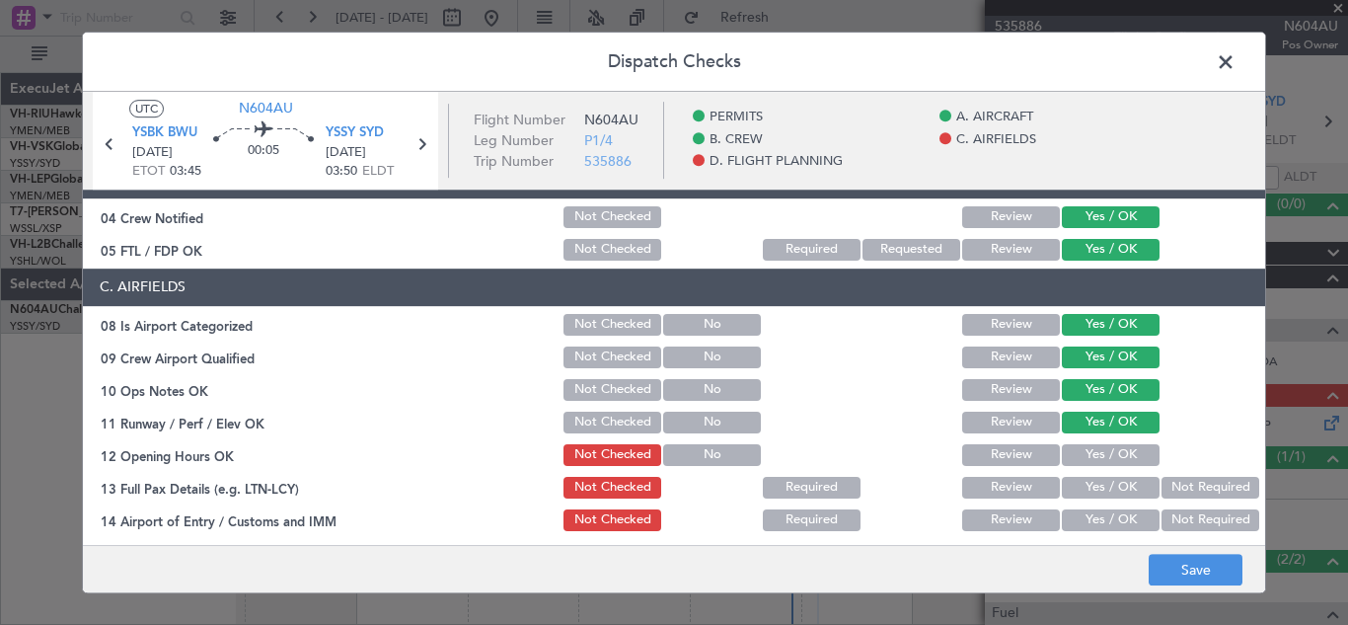
click at [1101, 453] on button "Yes / OK" at bounding box center [1111, 455] width 98 height 22
click at [1103, 489] on button "Yes / OK" at bounding box center [1111, 488] width 98 height 22
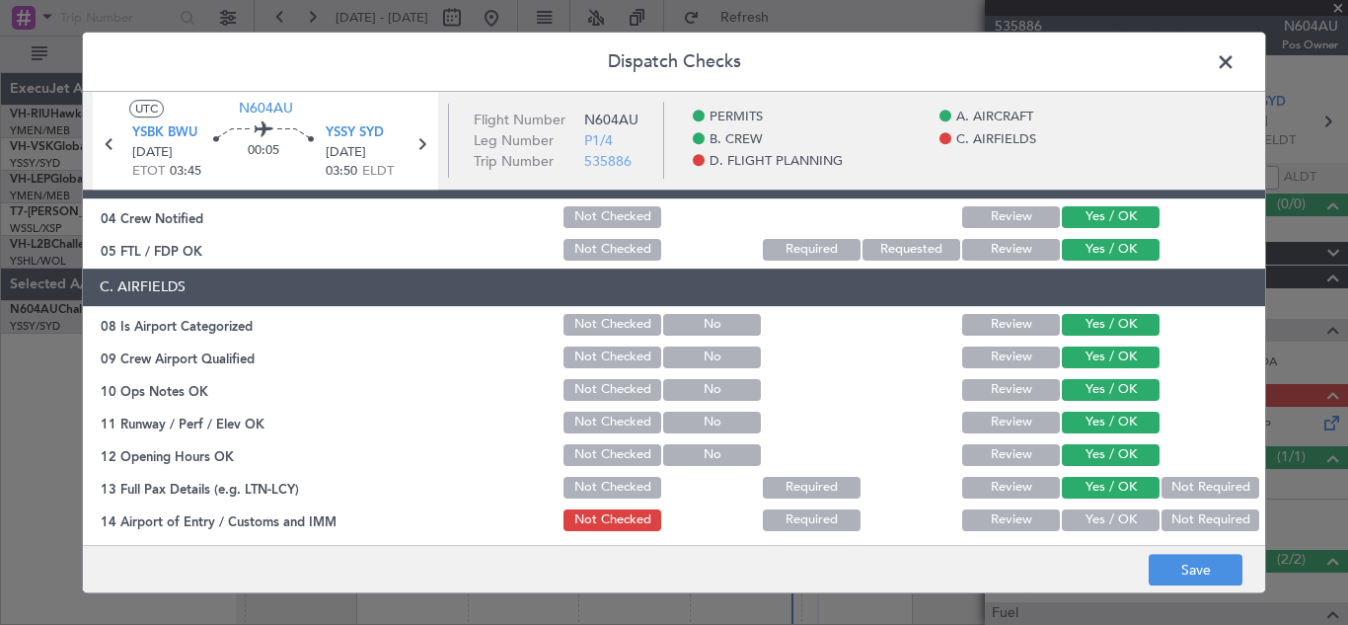
click at [1107, 518] on button "Yes / OK" at bounding box center [1111, 520] width 98 height 22
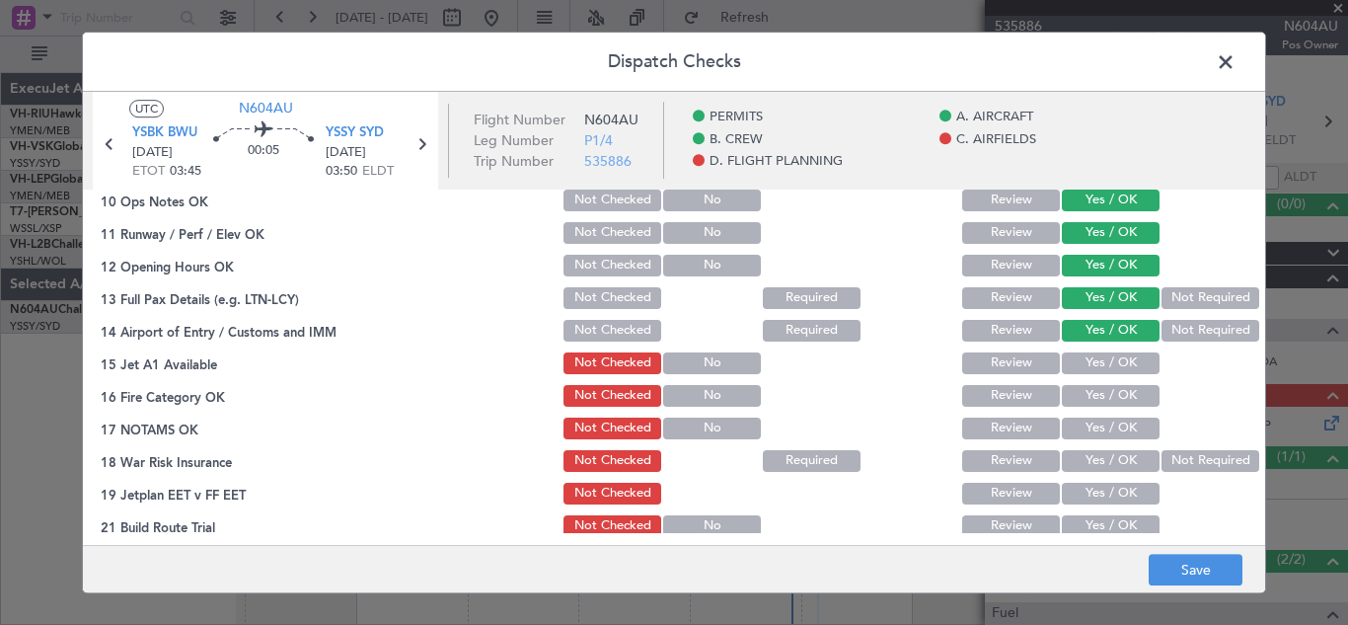
scroll to position [514, 0]
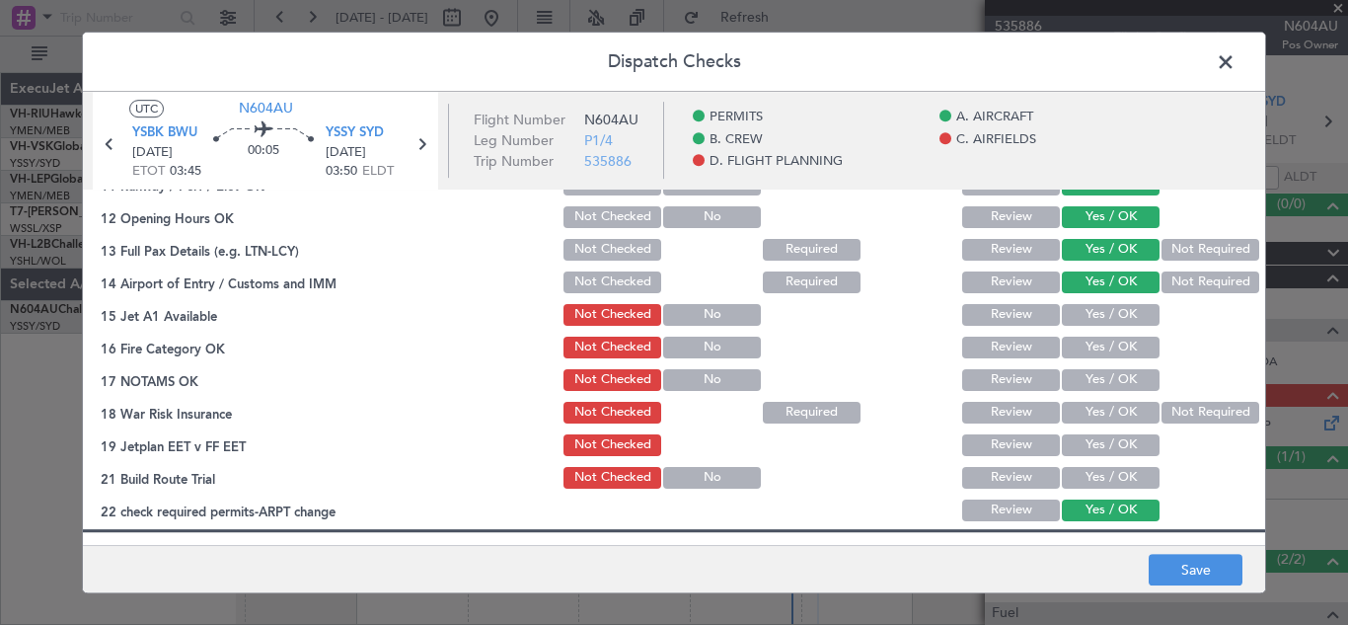
click at [1116, 315] on button "Yes / OK" at bounding box center [1111, 315] width 98 height 22
click at [1113, 350] on button "Yes / OK" at bounding box center [1111, 347] width 98 height 22
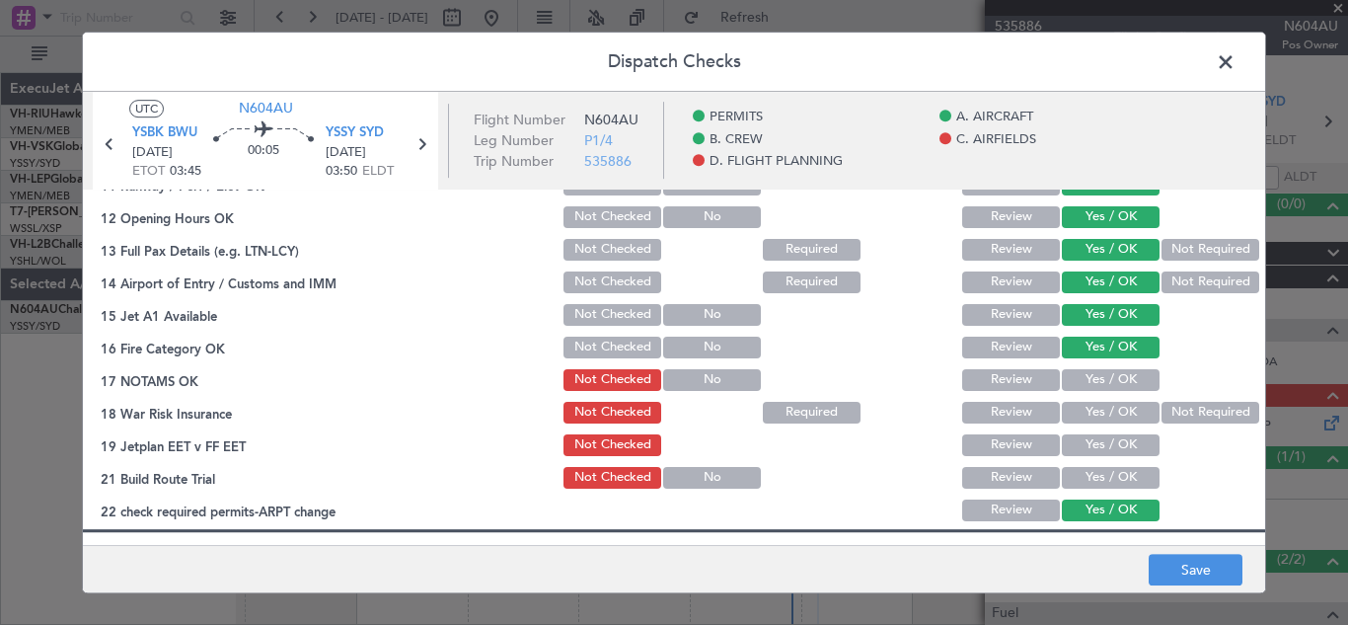
click at [1111, 381] on button "Yes / OK" at bounding box center [1111, 380] width 98 height 22
click at [1110, 411] on button "Yes / OK" at bounding box center [1111, 413] width 98 height 22
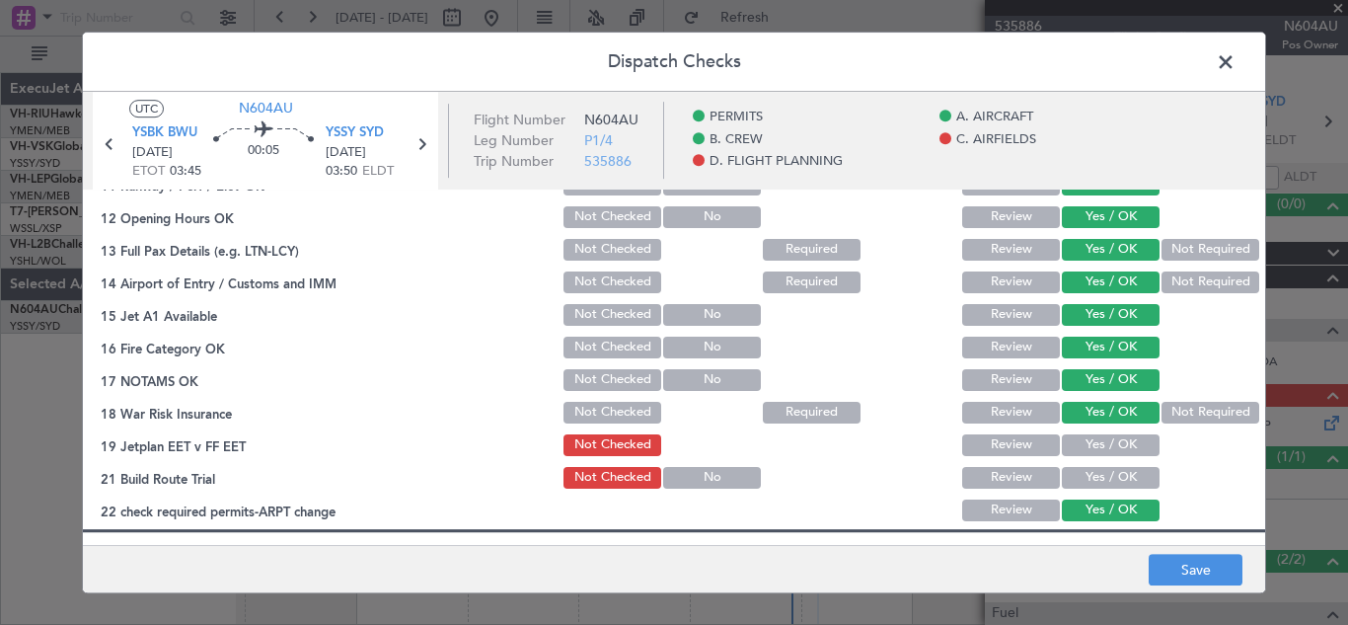
click at [1107, 445] on button "Yes / OK" at bounding box center [1111, 445] width 98 height 22
click at [1107, 478] on button "Yes / OK" at bounding box center [1111, 478] width 98 height 22
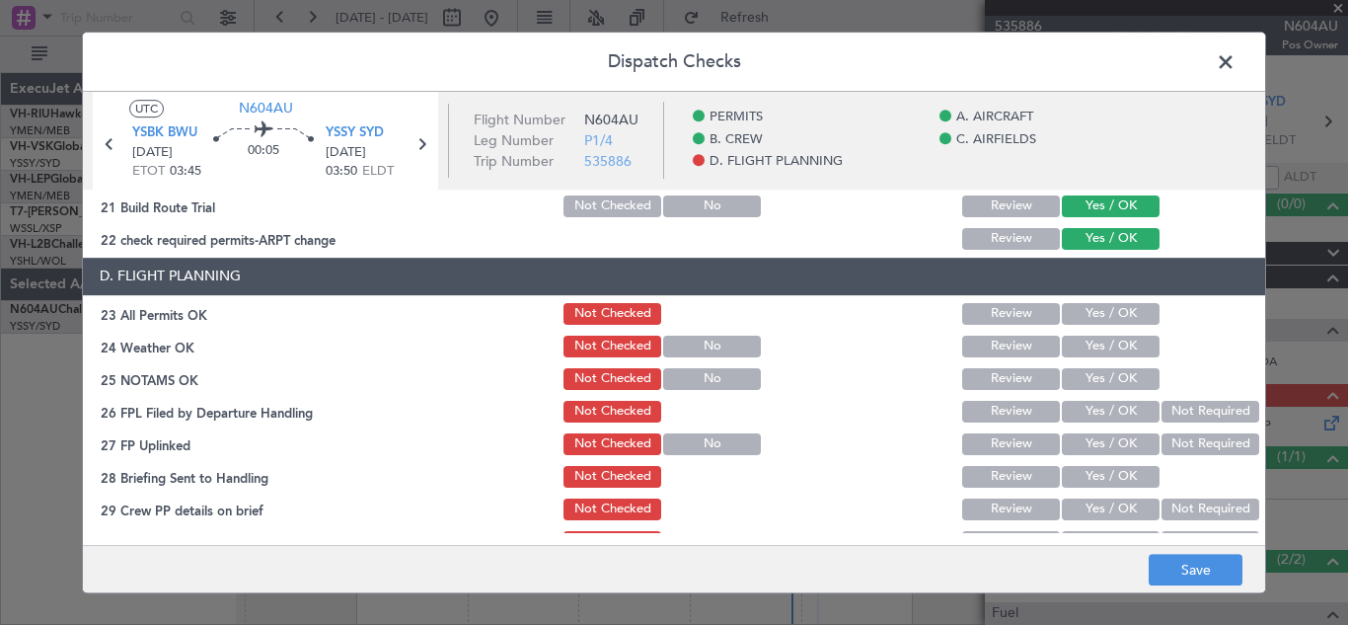
scroll to position [813, 0]
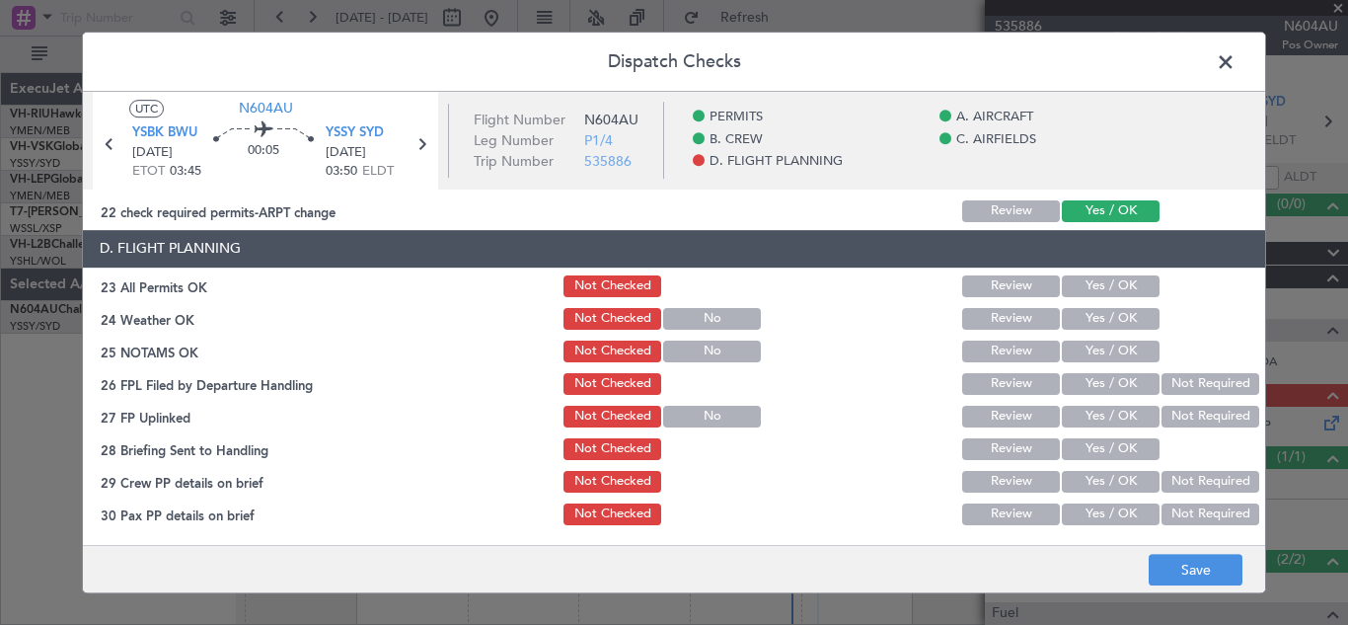
click at [1117, 281] on button "Yes / OK" at bounding box center [1111, 286] width 98 height 22
click at [1110, 320] on button "Yes / OK" at bounding box center [1111, 319] width 98 height 22
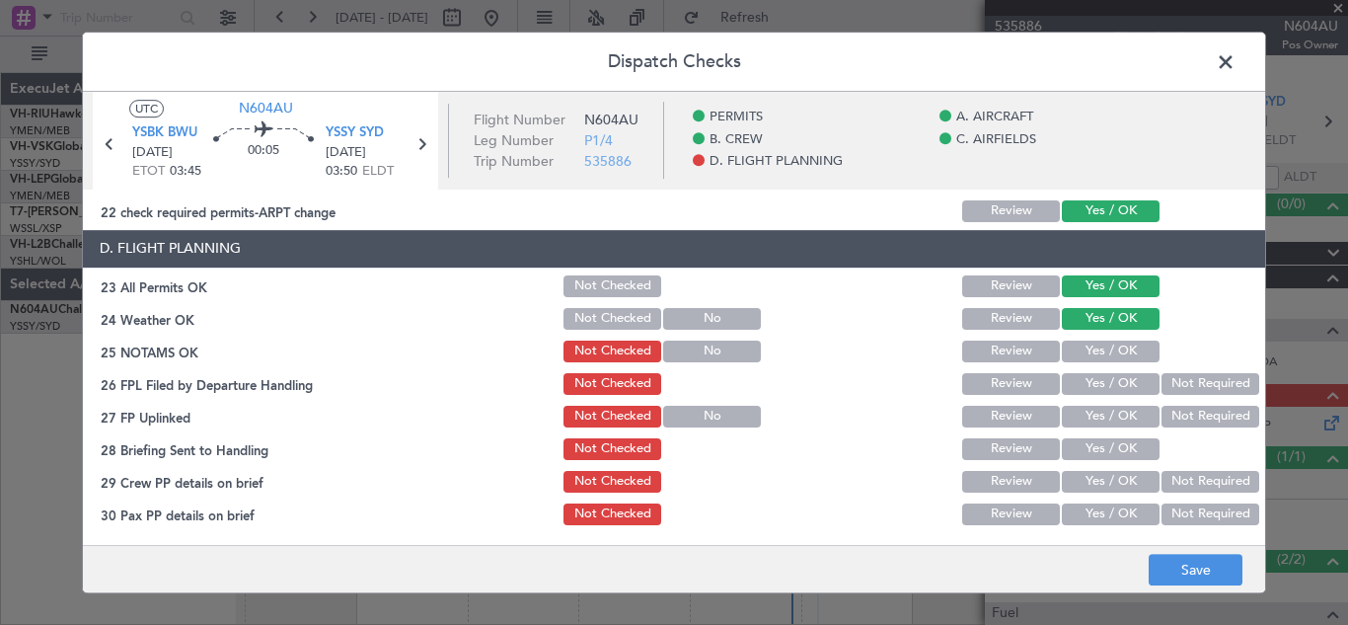
click at [1110, 353] on button "Yes / OK" at bounding box center [1111, 351] width 98 height 22
click at [1110, 379] on button "Yes / OK" at bounding box center [1111, 384] width 98 height 22
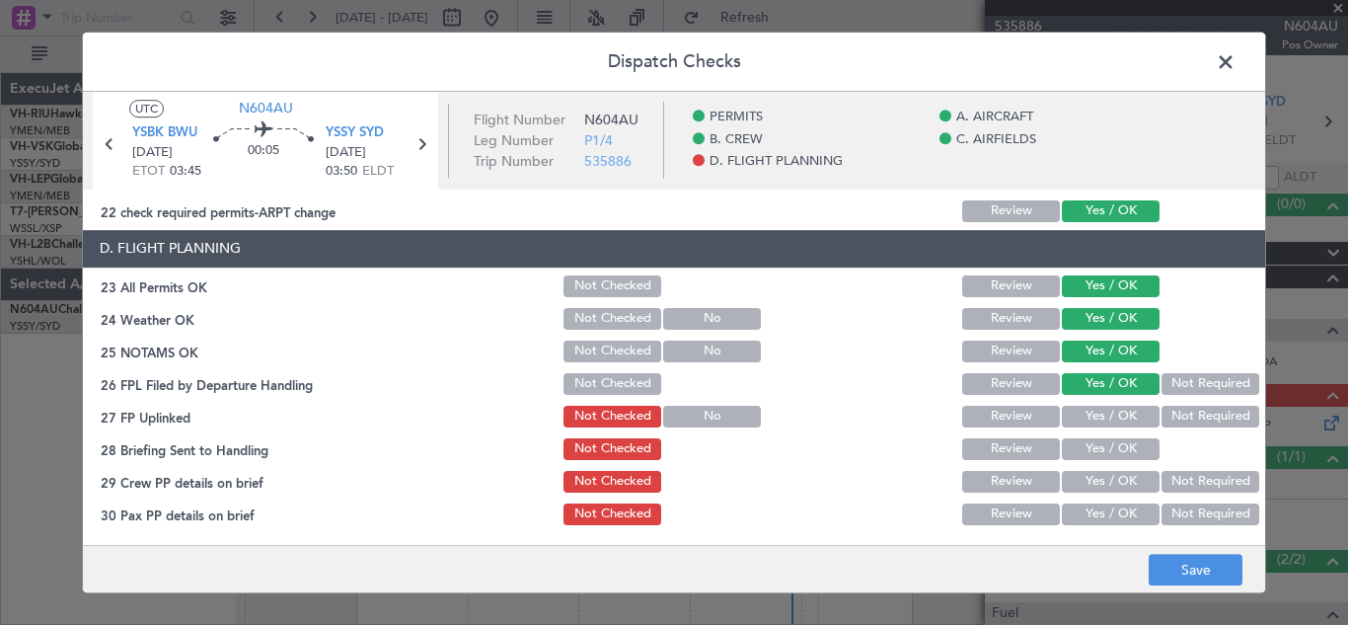
click at [1108, 411] on button "Yes / OK" at bounding box center [1111, 417] width 98 height 22
click at [1108, 442] on button "Yes / OK" at bounding box center [1111, 449] width 98 height 22
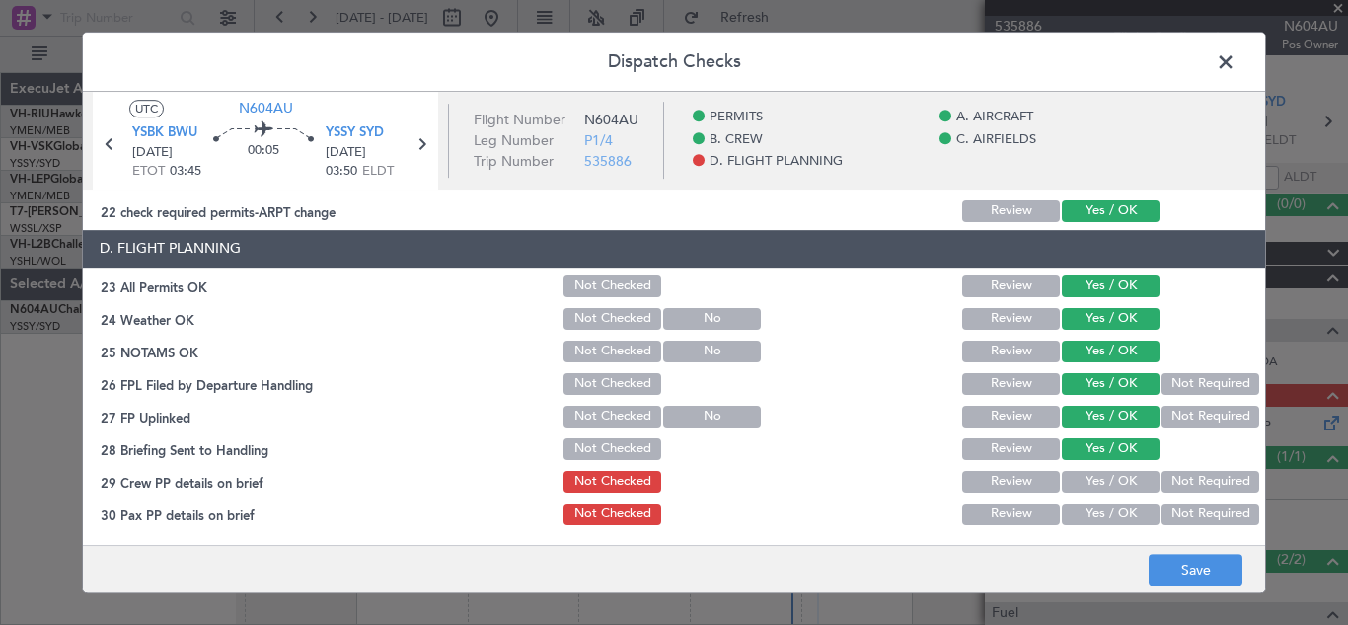
click at [1177, 480] on button "Not Required" at bounding box center [1210, 482] width 98 height 22
click at [1188, 512] on button "Not Required" at bounding box center [1210, 514] width 98 height 22
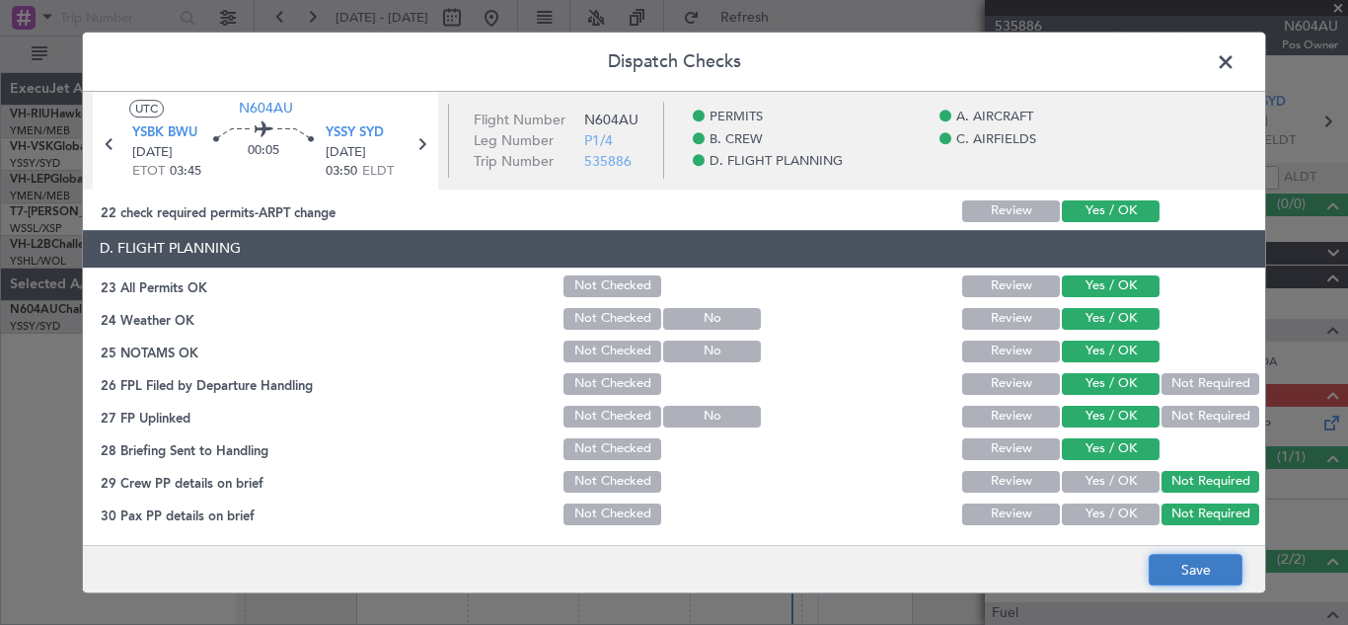
click at [1198, 564] on button "Save" at bounding box center [1196, 570] width 94 height 32
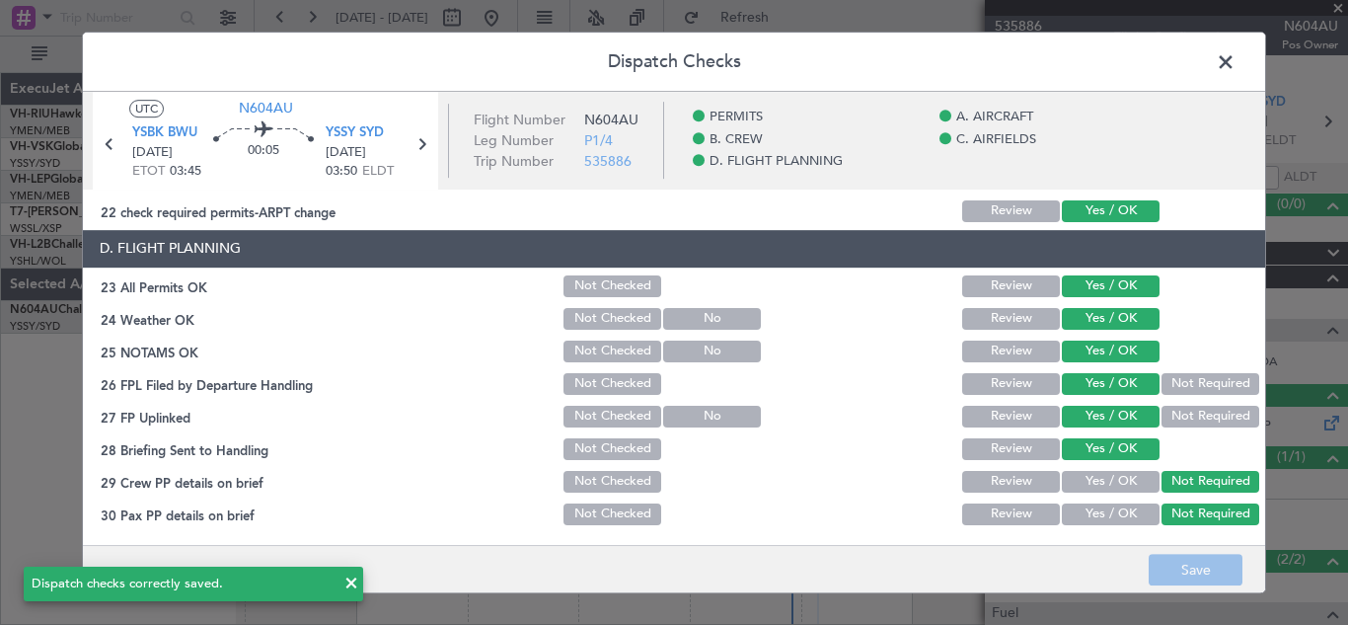
click at [1235, 63] on span at bounding box center [1235, 66] width 0 height 39
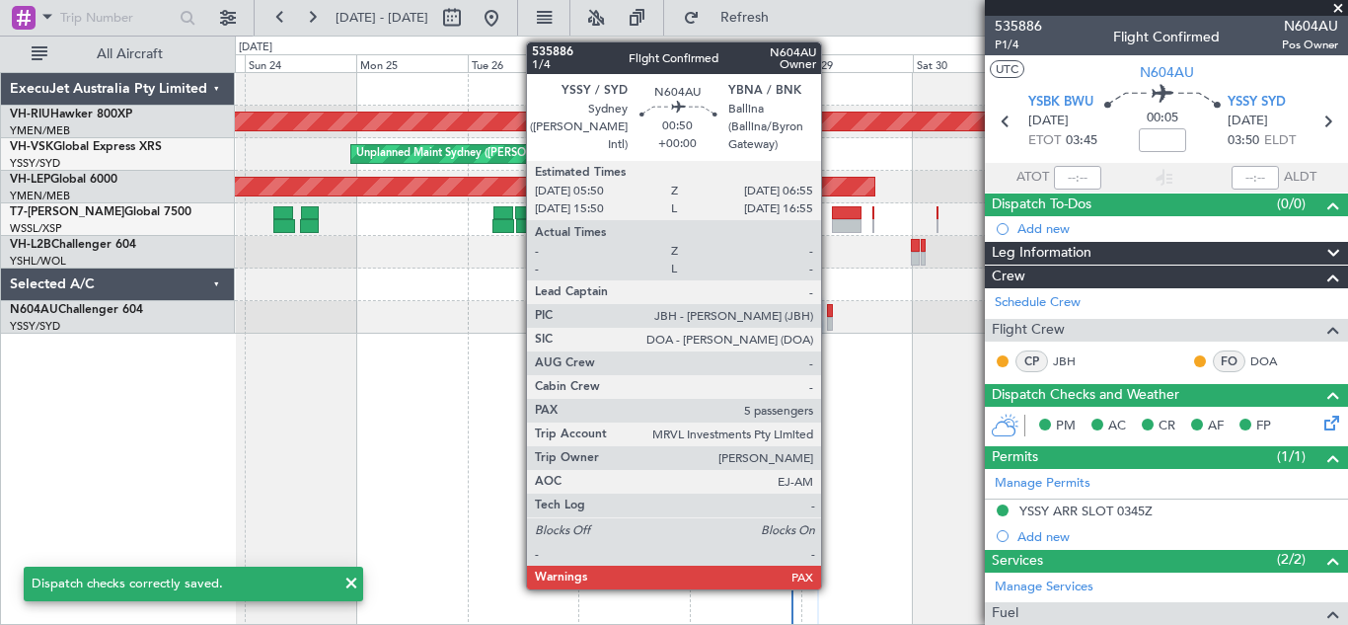
click at [830, 320] on div at bounding box center [830, 324] width 6 height 14
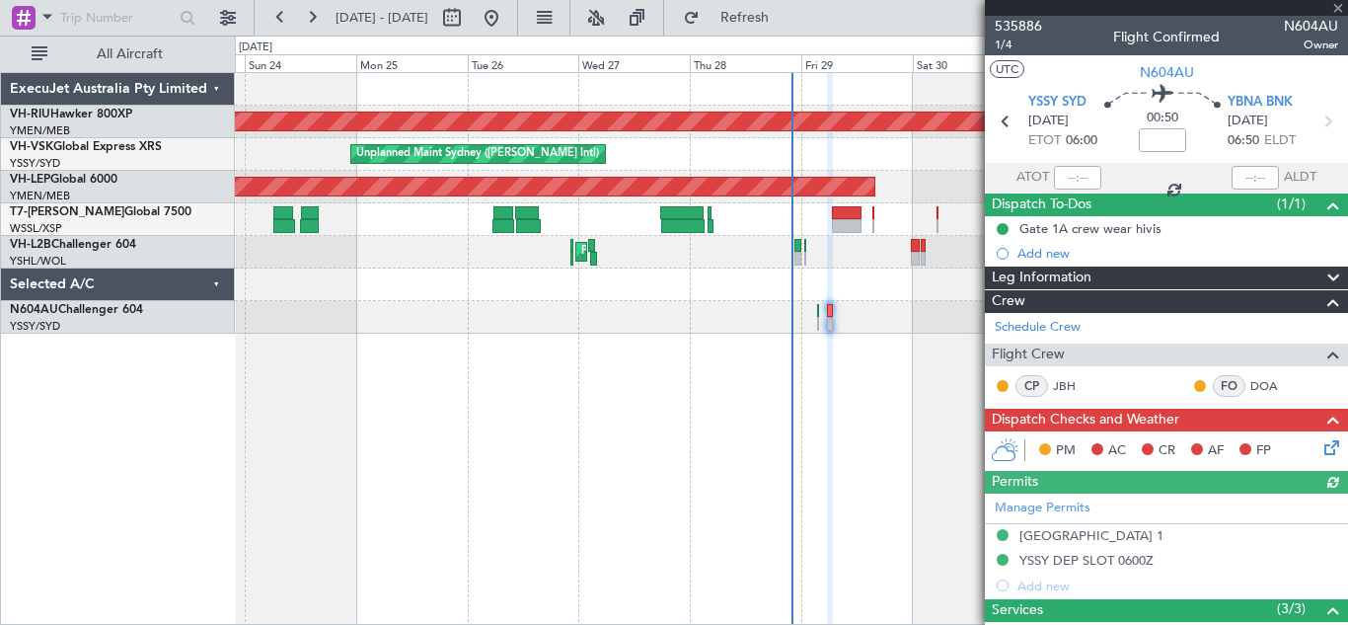
click at [1320, 443] on icon at bounding box center [1328, 444] width 16 height 16
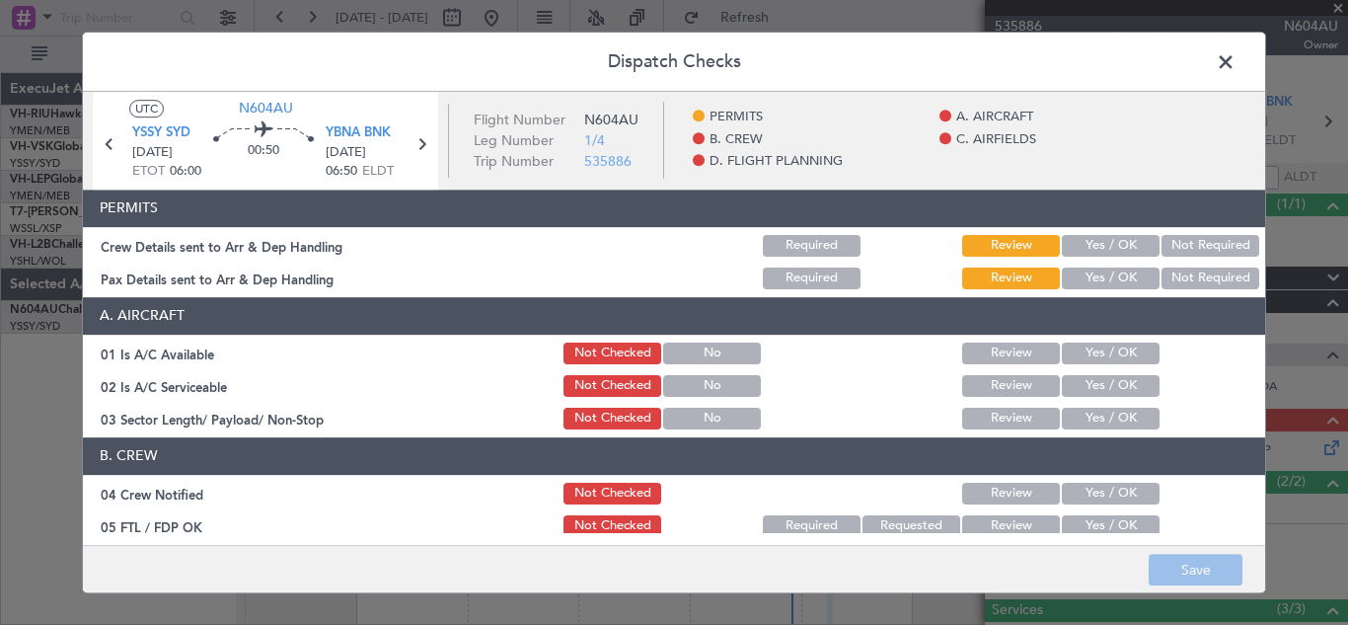
click at [1078, 247] on button "Yes / OK" at bounding box center [1111, 246] width 98 height 22
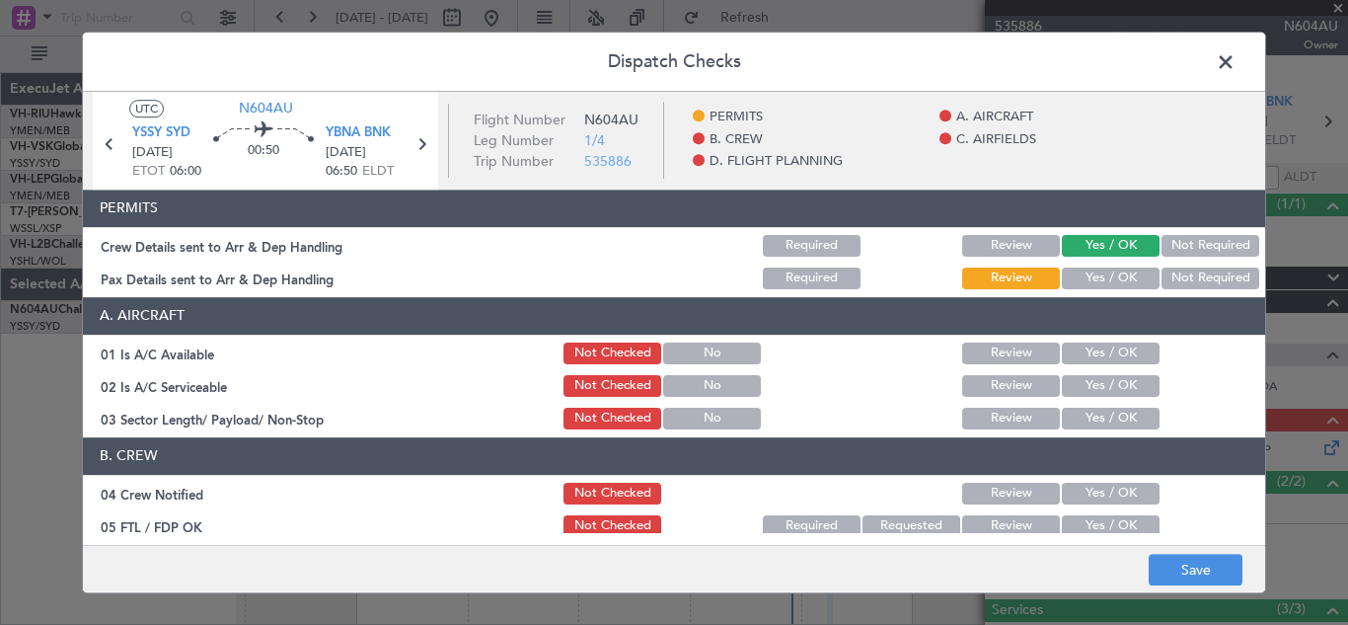
click at [1086, 280] on button "Yes / OK" at bounding box center [1111, 278] width 98 height 22
click at [1103, 354] on button "Yes / OK" at bounding box center [1111, 353] width 98 height 22
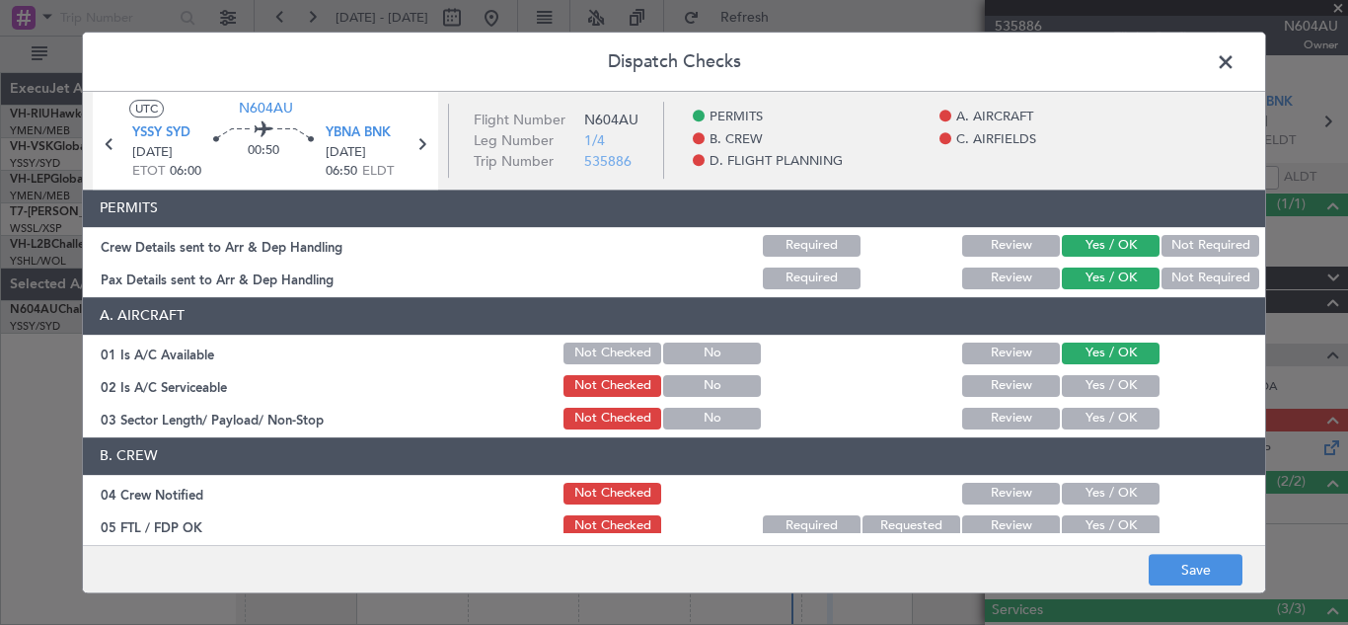
click at [1109, 385] on button "Yes / OK" at bounding box center [1111, 386] width 98 height 22
click at [1109, 421] on button "Yes / OK" at bounding box center [1111, 419] width 98 height 22
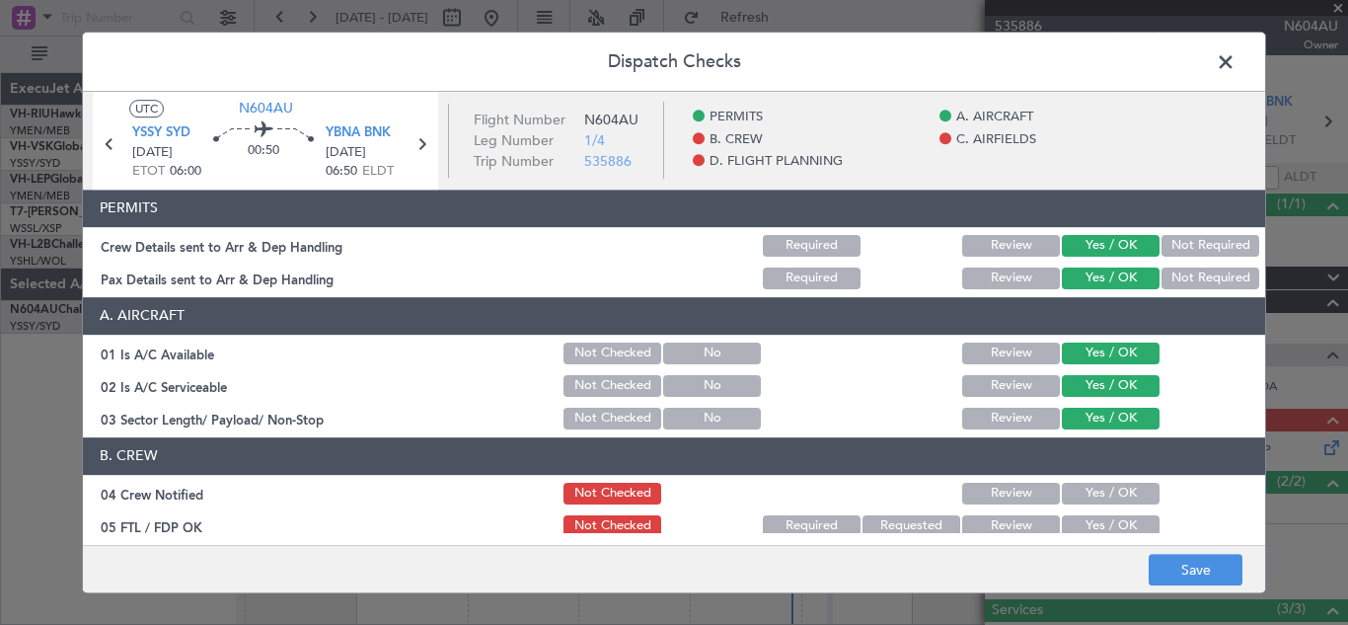
click at [1109, 494] on button "Yes / OK" at bounding box center [1111, 494] width 98 height 22
click at [1110, 529] on button "Yes / OK" at bounding box center [1111, 526] width 98 height 22
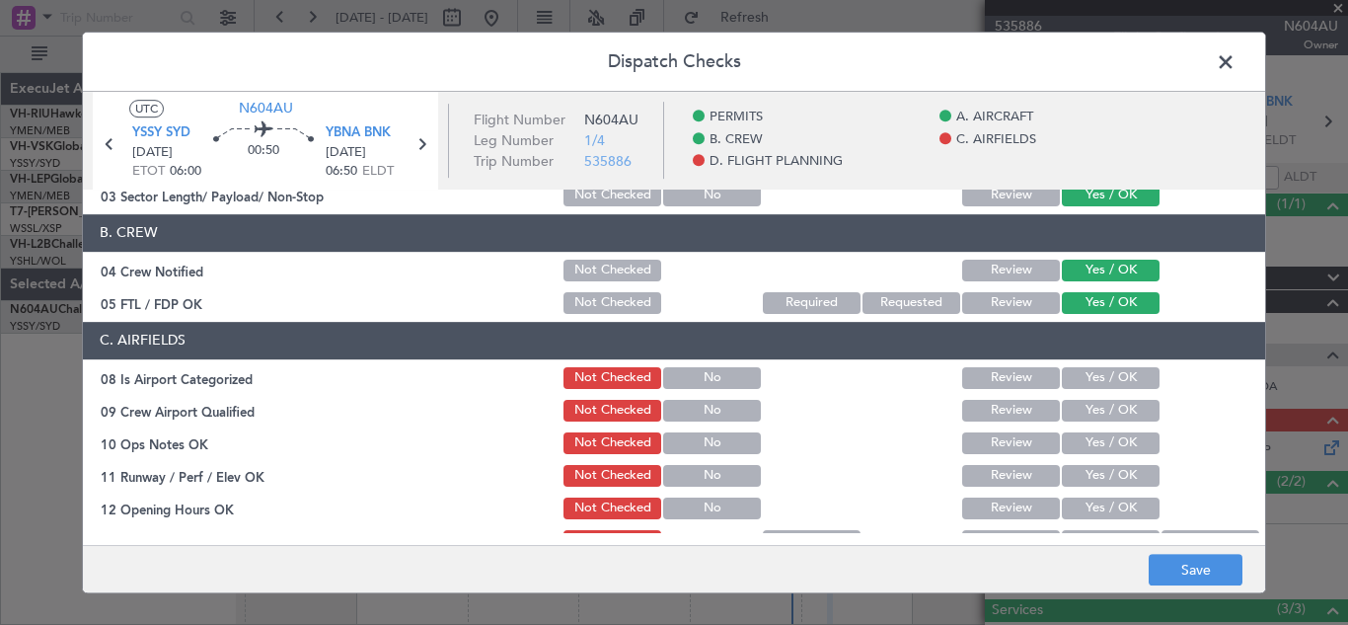
scroll to position [262, 0]
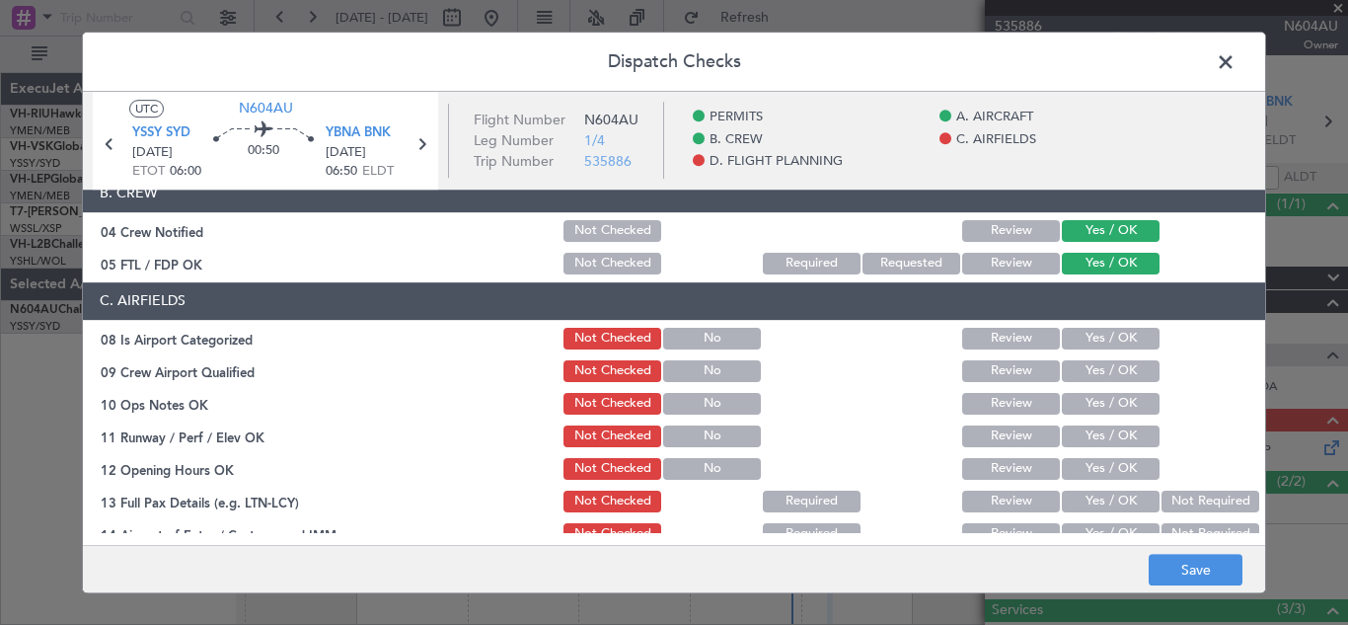
click at [1084, 338] on button "Yes / OK" at bounding box center [1111, 339] width 98 height 22
click at [1099, 371] on button "Yes / OK" at bounding box center [1111, 371] width 98 height 22
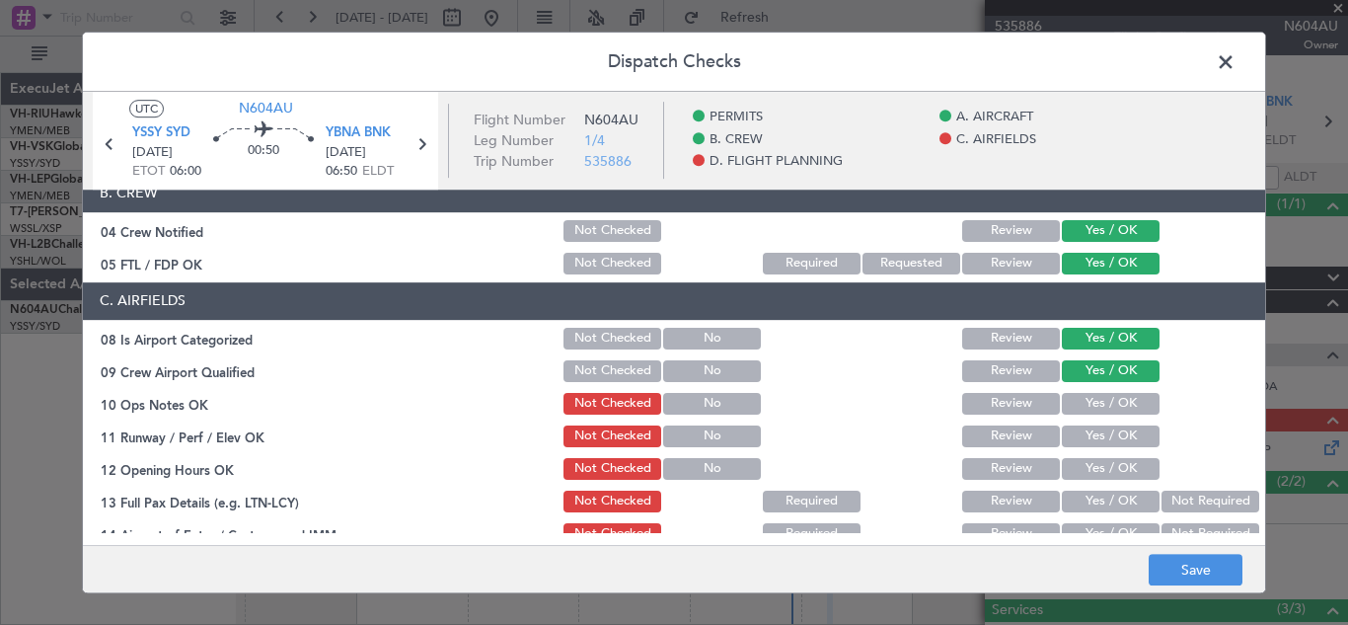
click at [1099, 407] on button "Yes / OK" at bounding box center [1111, 404] width 98 height 22
click at [1100, 435] on button "Yes / OK" at bounding box center [1111, 436] width 98 height 22
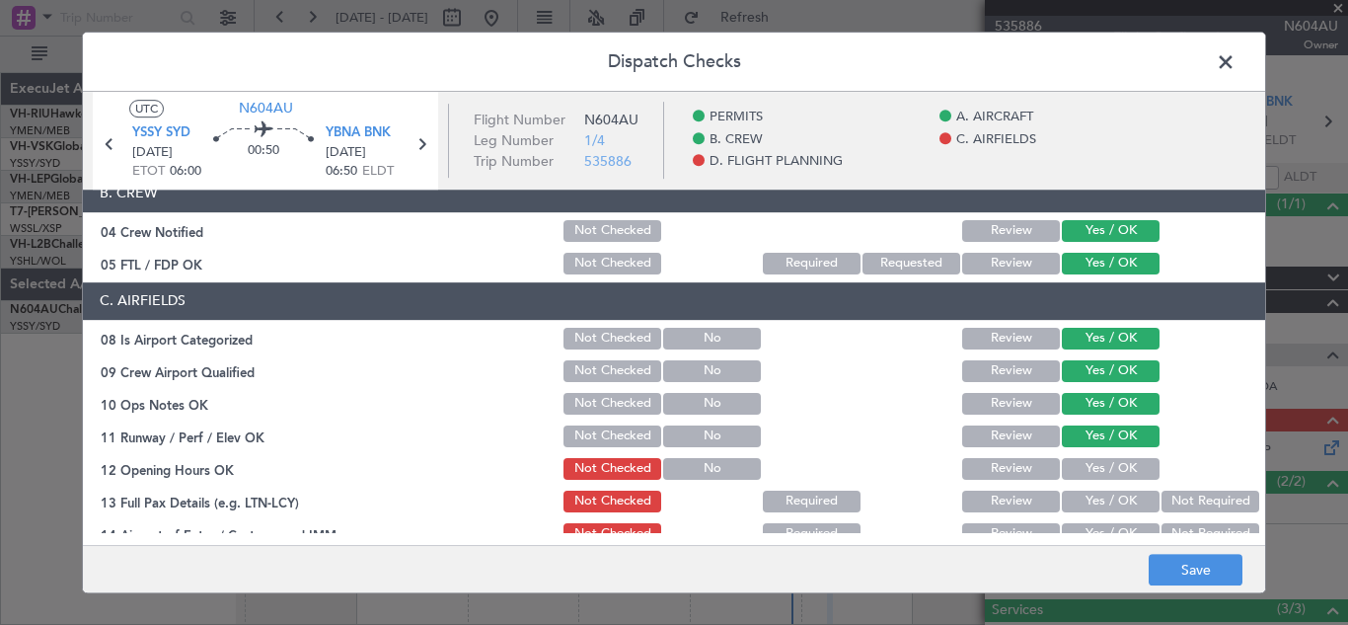
click at [1096, 467] on button "Yes / OK" at bounding box center [1111, 469] width 98 height 22
click at [1114, 497] on button "Yes / OK" at bounding box center [1111, 501] width 98 height 22
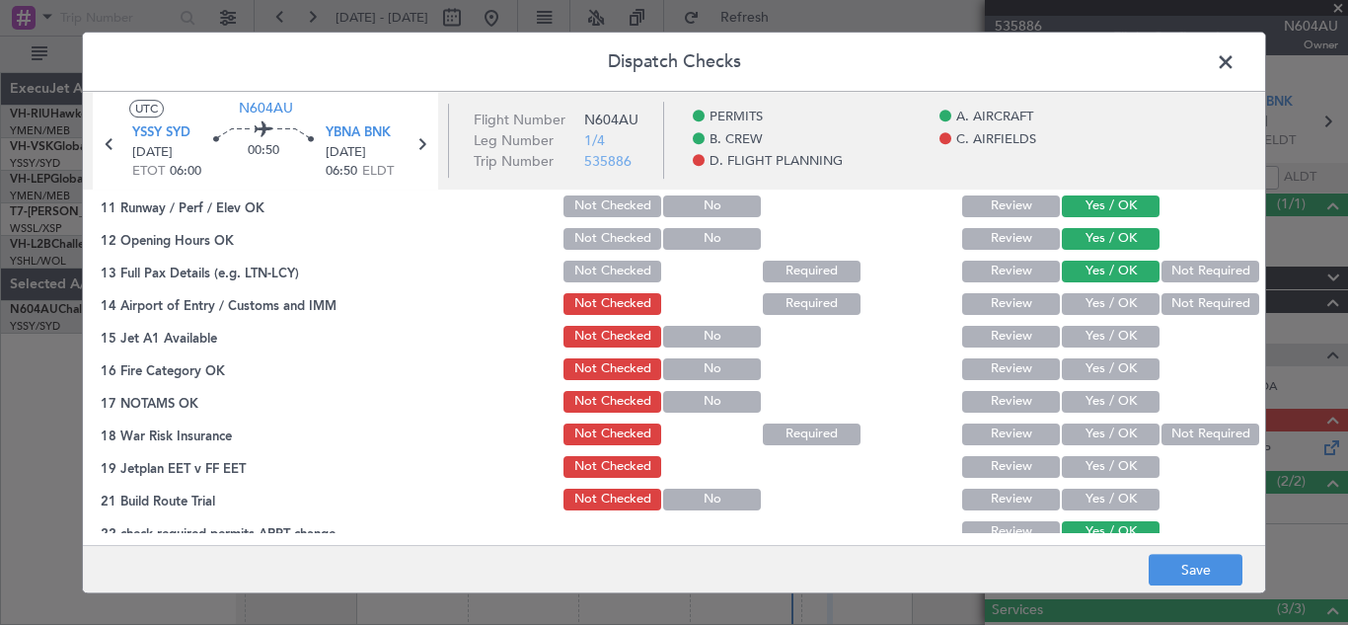
scroll to position [538, 0]
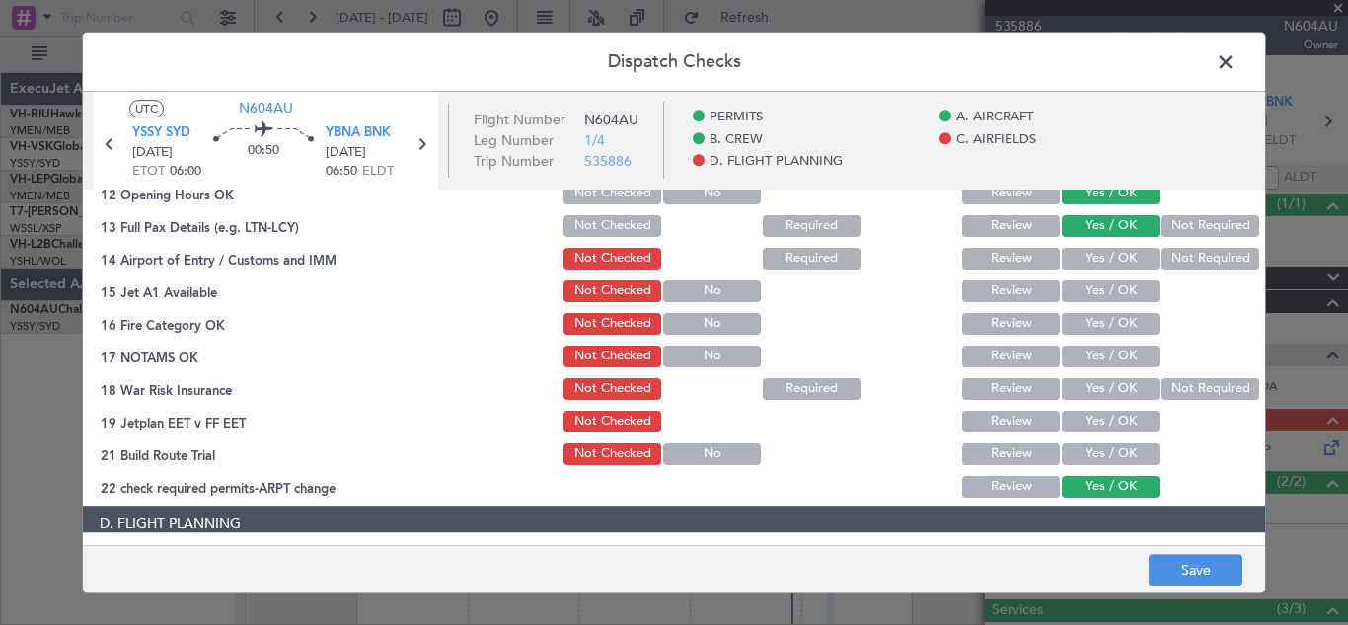
click at [1125, 259] on button "Yes / OK" at bounding box center [1111, 259] width 98 height 22
click at [1111, 292] on button "Yes / OK" at bounding box center [1111, 291] width 98 height 22
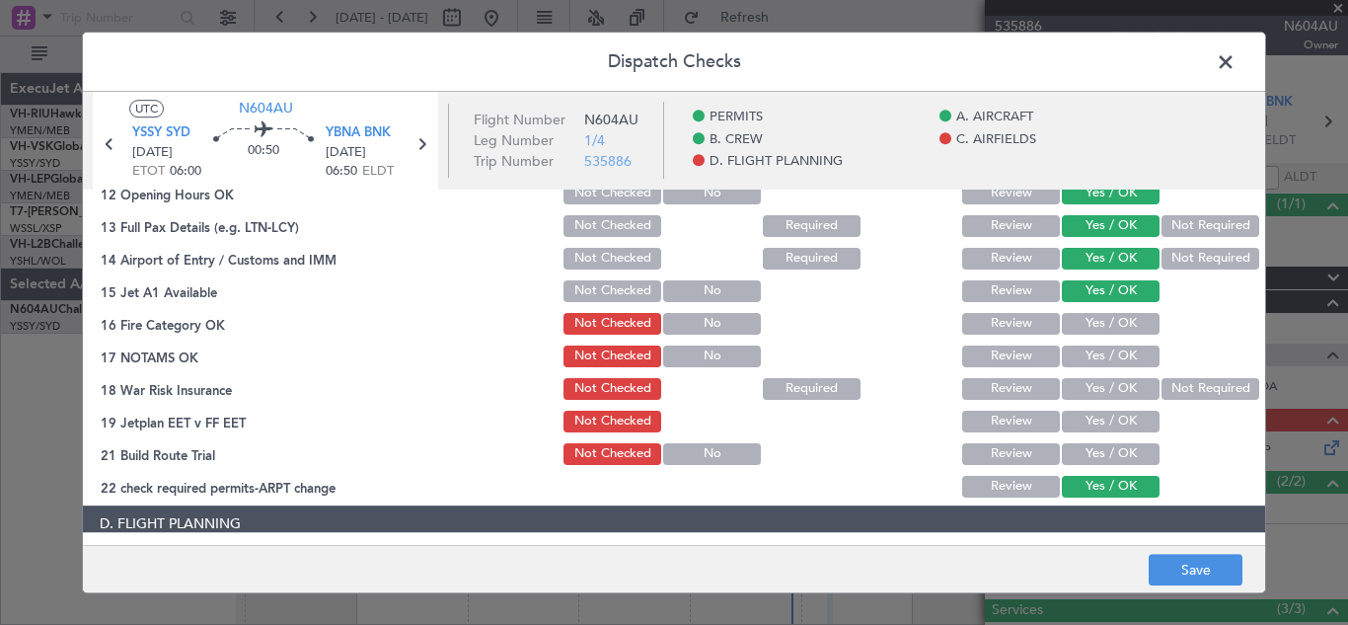
click at [1110, 328] on button "Yes / OK" at bounding box center [1111, 324] width 98 height 22
click at [1107, 355] on button "Yes / OK" at bounding box center [1111, 356] width 98 height 22
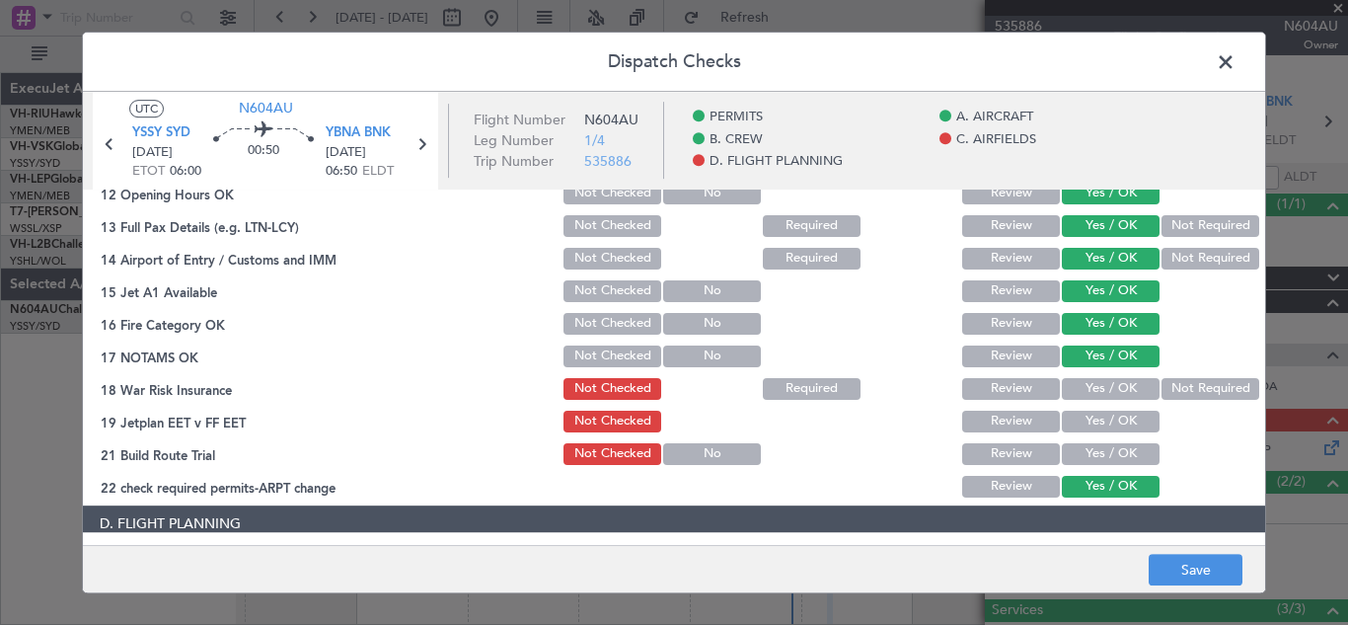
click at [1106, 387] on button "Yes / OK" at bounding box center [1111, 389] width 98 height 22
click at [1106, 416] on button "Yes / OK" at bounding box center [1111, 421] width 98 height 22
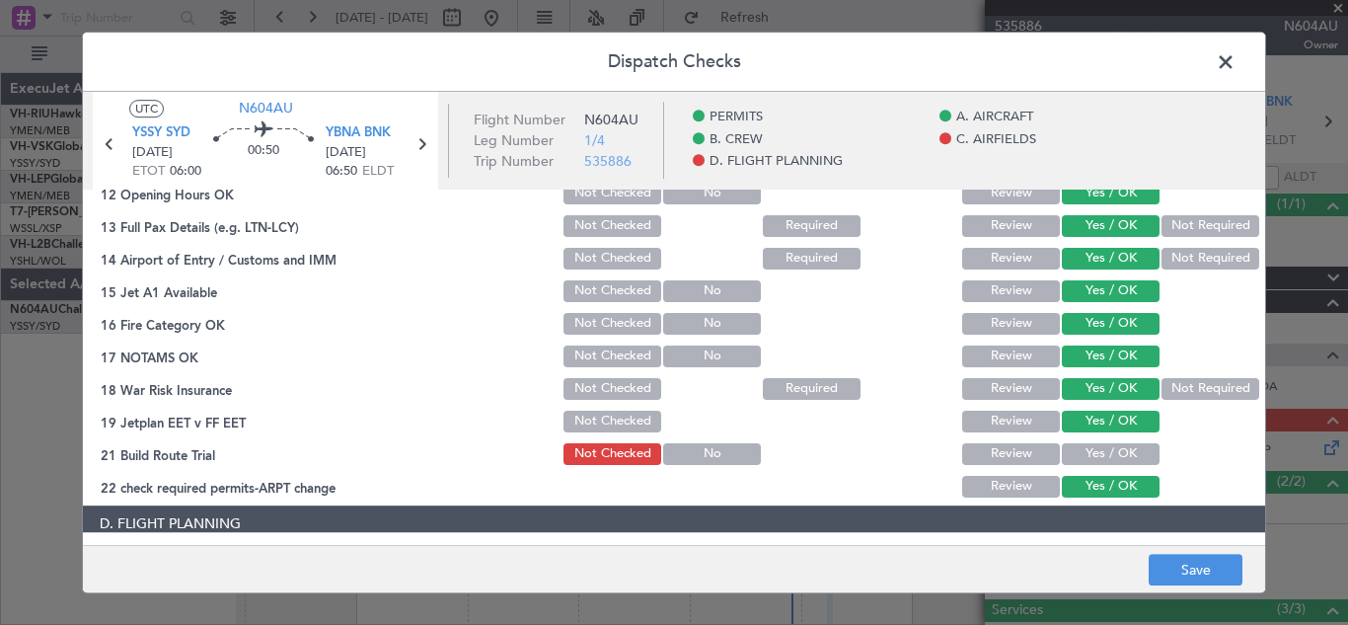
click at [1103, 454] on button "Yes / OK" at bounding box center [1111, 454] width 98 height 22
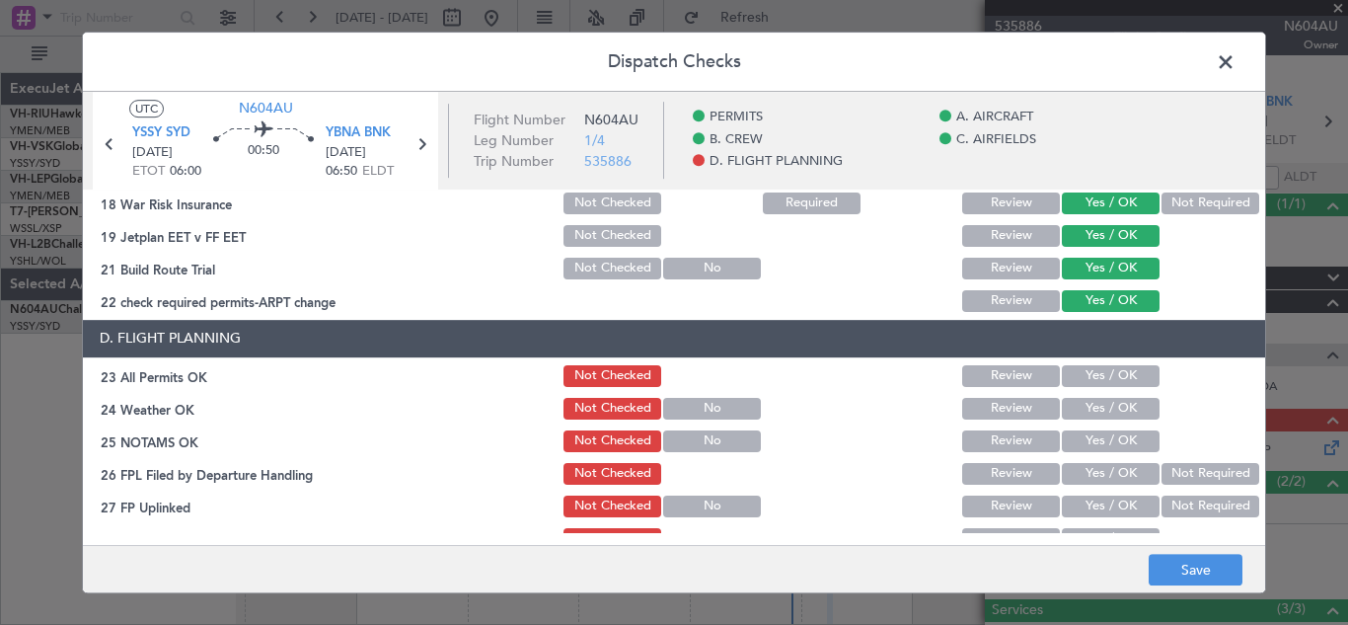
scroll to position [813, 0]
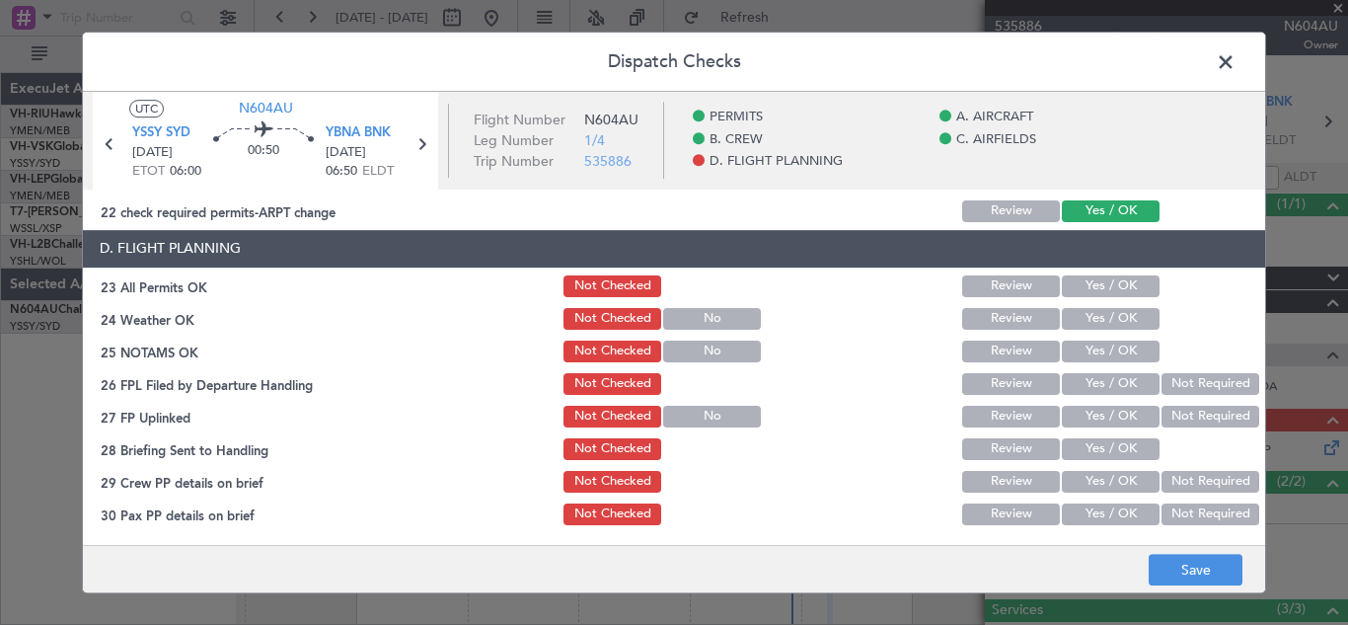
click at [1106, 285] on button "Yes / OK" at bounding box center [1111, 286] width 98 height 22
click at [1106, 322] on button "Yes / OK" at bounding box center [1111, 319] width 98 height 22
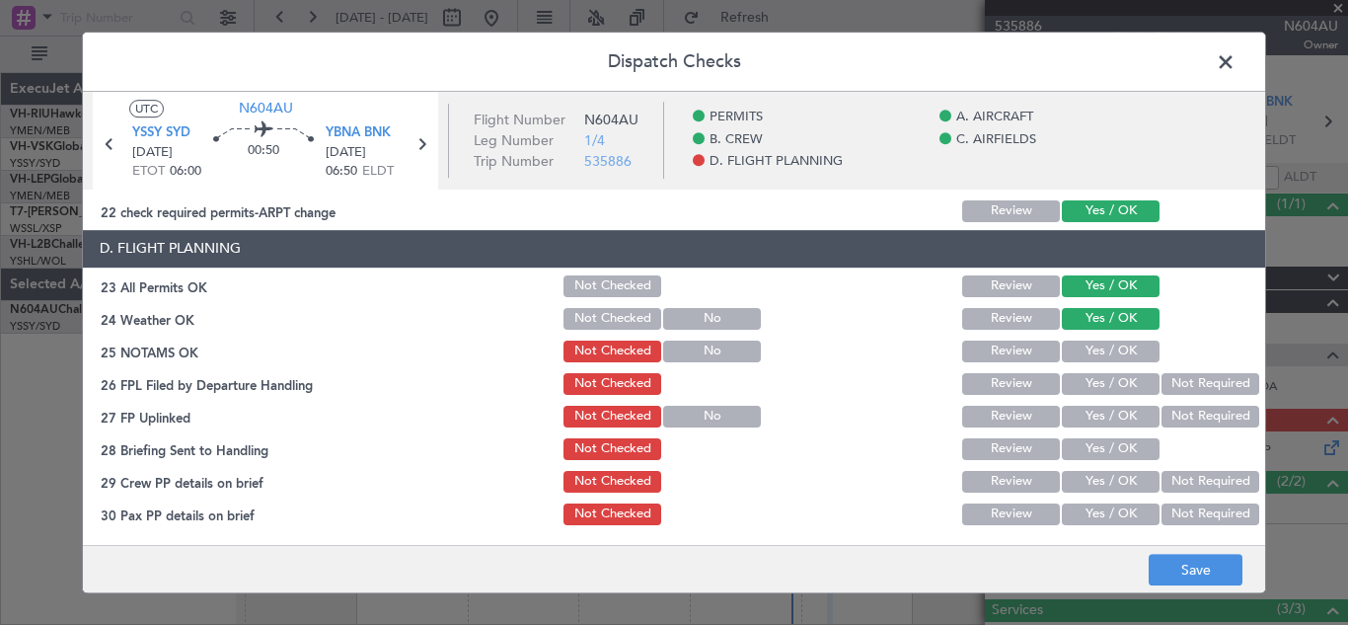
click at [1105, 354] on button "Yes / OK" at bounding box center [1111, 351] width 98 height 22
click at [1105, 384] on button "Yes / OK" at bounding box center [1111, 384] width 98 height 22
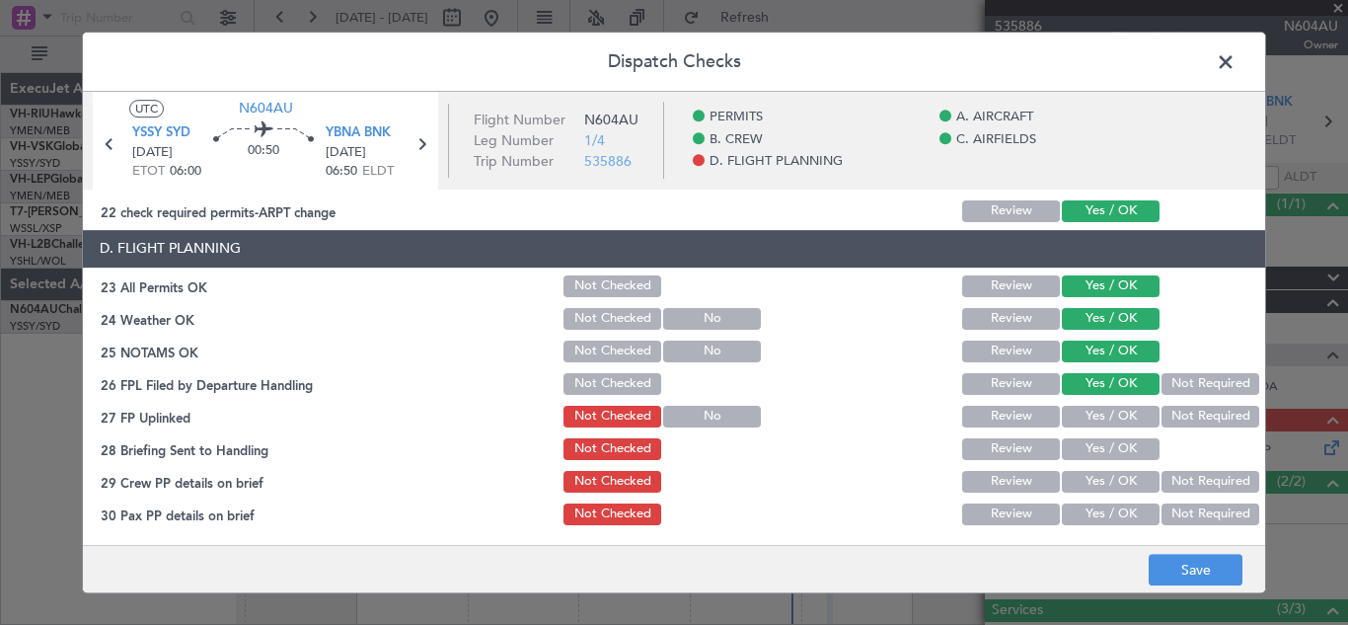
click at [1103, 414] on button "Yes / OK" at bounding box center [1111, 417] width 98 height 22
click at [1104, 441] on button "Yes / OK" at bounding box center [1111, 449] width 98 height 22
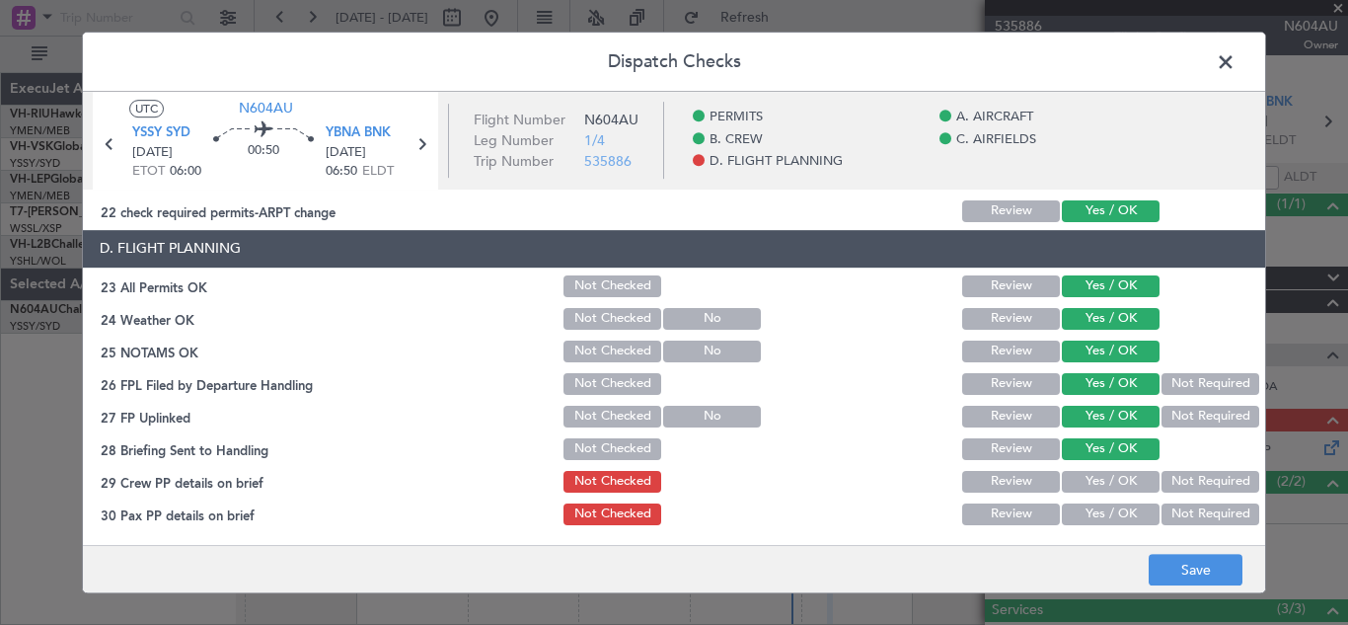
click at [1176, 482] on button "Not Required" at bounding box center [1210, 482] width 98 height 22
click at [1187, 506] on button "Not Required" at bounding box center [1210, 514] width 98 height 22
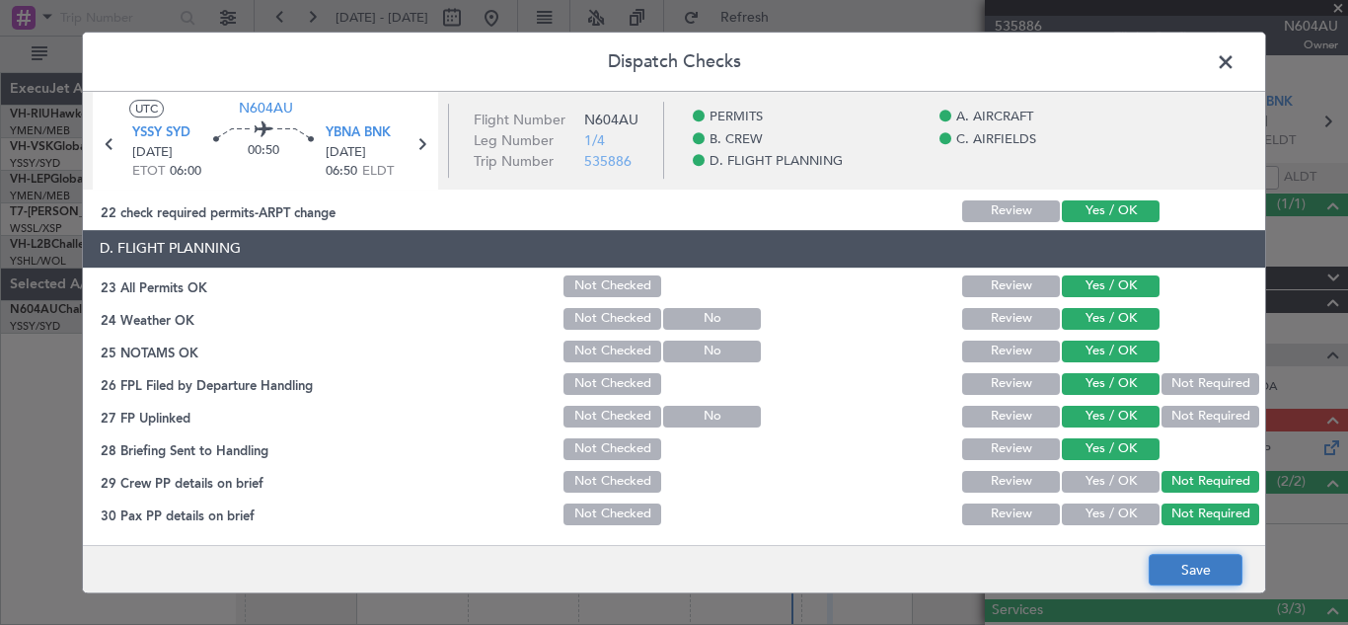
click at [1197, 566] on button "Save" at bounding box center [1196, 570] width 94 height 32
click at [1235, 65] on span at bounding box center [1235, 66] width 0 height 39
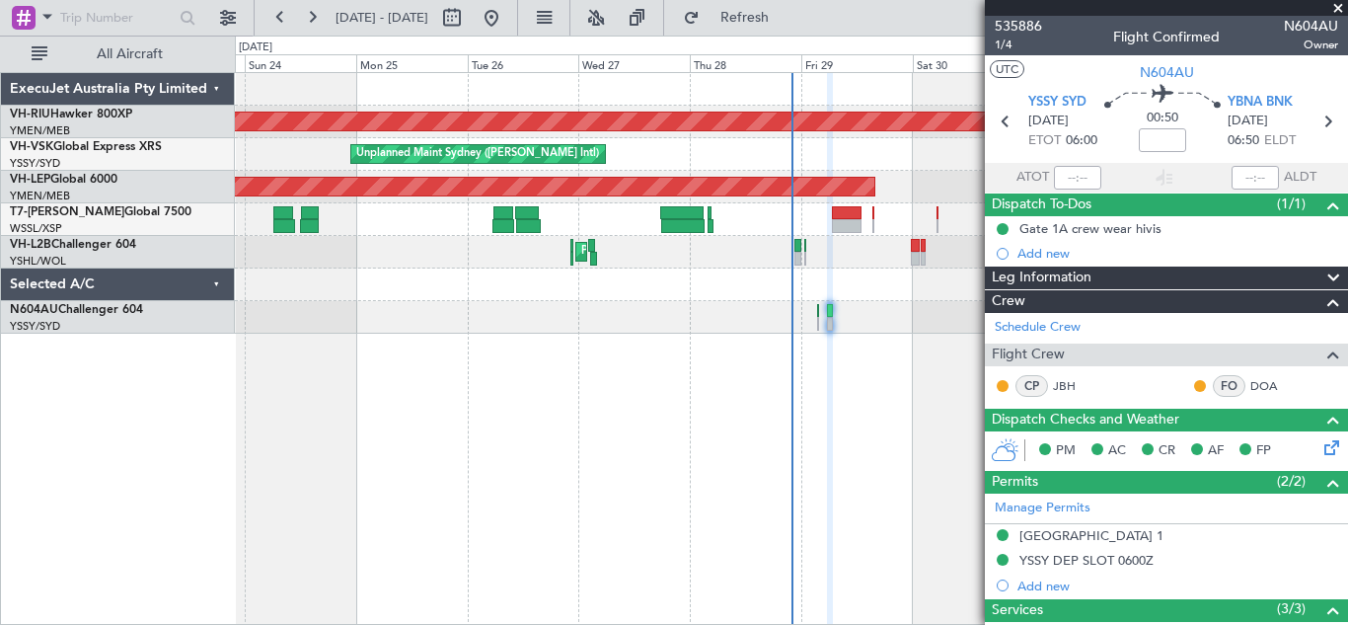
click at [1337, 10] on span at bounding box center [1338, 9] width 20 height 18
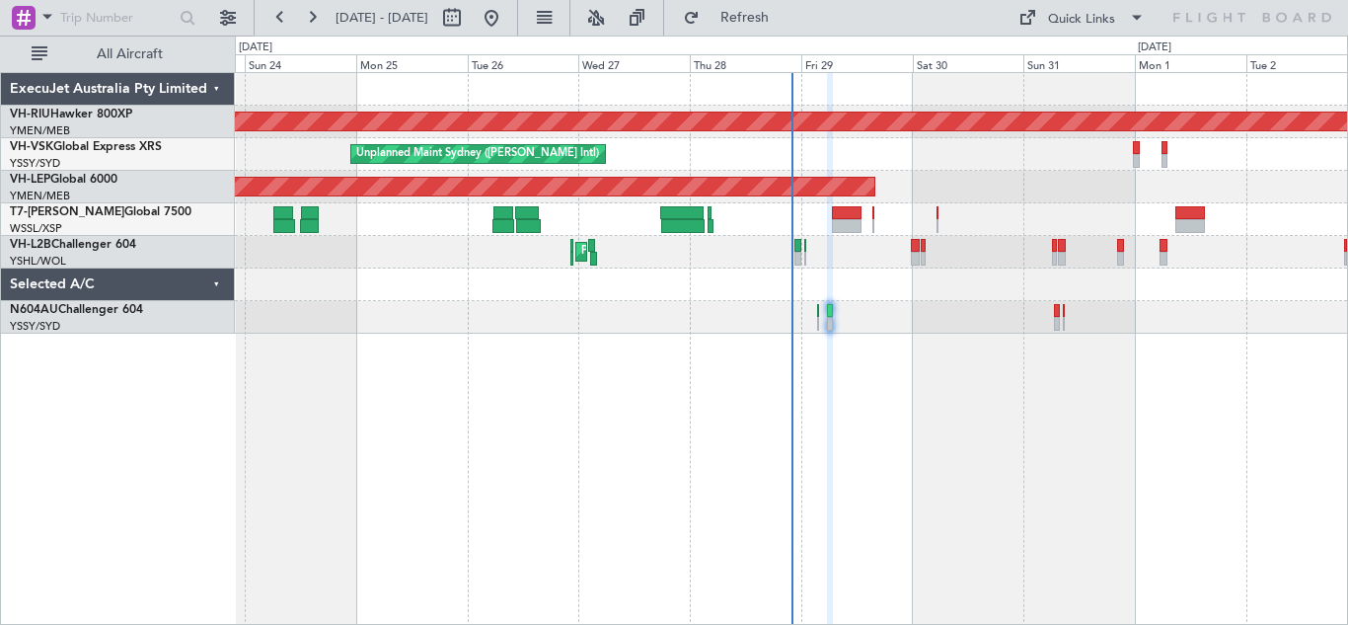
type input "0"
